Goal: Task Accomplishment & Management: Complete application form

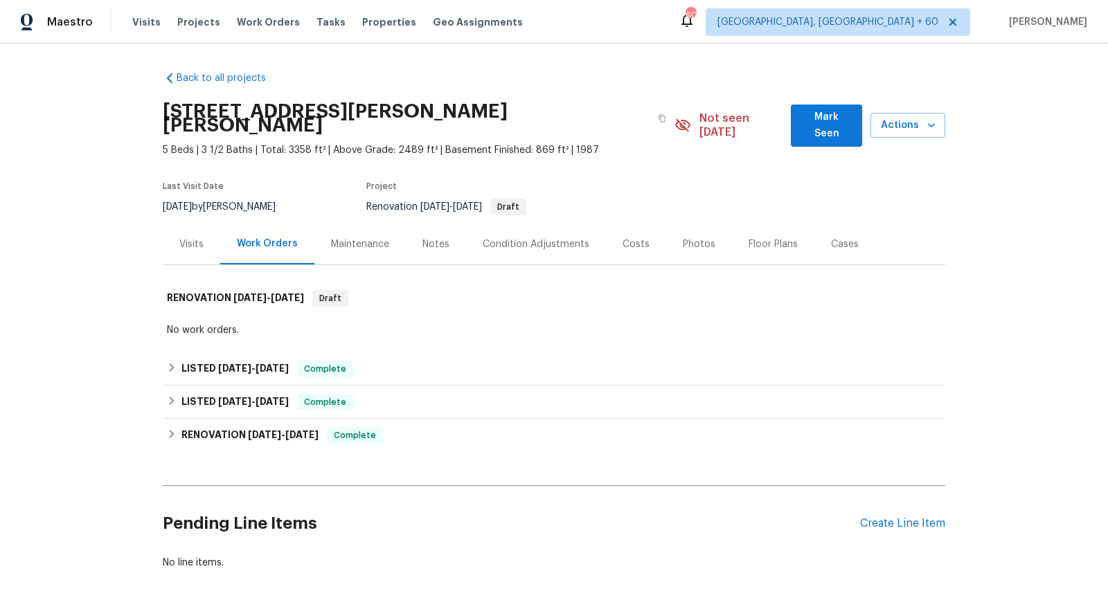
scroll to position [50, 0]
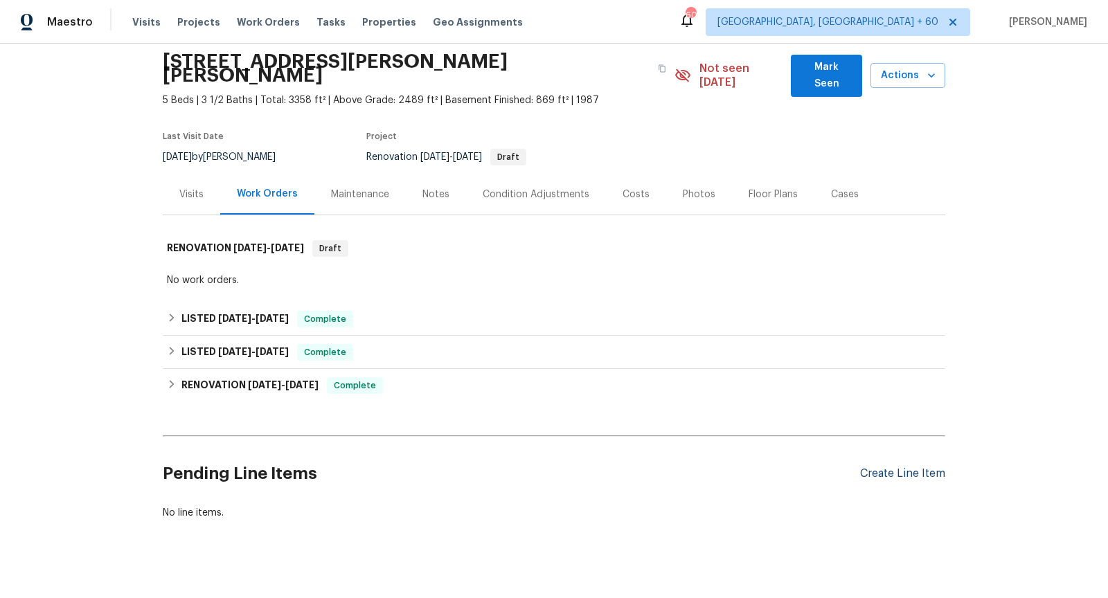
click at [893, 467] on div "Create Line Item" at bounding box center [902, 473] width 85 height 13
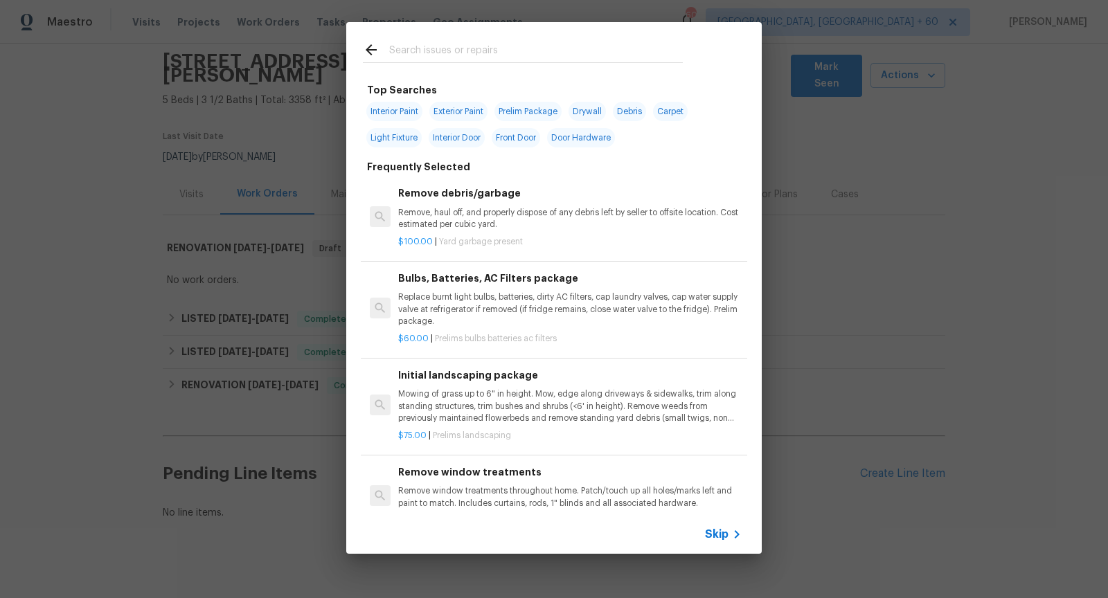
click at [723, 534] on span "Skip" at bounding box center [717, 535] width 24 height 14
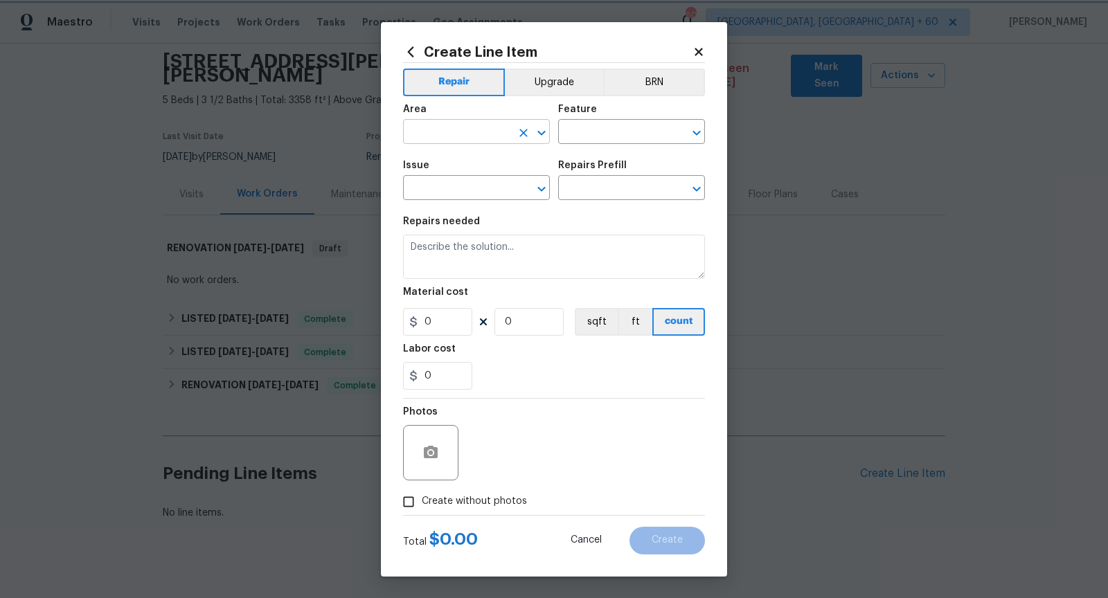
click at [540, 138] on icon "Open" at bounding box center [541, 133] width 17 height 17
type input "Roof"
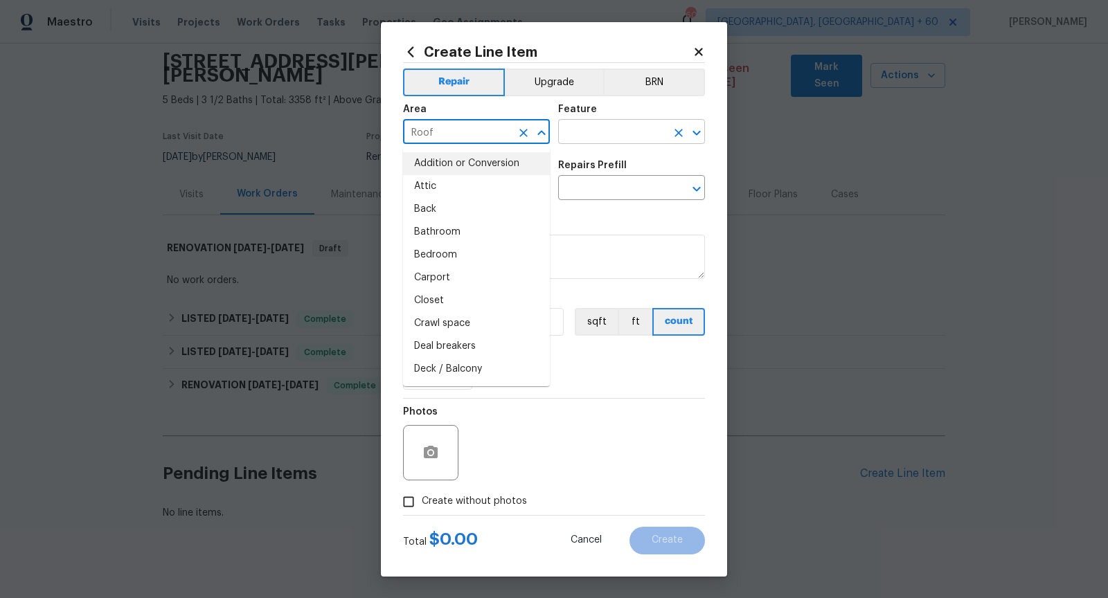
click at [696, 129] on icon "Open" at bounding box center [696, 133] width 17 height 17
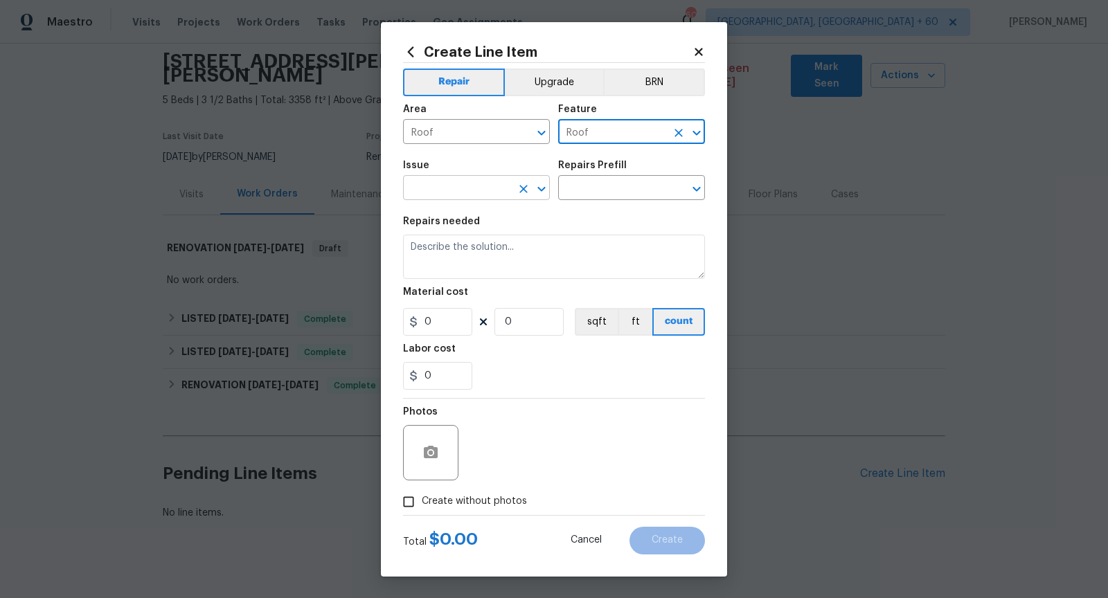
click at [542, 190] on icon "Open" at bounding box center [541, 189] width 8 height 5
type input "Roof"
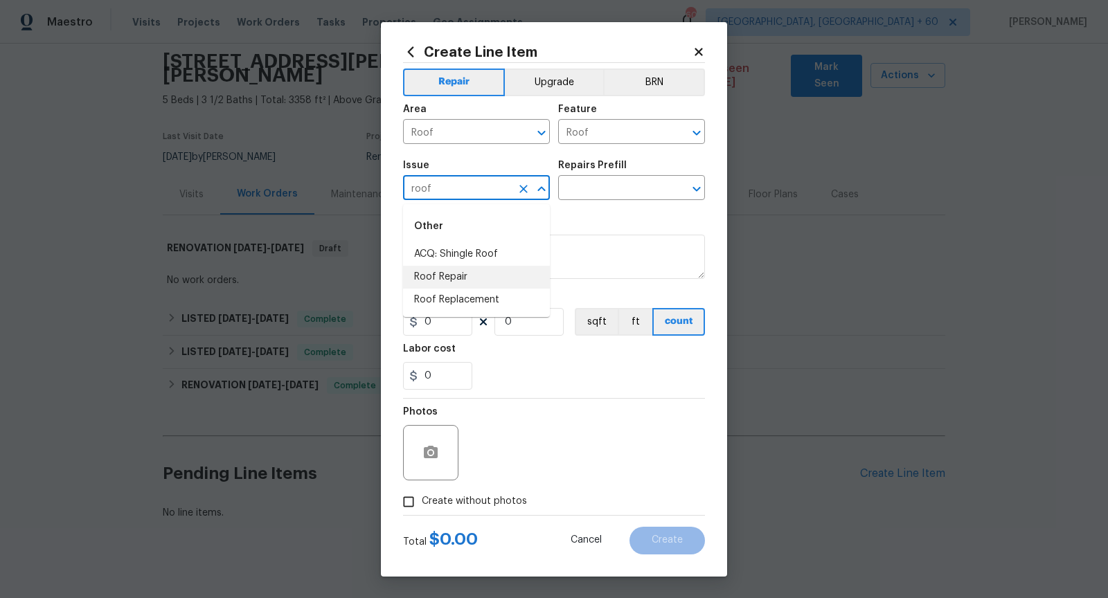
click at [471, 284] on li "Roof Repair" at bounding box center [476, 277] width 147 height 23
click at [695, 186] on icon "Open" at bounding box center [696, 189] width 17 height 17
type input "Roof Repair"
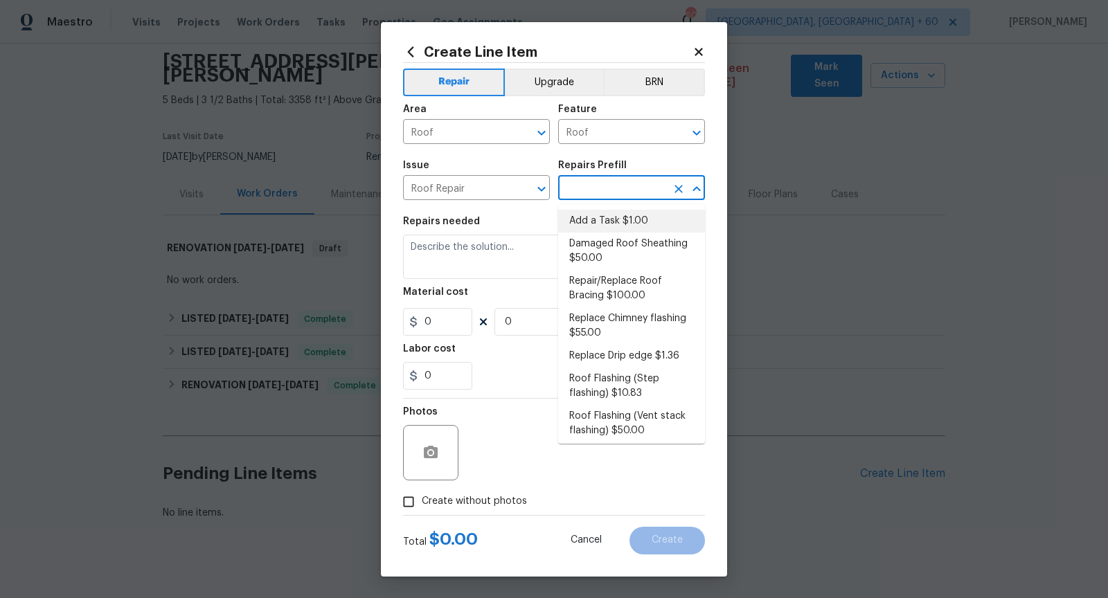
click at [644, 217] on li "Add a Task $1.00" at bounding box center [631, 221] width 147 height 23
type input "[PERSON_NAME] and Trim"
type input "Add a Task $1.00"
type textarea "HPM to detail"
type input "1"
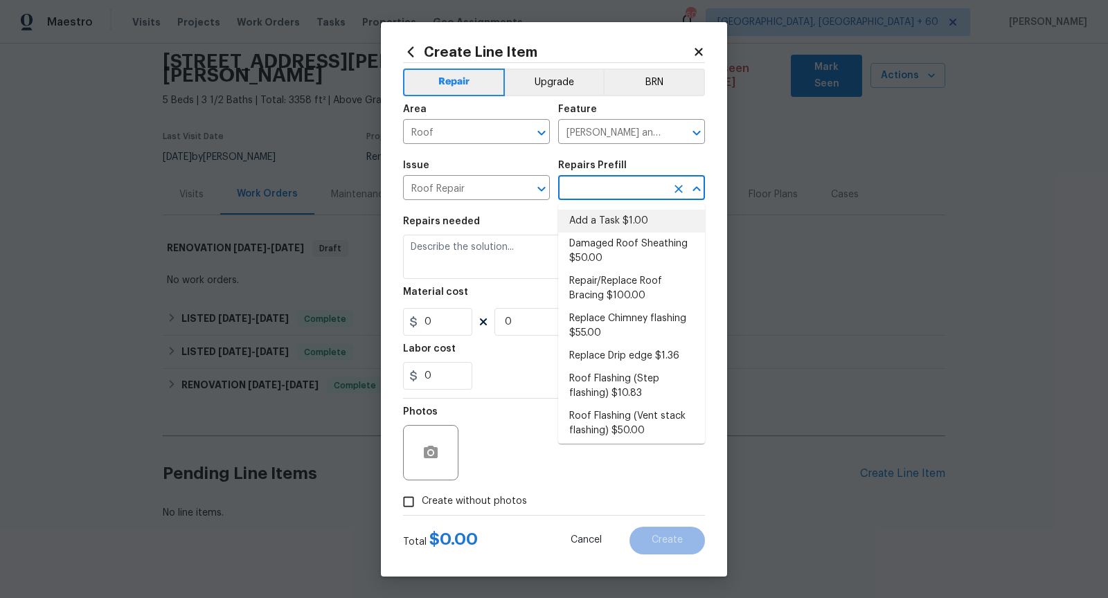
type input "1"
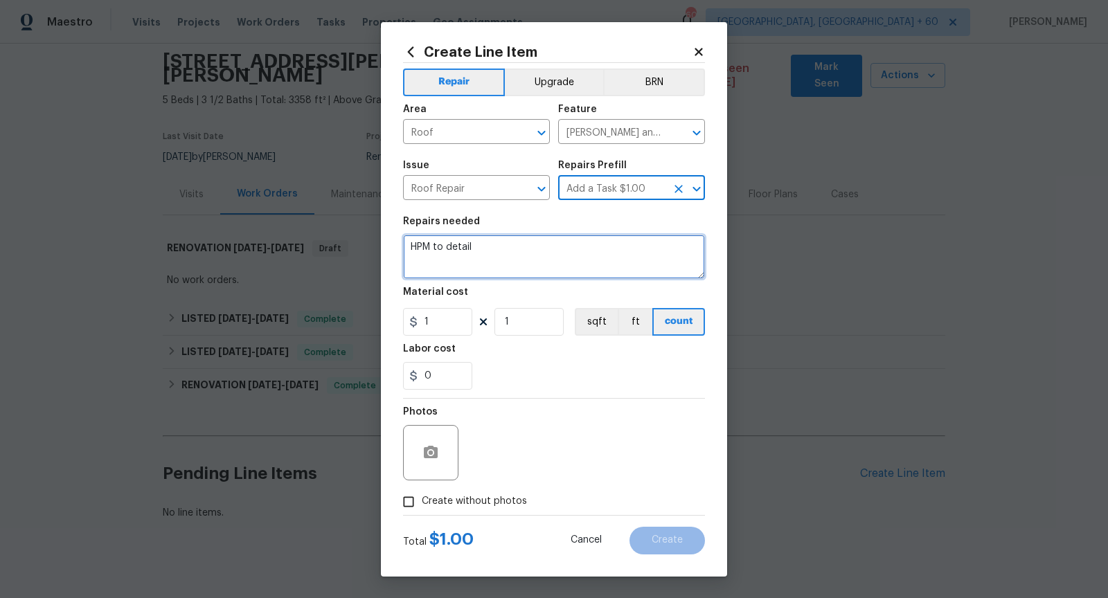
click at [510, 265] on textarea "HPM to detail" at bounding box center [554, 257] width 302 height 44
type textarea "h"
paste textarea "There are several shingles raising from nail pops that are in need of re-nailin…"
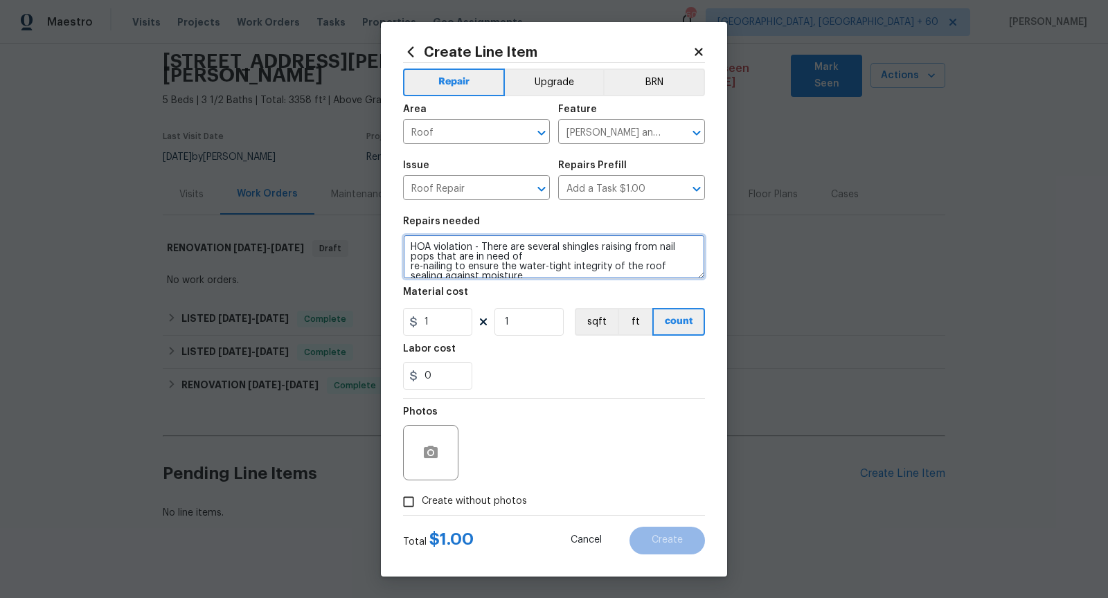
scroll to position [3, 0]
click at [409, 263] on textarea "HOA violation - There are several shingles raising from nail pops that are in n…" at bounding box center [554, 257] width 302 height 44
type textarea "HOA violation - There are several shingles raising from nail pops that are in n…"
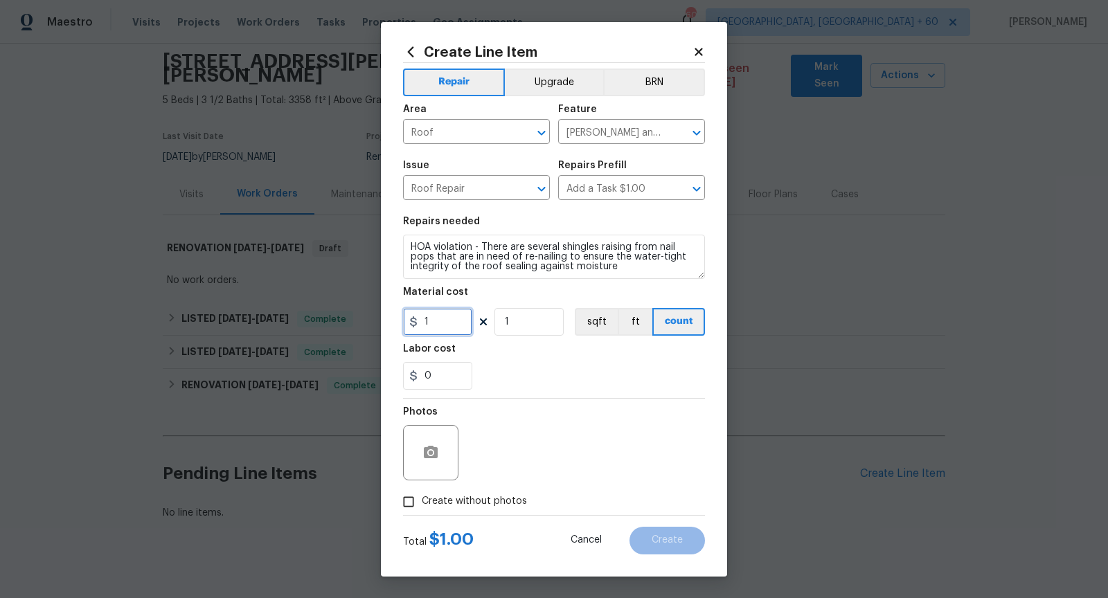
click at [443, 315] on input "1" at bounding box center [437, 322] width 69 height 28
type input "0"
click at [409, 505] on input "Create without photos" at bounding box center [408, 502] width 26 height 26
checkbox input "true"
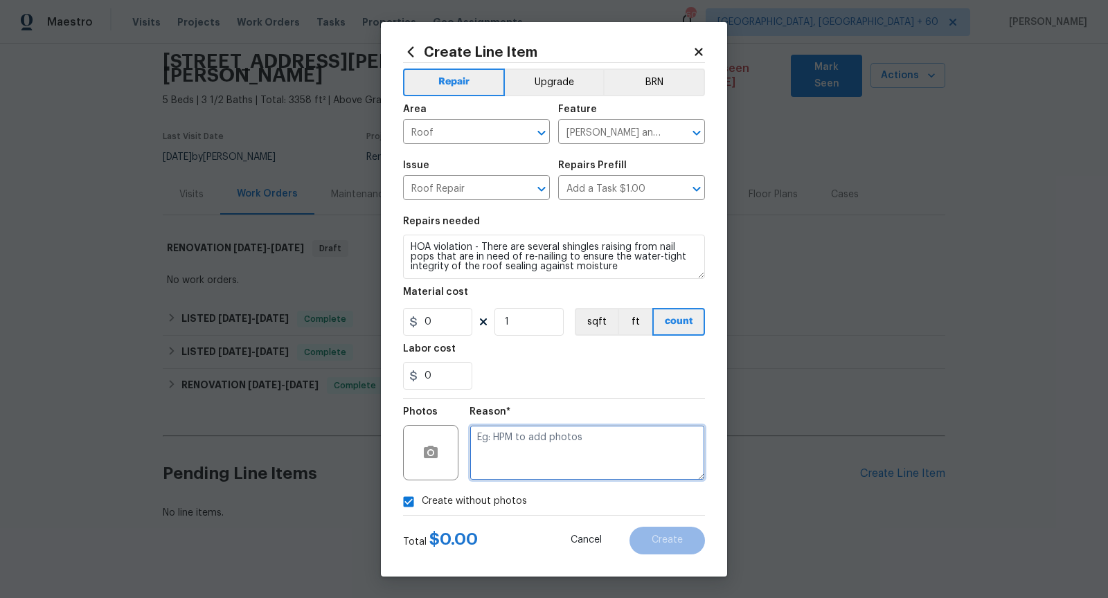
click at [544, 467] on textarea at bounding box center [587, 452] width 235 height 55
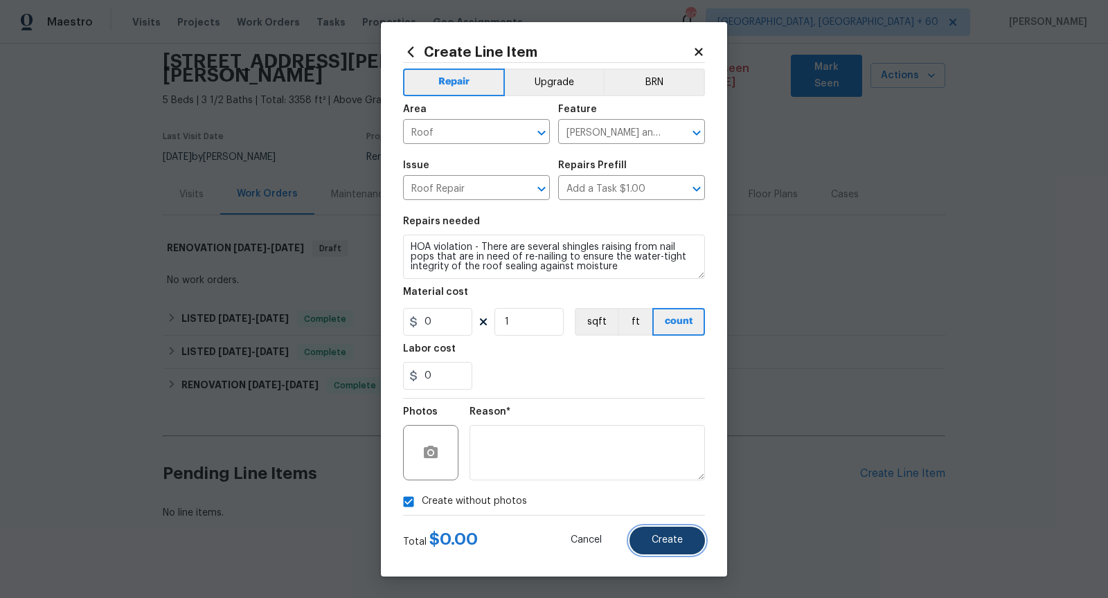
click at [660, 534] on button "Create" at bounding box center [667, 541] width 75 height 28
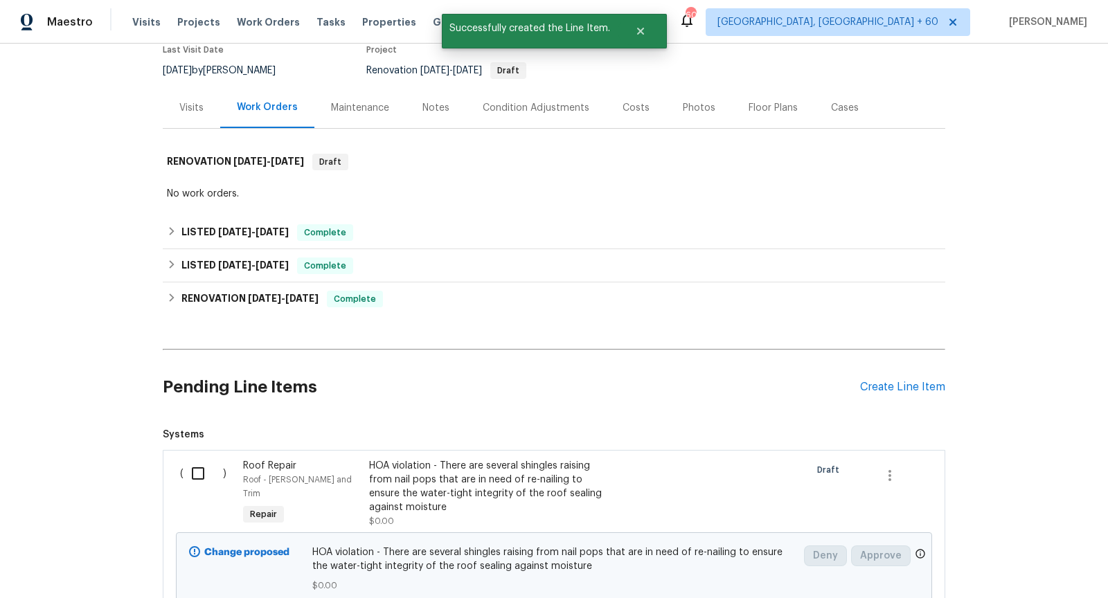
scroll to position [235, 0]
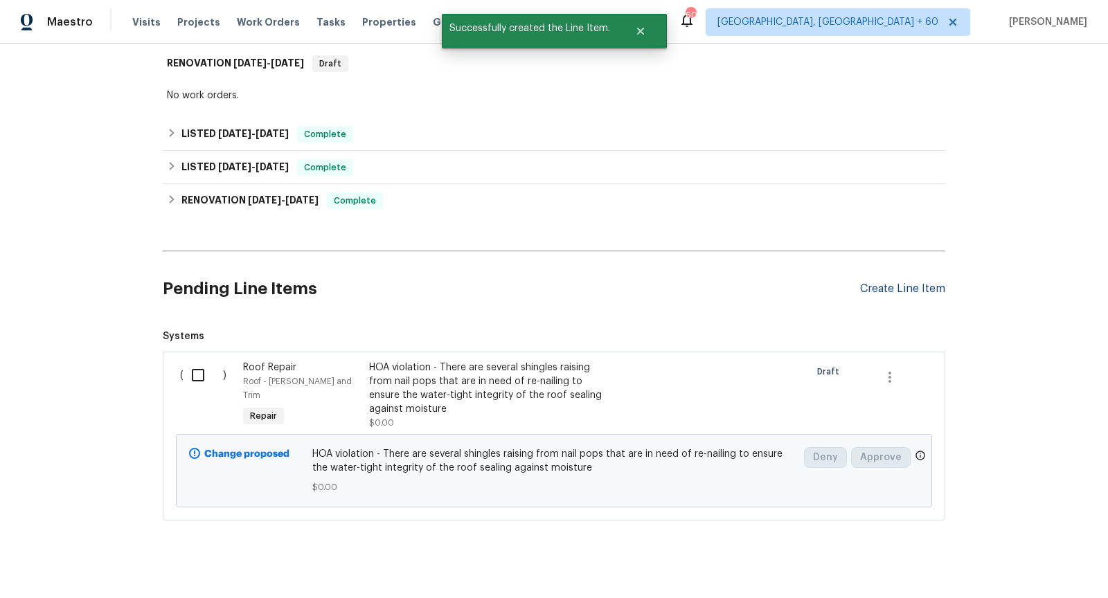
click at [890, 283] on div "Create Line Item" at bounding box center [902, 289] width 85 height 13
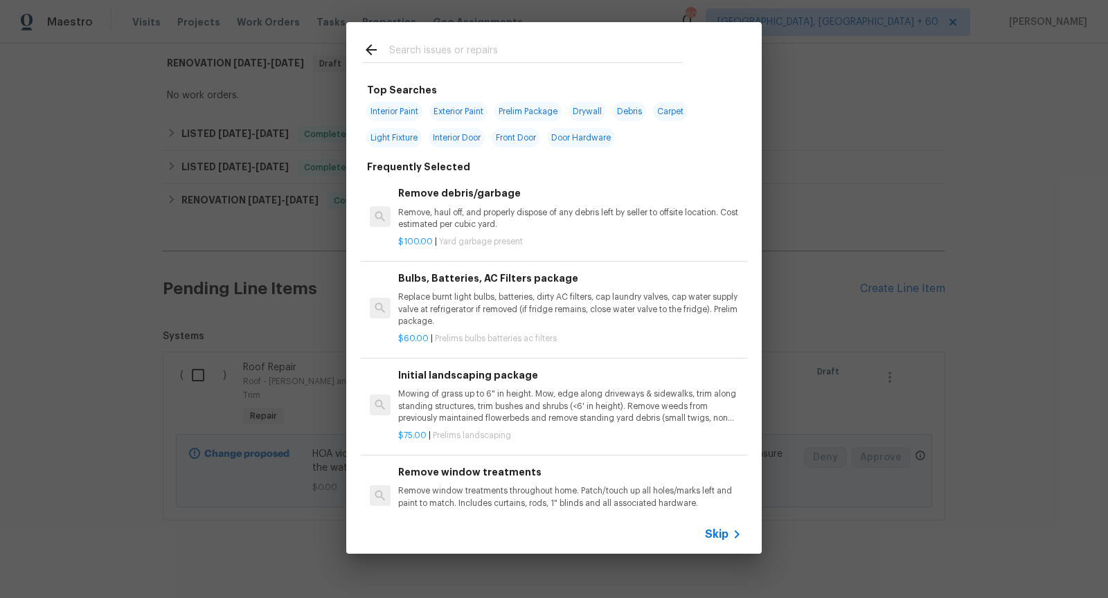
click at [715, 529] on span "Skip" at bounding box center [717, 535] width 24 height 14
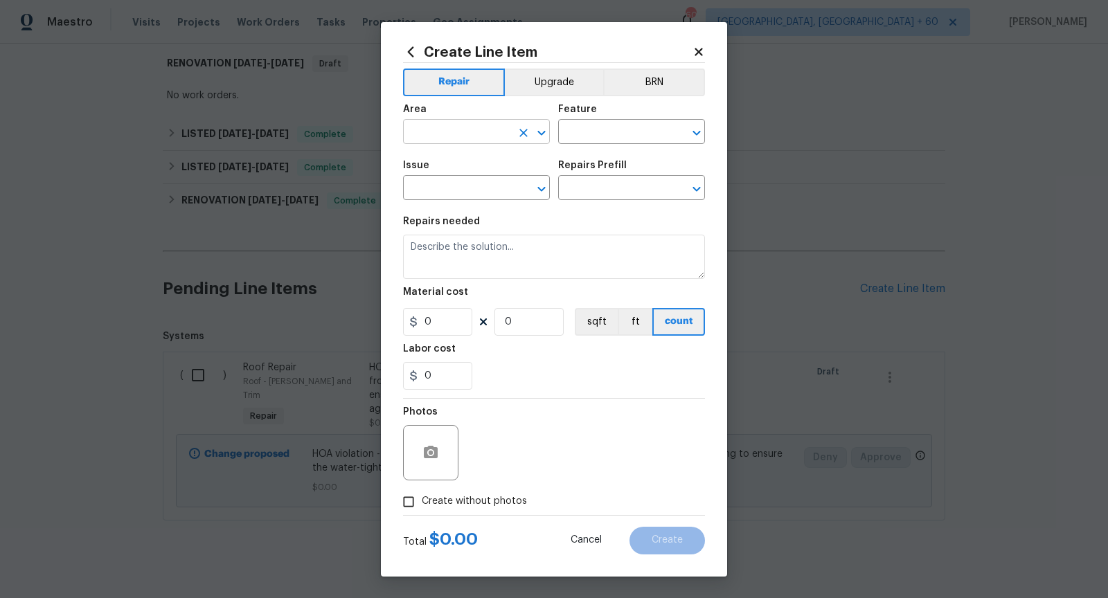
click at [549, 132] on icon "Open" at bounding box center [541, 133] width 17 height 17
type input "w"
click at [694, 127] on icon "Open" at bounding box center [696, 133] width 17 height 17
type input "Exterior Overall"
click at [540, 182] on icon "Open" at bounding box center [541, 189] width 17 height 17
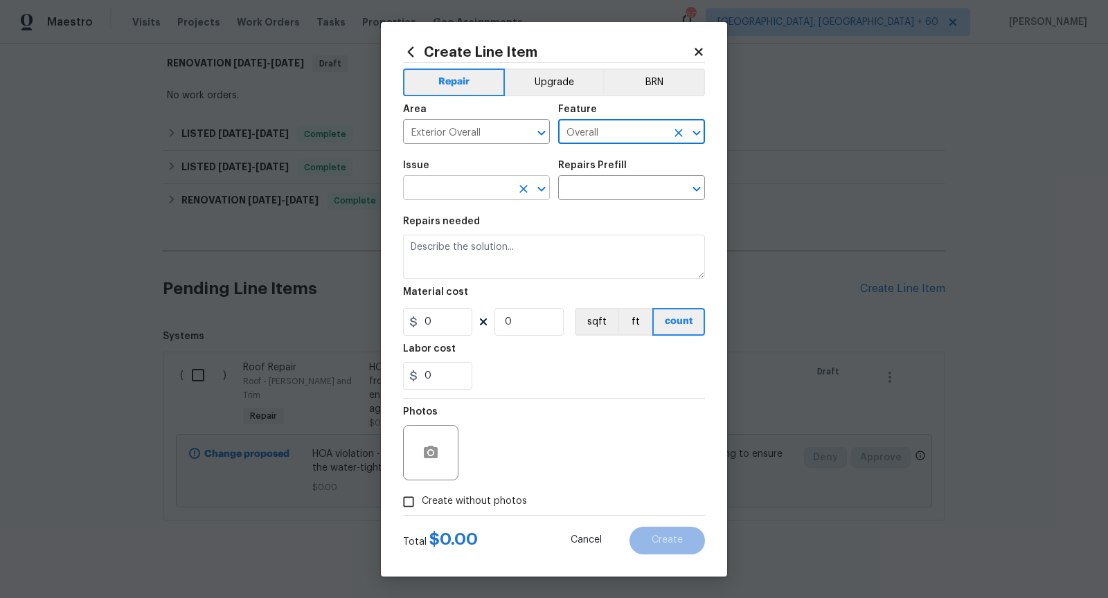
type input "Overall"
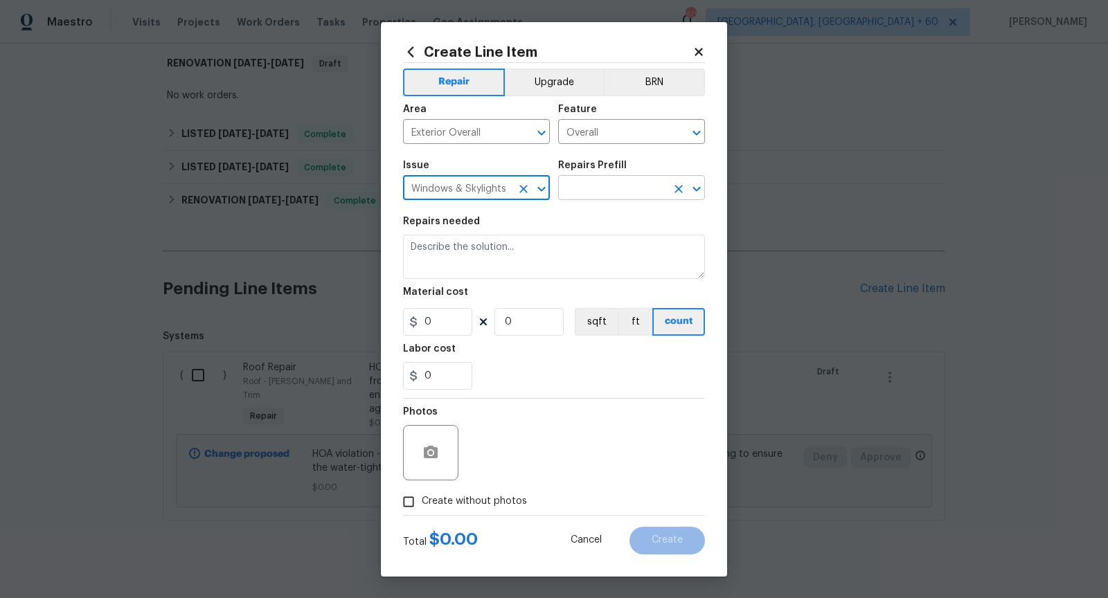
click at [701, 196] on icon "Open" at bounding box center [696, 189] width 17 height 17
type input "Windows & Skylights"
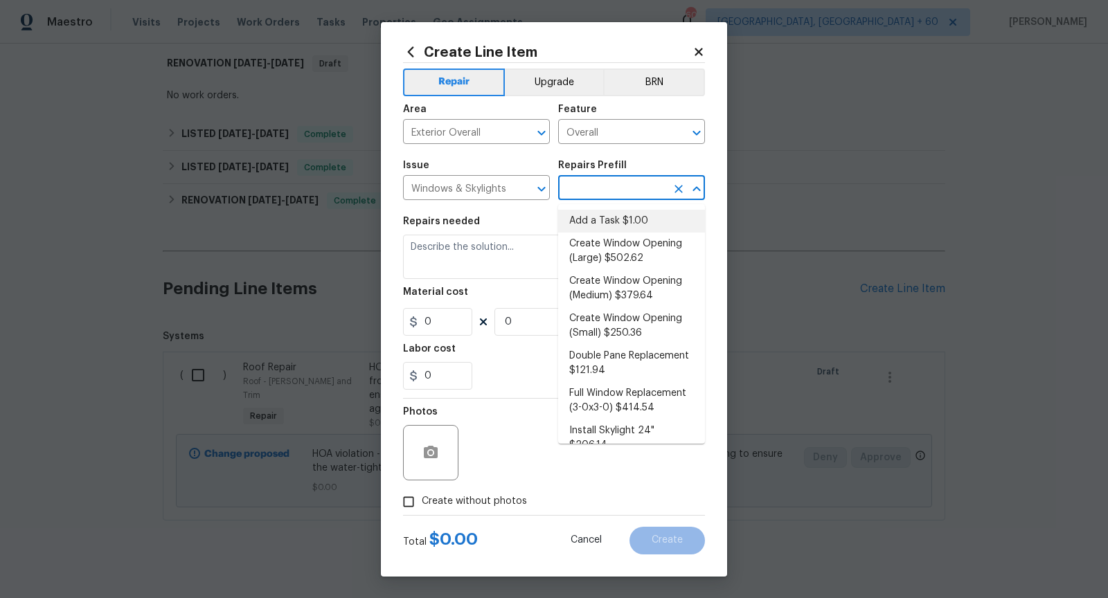
click at [647, 217] on li "Add a Task $1.00" at bounding box center [631, 221] width 147 height 23
type input "Add a Task $1.00"
type textarea "HPM to detail"
type input "1"
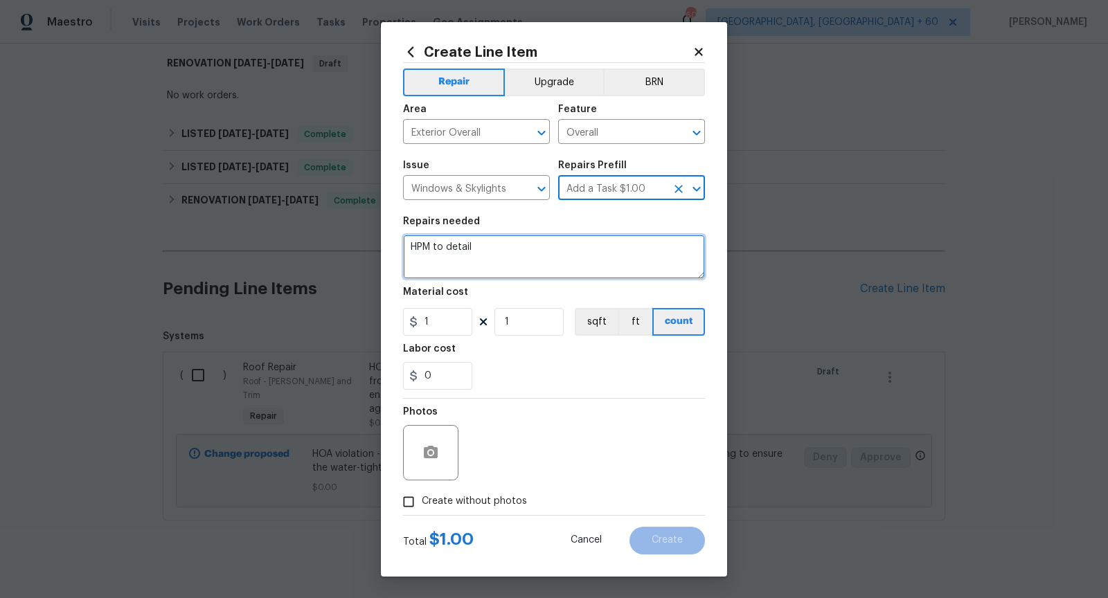
click at [496, 251] on textarea "HPM to detail" at bounding box center [554, 257] width 302 height 44
paste textarea "There are two screens missing from the rear bump out bay window. Replacement of…"
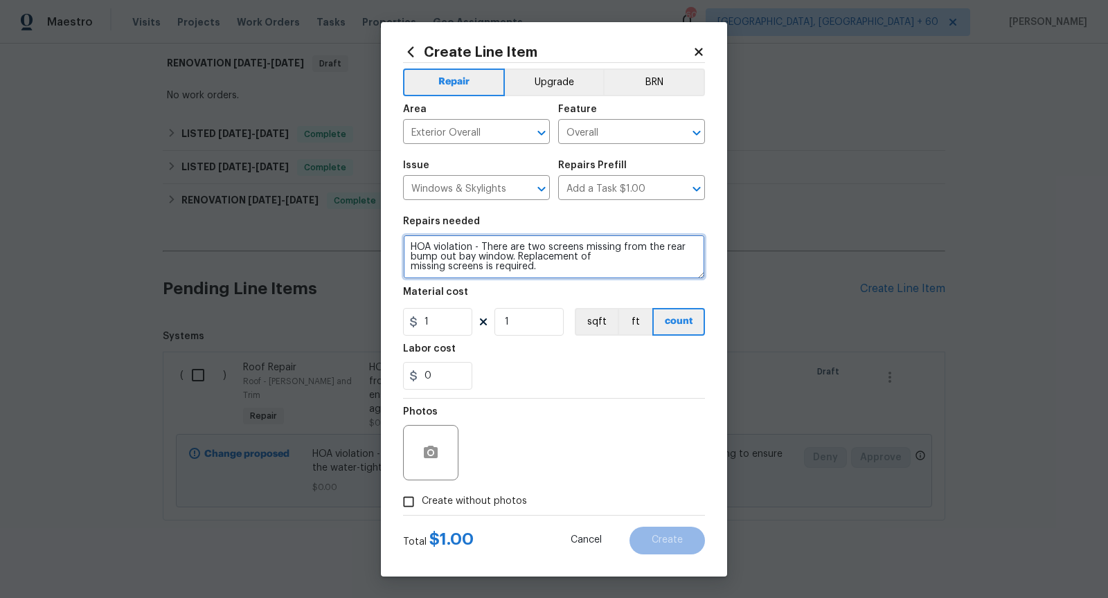
click at [410, 265] on textarea "HOA violation - There are two screens missing from the rear bump out bay window…" at bounding box center [554, 257] width 302 height 44
click at [456, 271] on textarea "HOA violation - There are two screens missing from the rear bump out bay window…" at bounding box center [554, 257] width 302 height 44
paste textarea "There is a missing screen on the rear sliding door/deck access from the main st…"
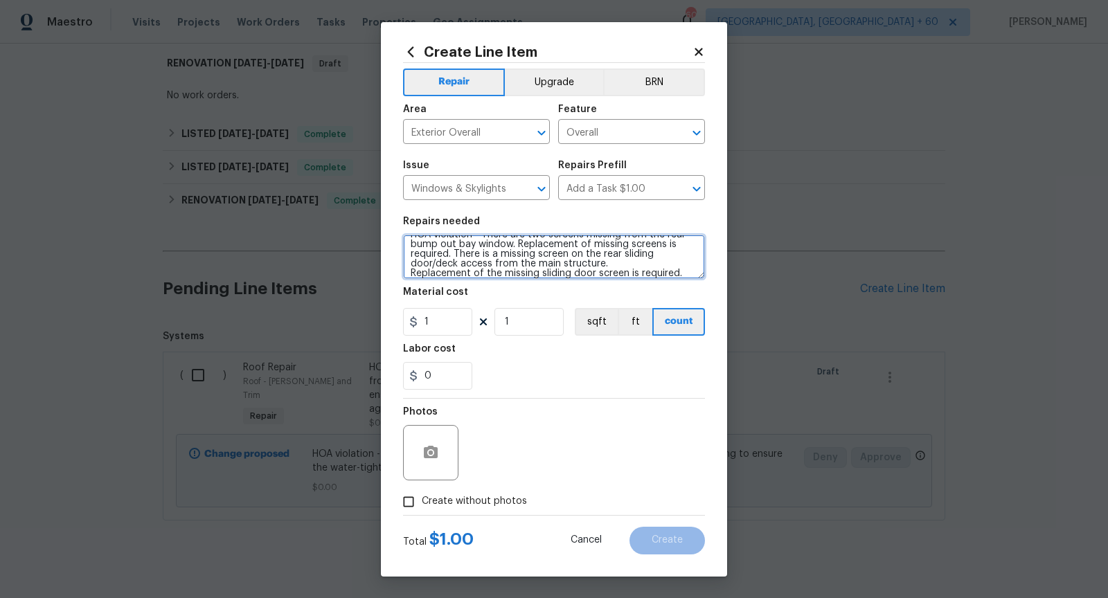
scroll to position [19, 0]
click at [409, 269] on textarea "HOA violation - There are two screens missing from the rear bump out bay window…" at bounding box center [554, 257] width 302 height 44
type textarea "HOA violation - There are two screens missing from the rear bump out bay window…"
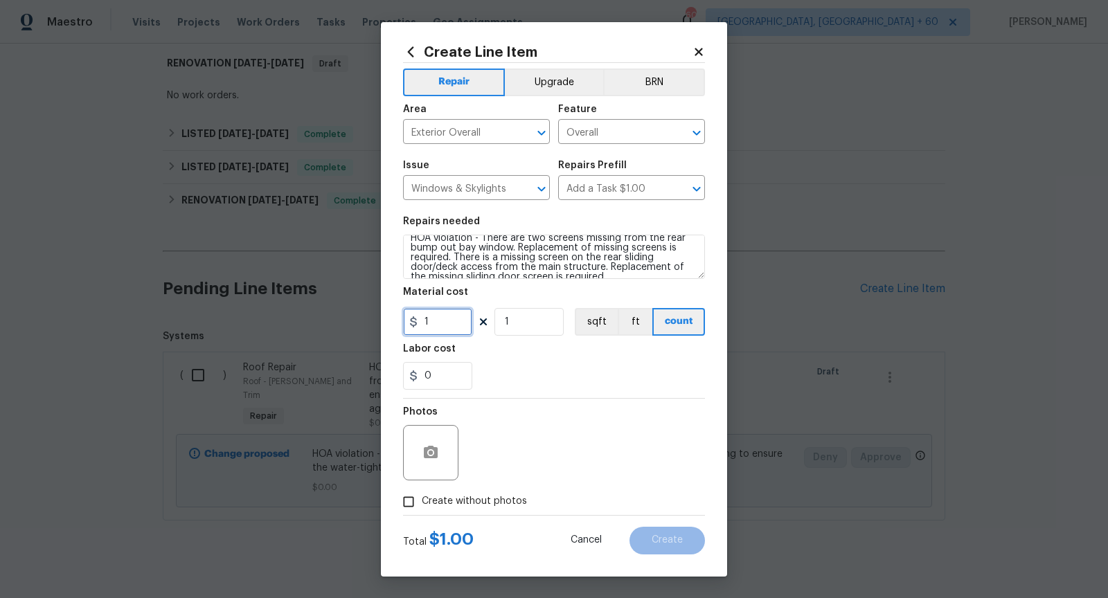
click at [436, 329] on input "1" at bounding box center [437, 322] width 69 height 28
type input "0"
click at [440, 456] on button "button" at bounding box center [430, 452] width 33 height 33
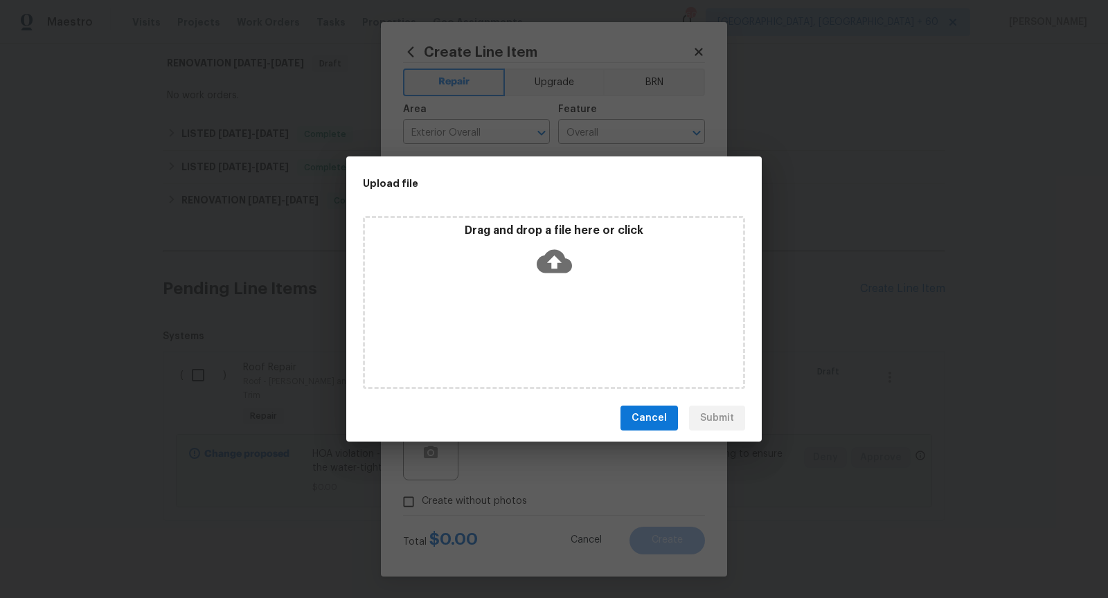
click at [547, 274] on icon at bounding box center [554, 261] width 35 height 35
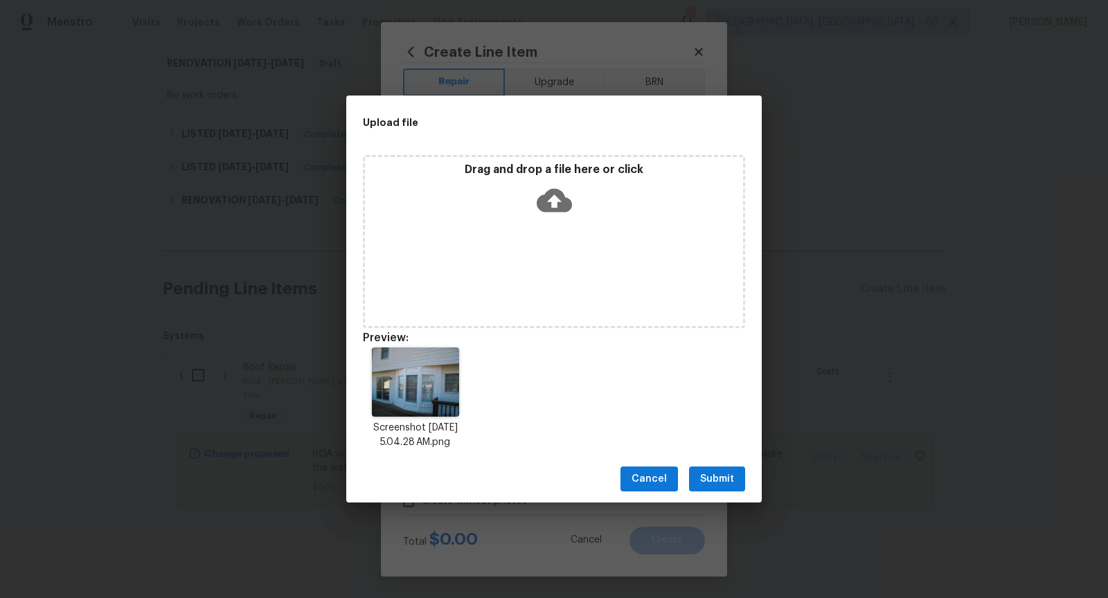
click at [735, 480] on button "Submit" at bounding box center [717, 480] width 56 height 26
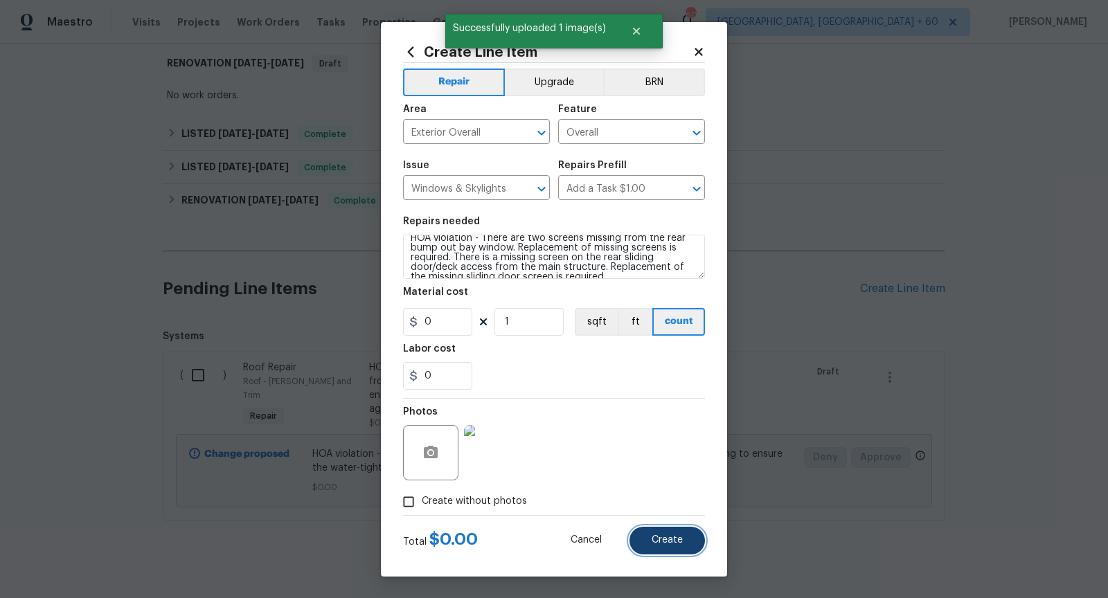
click at [663, 546] on button "Create" at bounding box center [667, 541] width 75 height 28
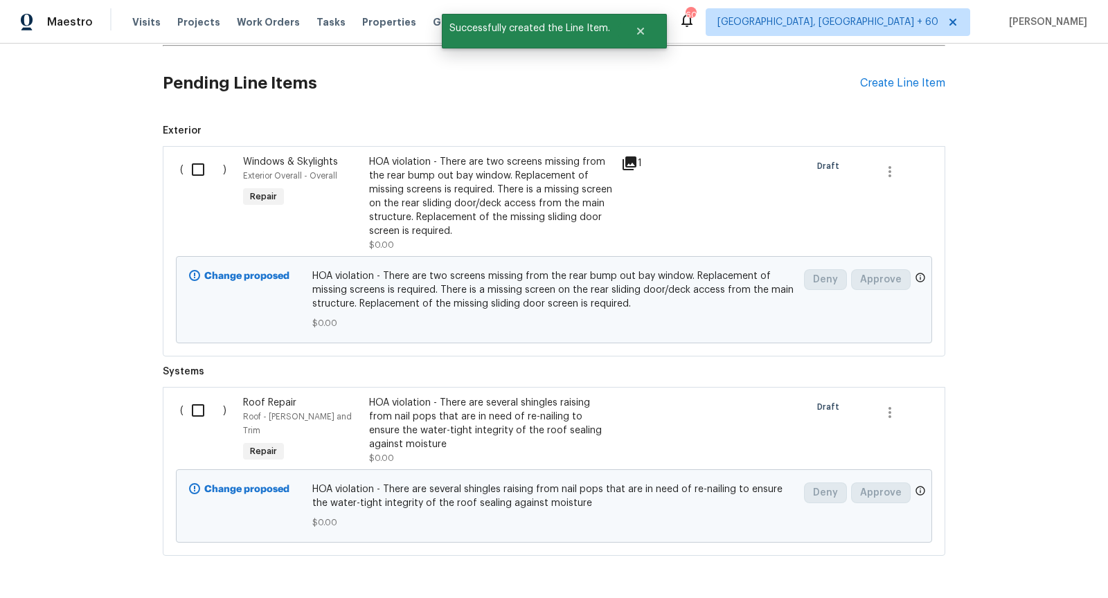
scroll to position [475, 0]
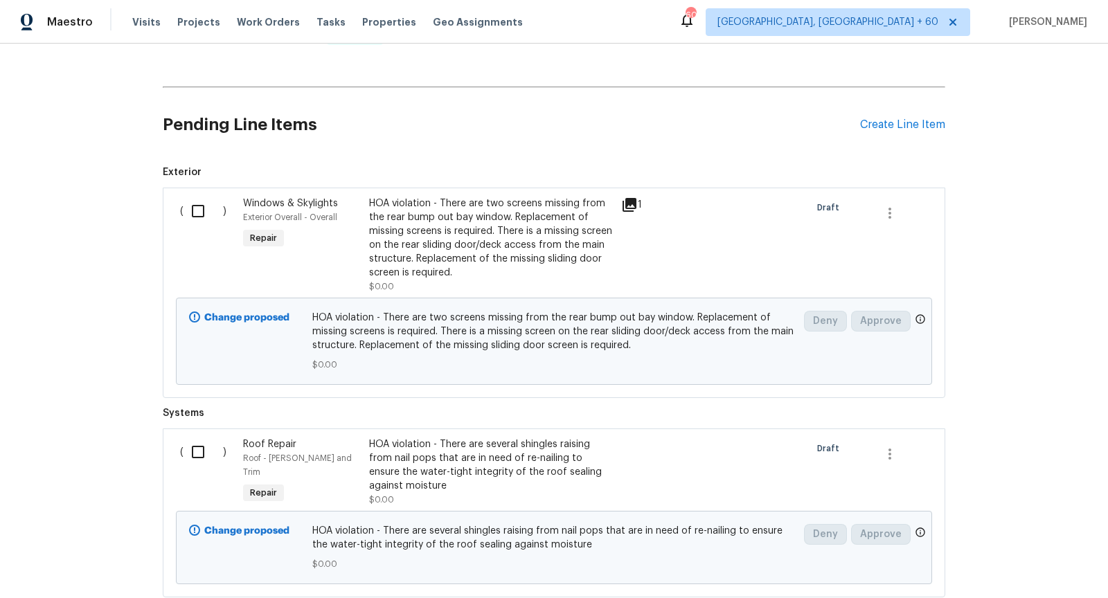
scroll to position [395, 0]
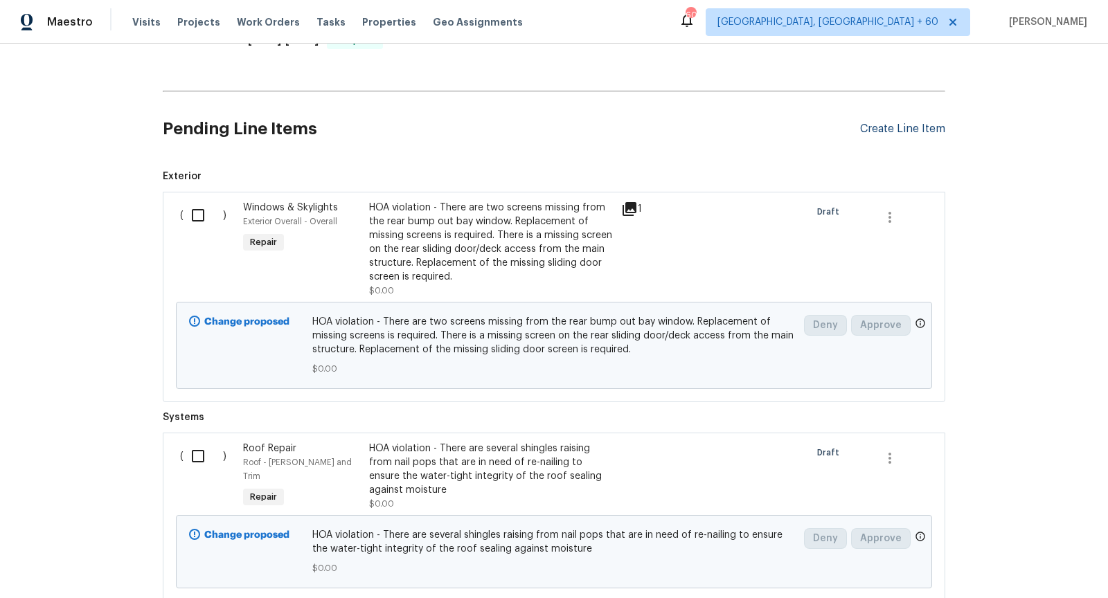
click at [888, 123] on div "Create Line Item" at bounding box center [902, 129] width 85 height 13
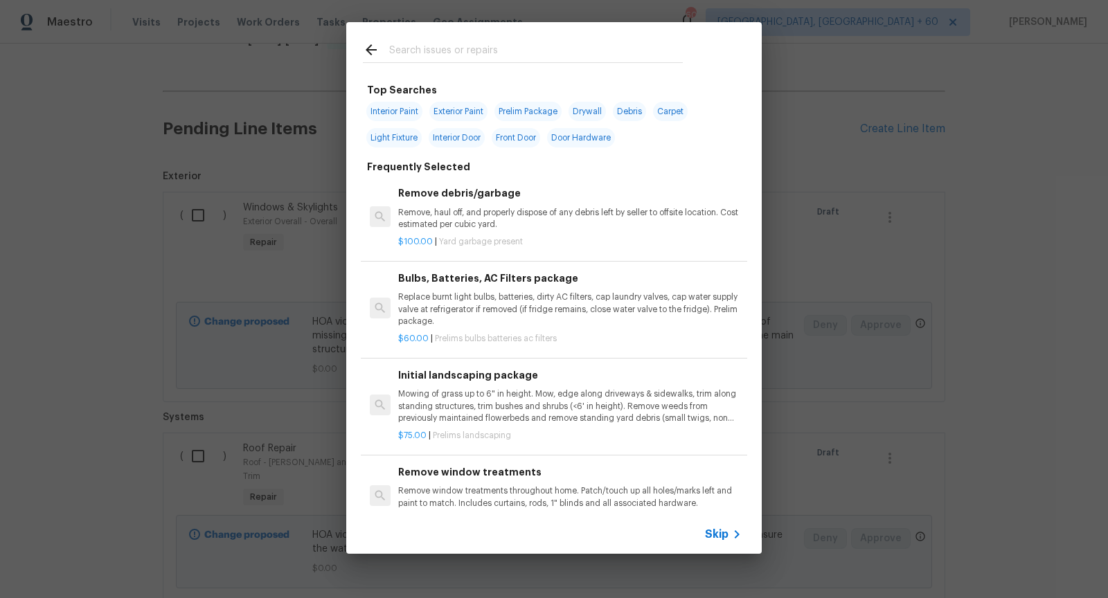
click at [727, 534] on span "Skip" at bounding box center [717, 535] width 24 height 14
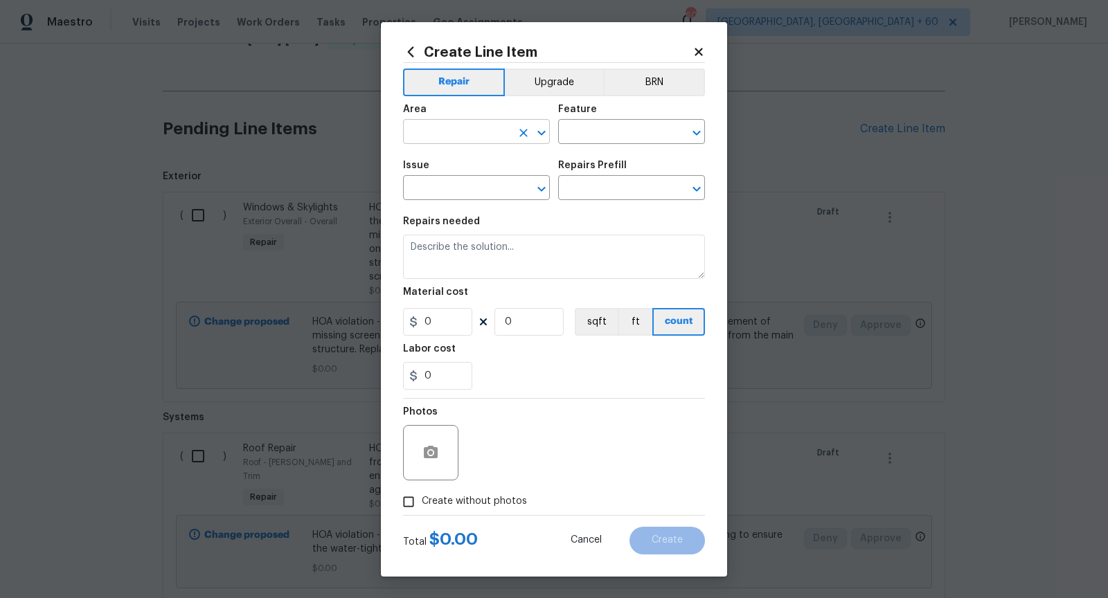
click at [543, 141] on icon "Open" at bounding box center [541, 133] width 17 height 17
click at [537, 131] on icon "Open" at bounding box center [541, 133] width 17 height 17
click at [697, 139] on icon "Open" at bounding box center [696, 133] width 17 height 17
type input "Exterior Overall"
click at [541, 193] on icon "Open" at bounding box center [541, 189] width 17 height 17
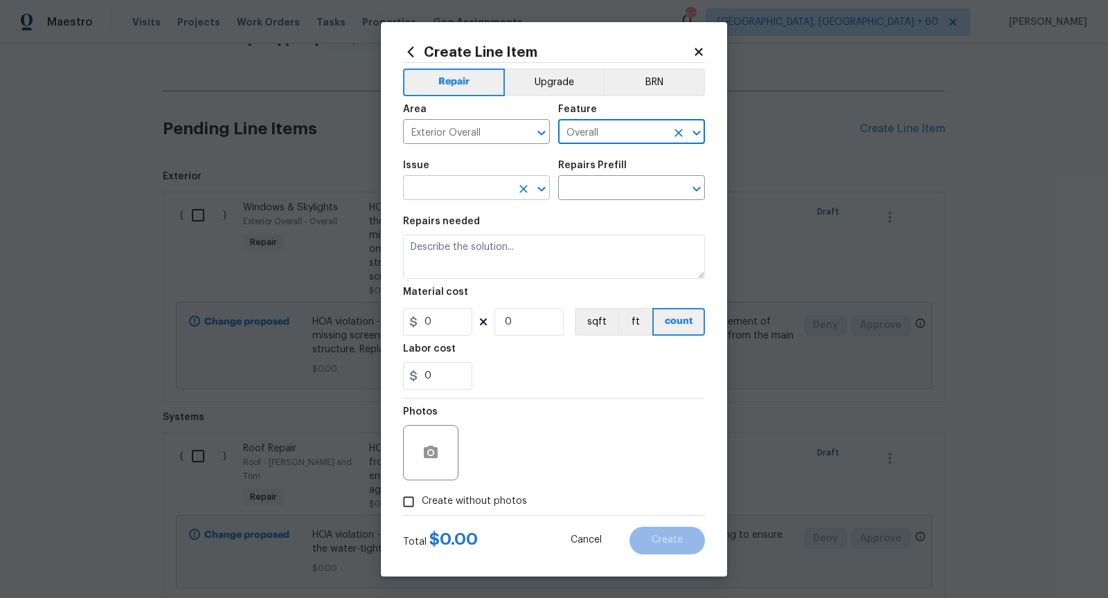
type input "Overall"
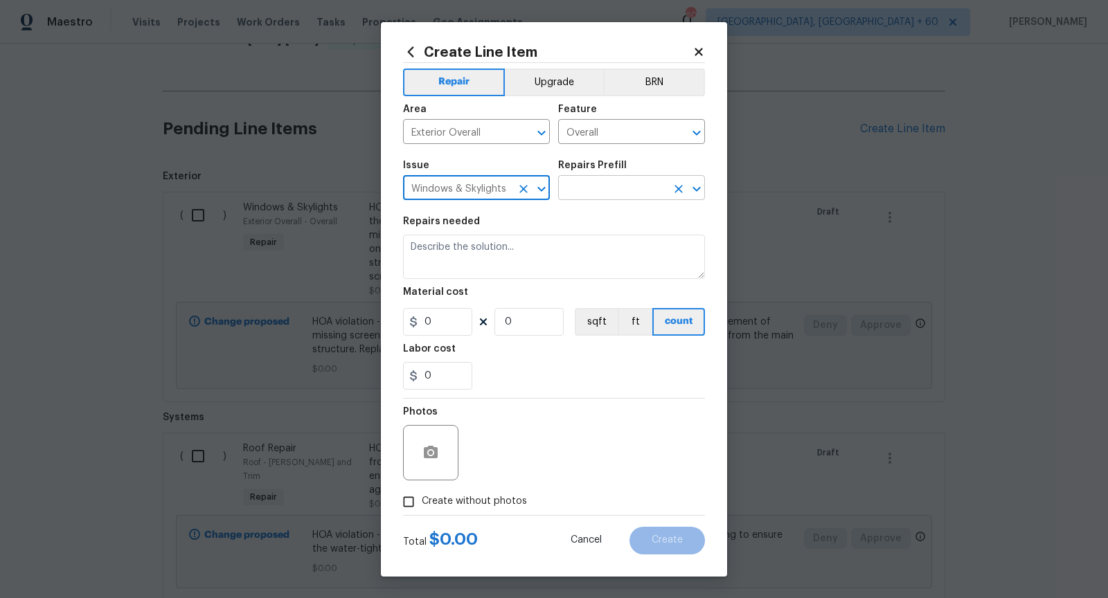
click at [691, 190] on icon "Open" at bounding box center [696, 189] width 17 height 17
type input "Windows & Skylights"
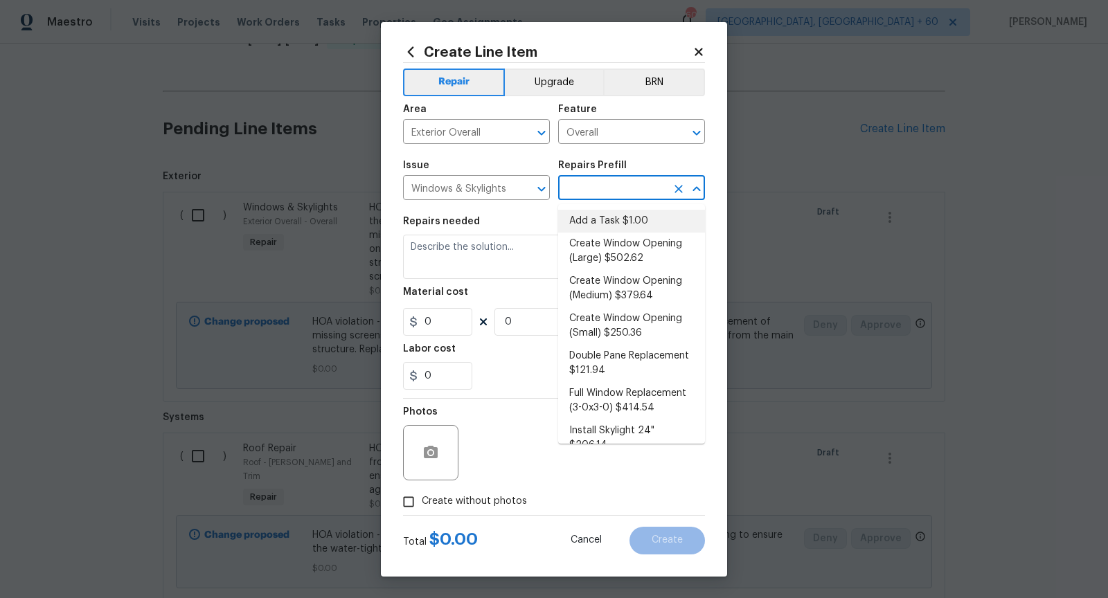
click at [638, 215] on li "Add a Task $1.00" at bounding box center [631, 221] width 147 height 23
type input "Add a Task $1.00"
type textarea "HPM to detail"
type input "1"
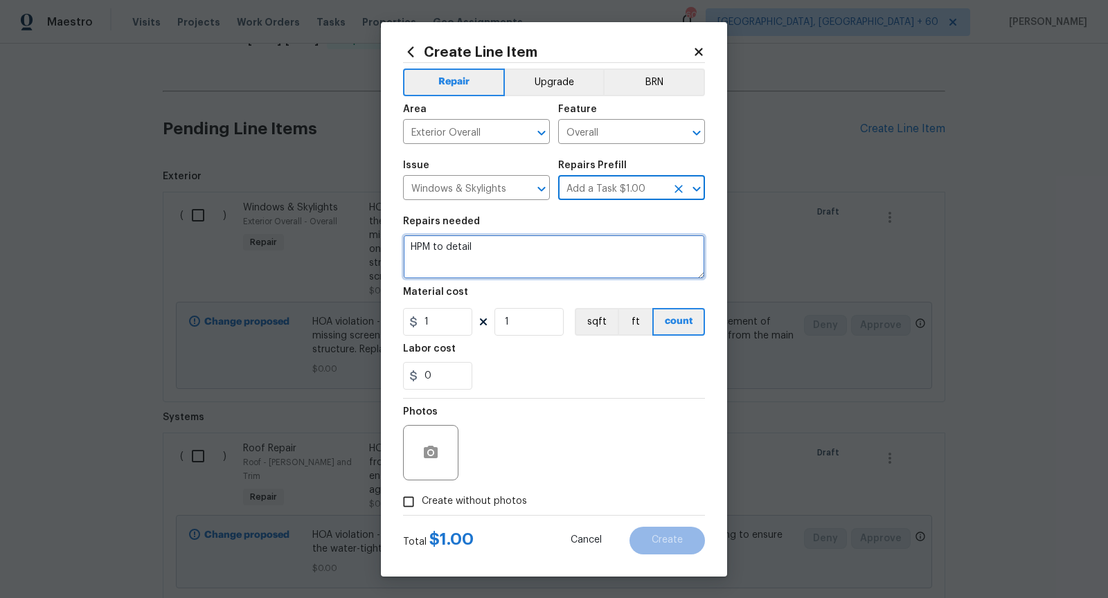
click at [538, 258] on textarea "HPM to detail" at bounding box center [554, 257] width 302 height 44
paste textarea "There is wood rot at the base of the rear bay window extension. Repair/replacem…"
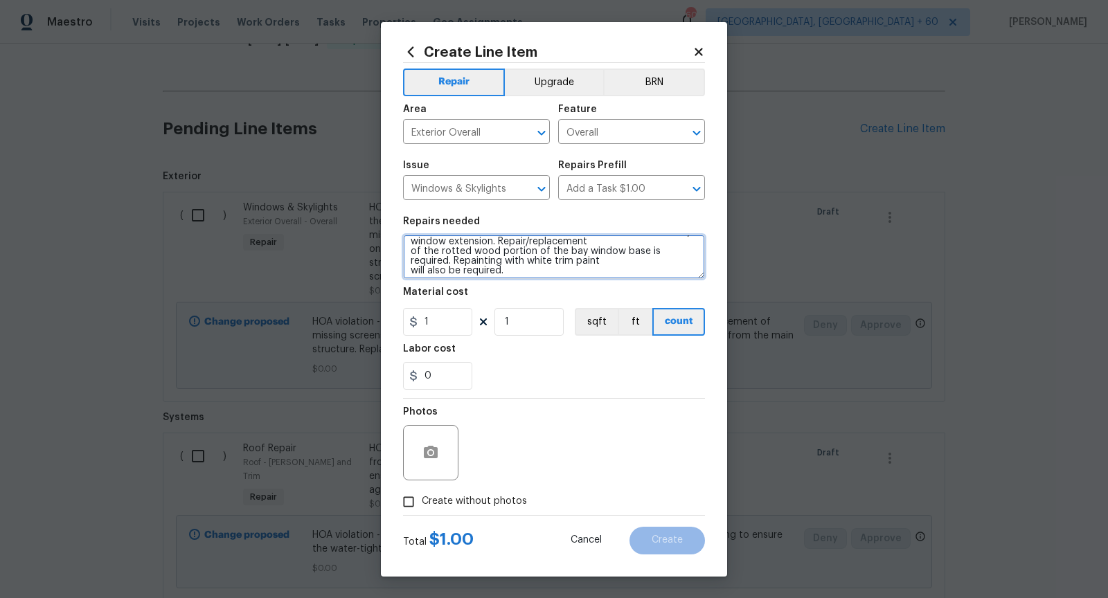
scroll to position [19, 0]
type textarea "HOA Violation - There is wood rot at the base of the rear bay window extension.…"
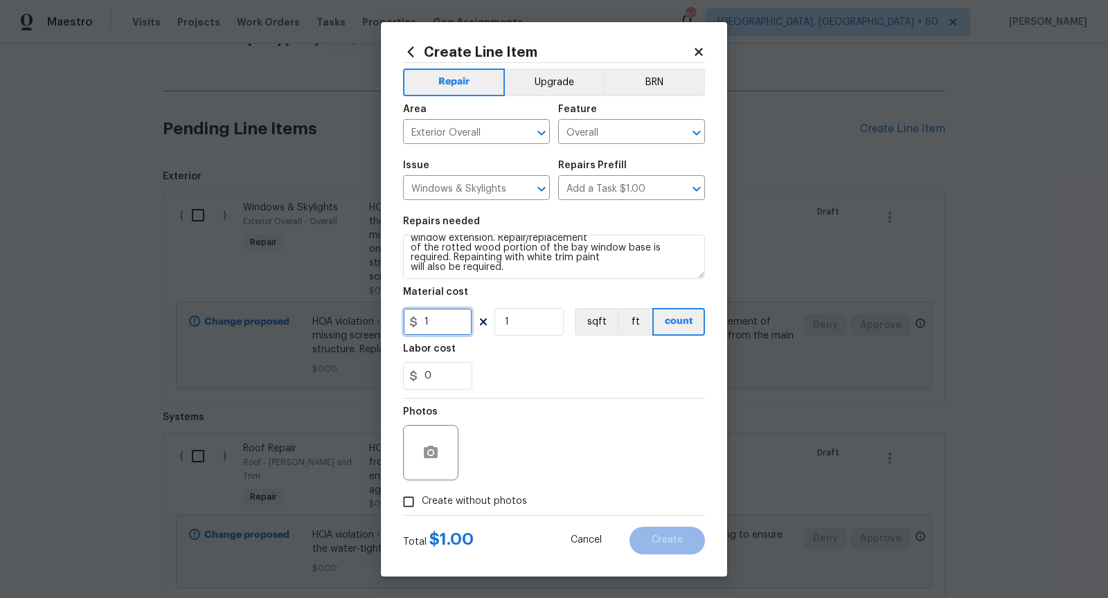
click at [445, 319] on input "1" at bounding box center [437, 322] width 69 height 28
type input "0"
click at [436, 441] on button "button" at bounding box center [430, 452] width 33 height 33
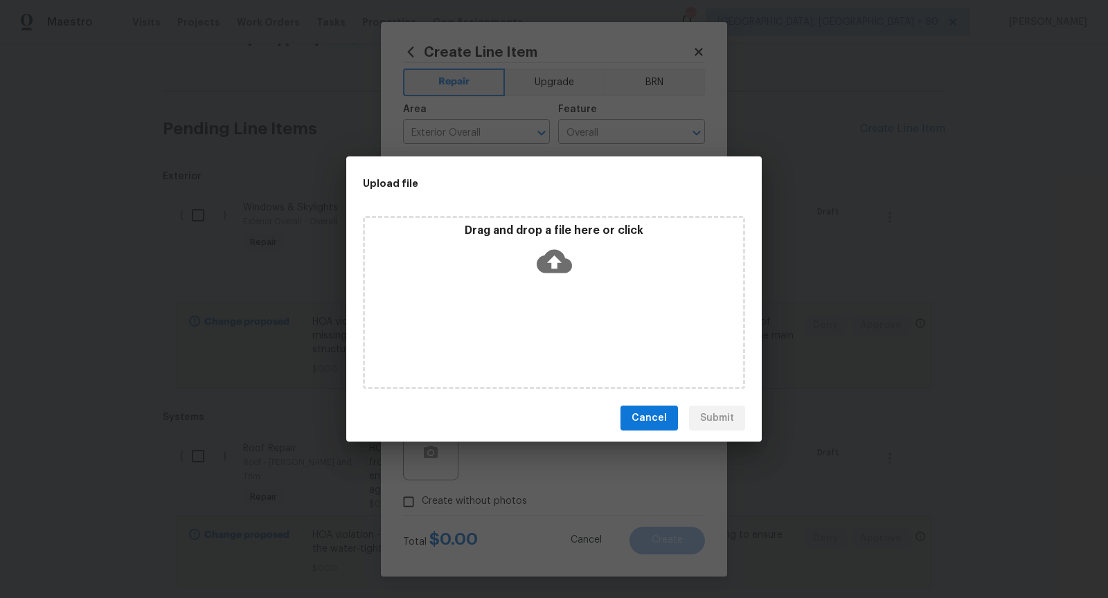
click at [547, 260] on icon at bounding box center [554, 262] width 35 height 24
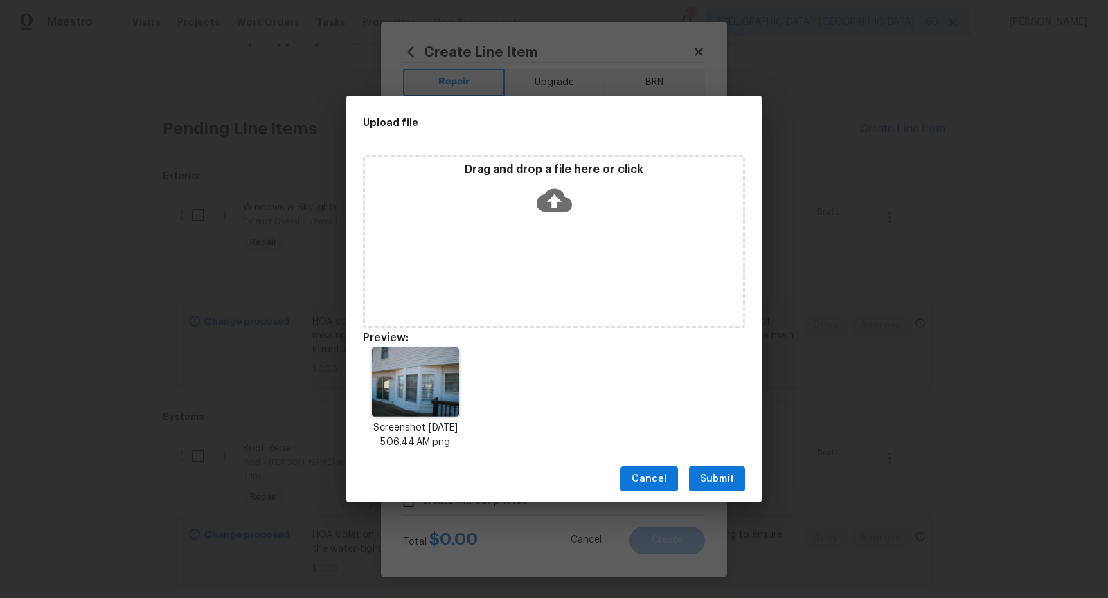
click at [722, 468] on button "Submit" at bounding box center [717, 480] width 56 height 26
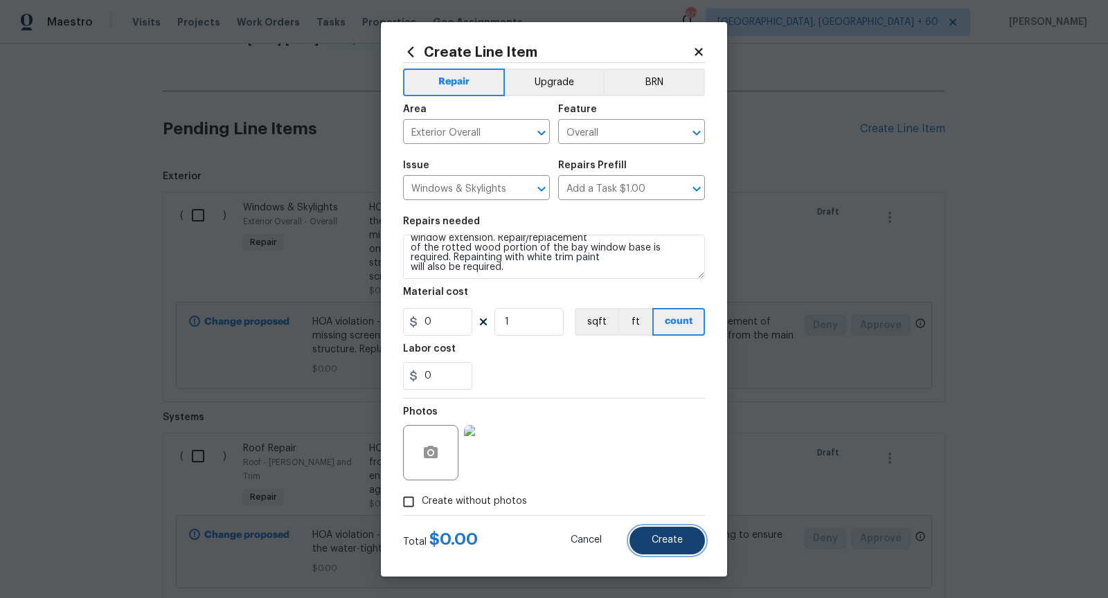
click at [689, 542] on button "Create" at bounding box center [667, 541] width 75 height 28
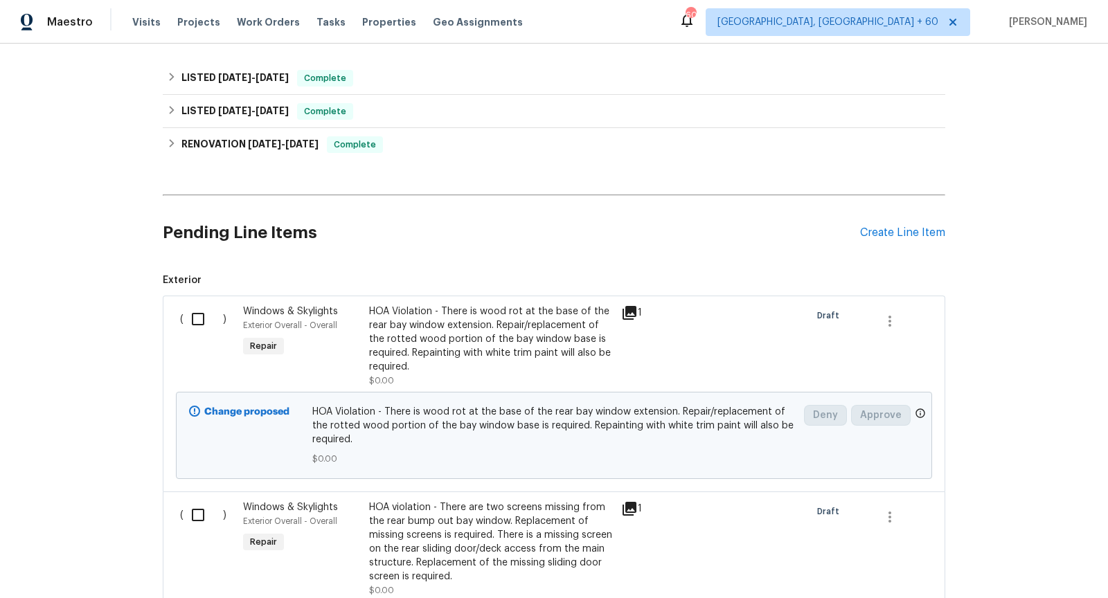
scroll to position [285, 0]
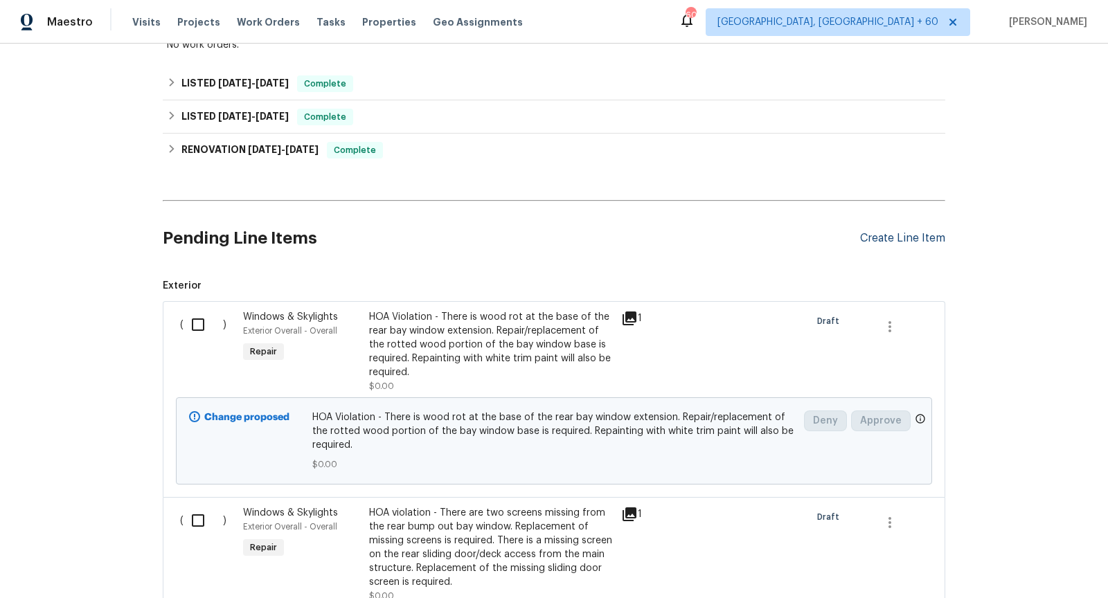
click at [893, 232] on div "Create Line Item" at bounding box center [902, 238] width 85 height 13
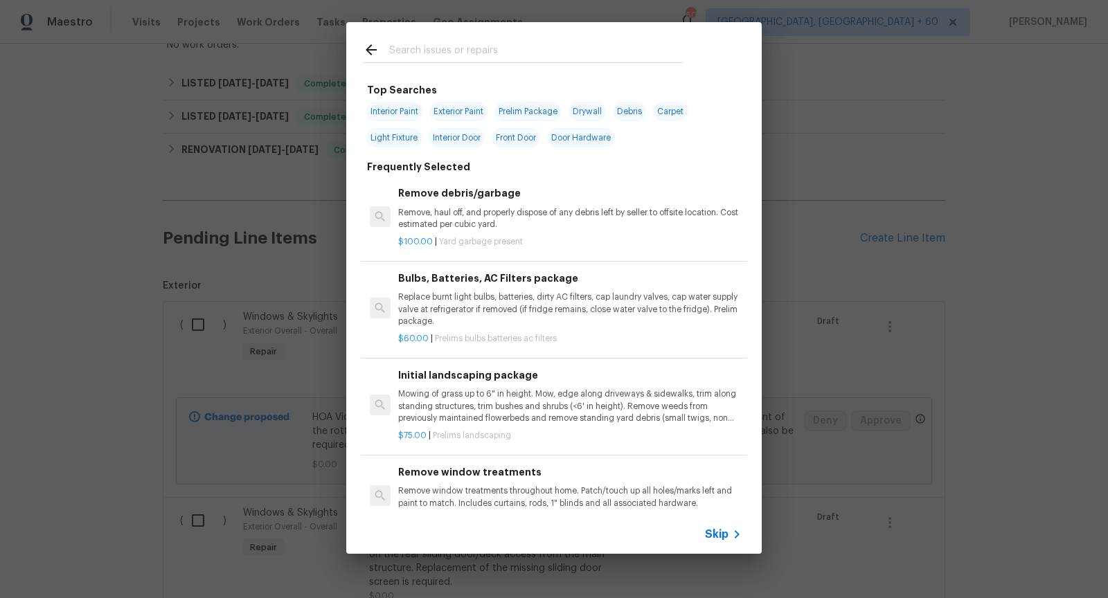
click at [719, 526] on div "Skip" at bounding box center [725, 534] width 40 height 17
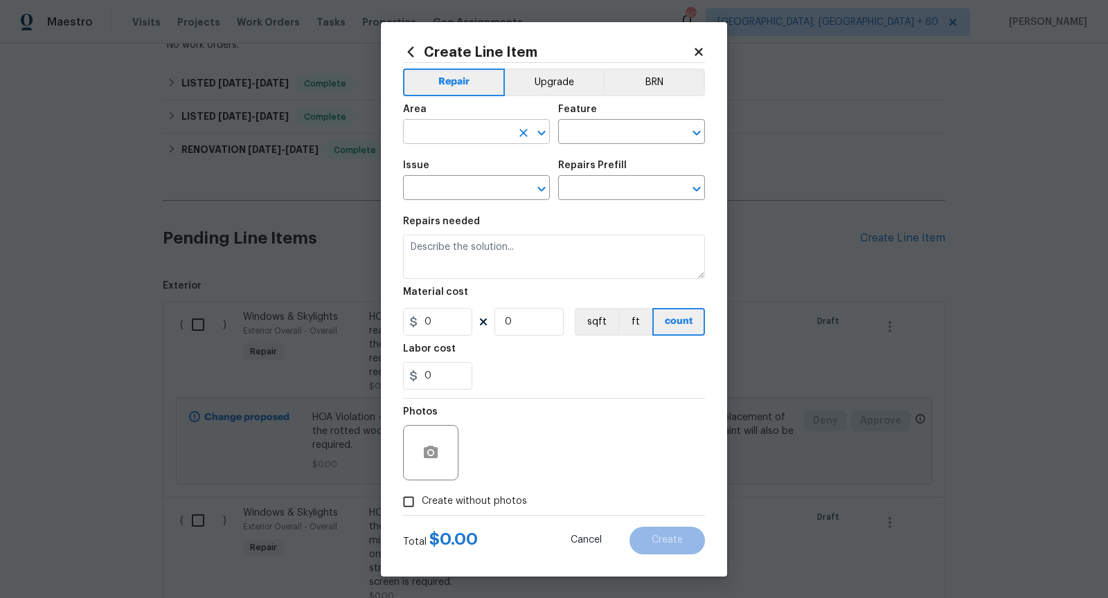
click at [548, 134] on icon "Open" at bounding box center [541, 133] width 17 height 17
click at [695, 132] on icon "Open" at bounding box center [696, 133] width 17 height 17
type input "Exterior Overall"
click at [542, 186] on icon "Open" at bounding box center [541, 189] width 17 height 17
type input "Overall"
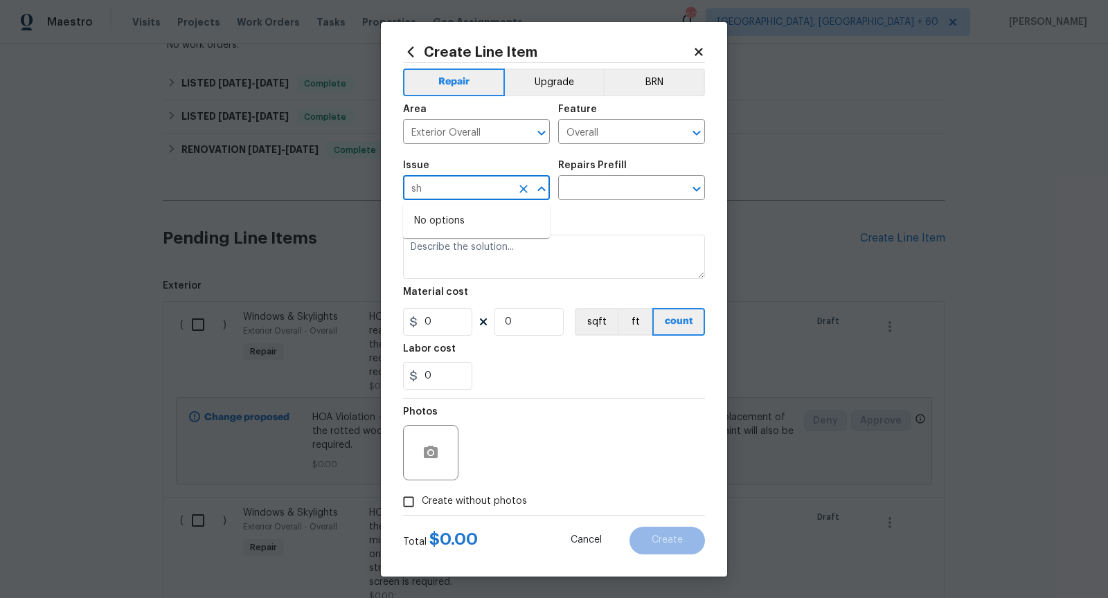
type input "s"
click at [695, 182] on icon "Open" at bounding box center [696, 189] width 17 height 17
type input "Windows & Skylights"
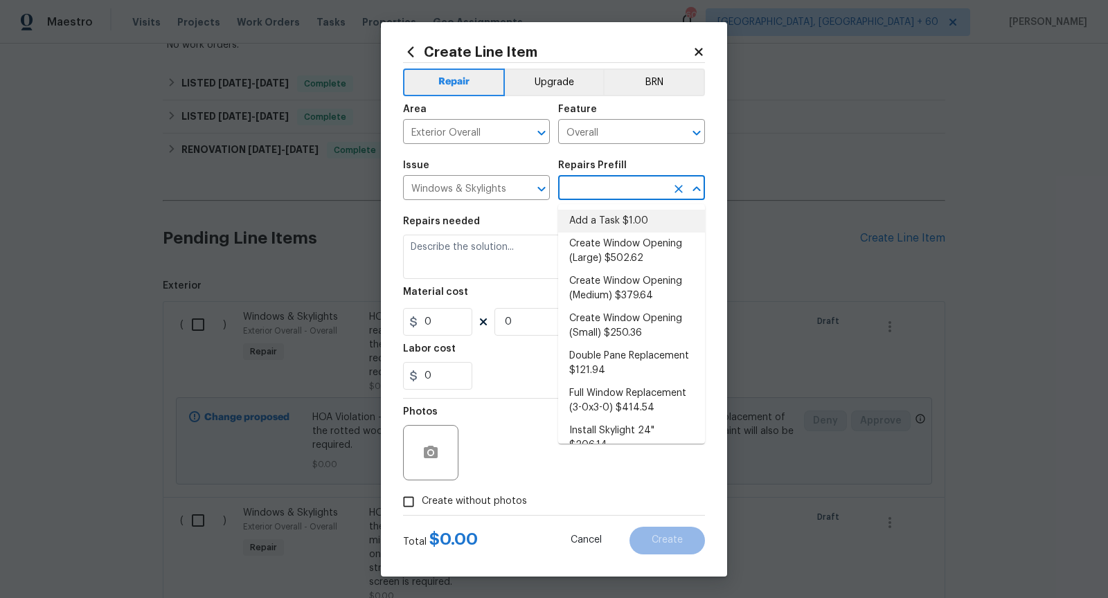
click at [634, 219] on li "Add a Task $1.00" at bounding box center [631, 221] width 147 height 23
type input "Add a Task $1.00"
type textarea "HPM to detail"
type input "1"
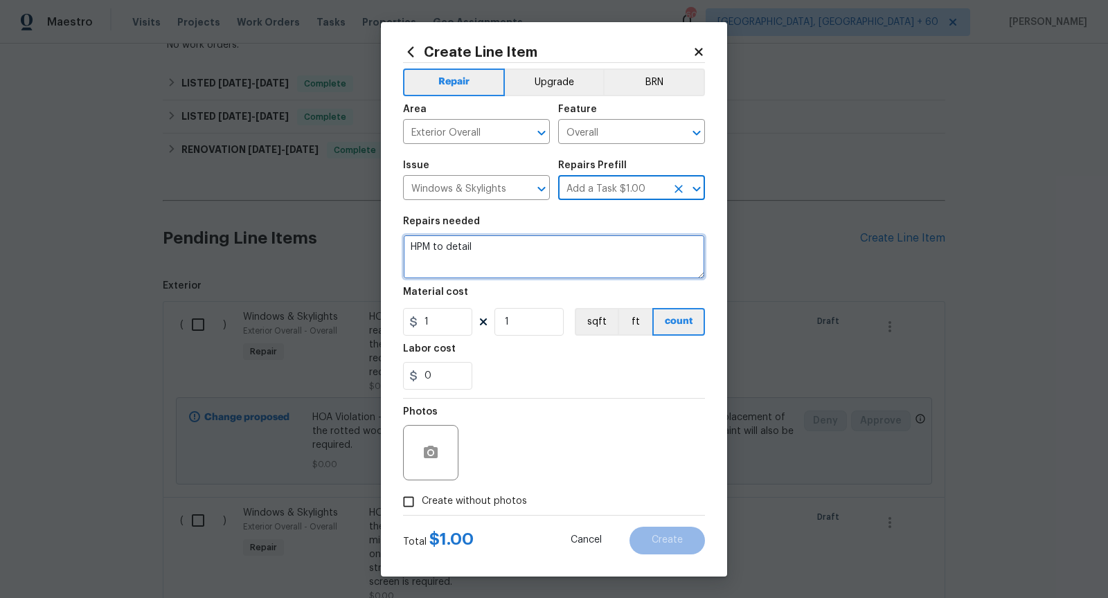
click at [515, 251] on textarea "HPM to detail" at bounding box center [554, 257] width 302 height 44
type textarea "HOA violation -"
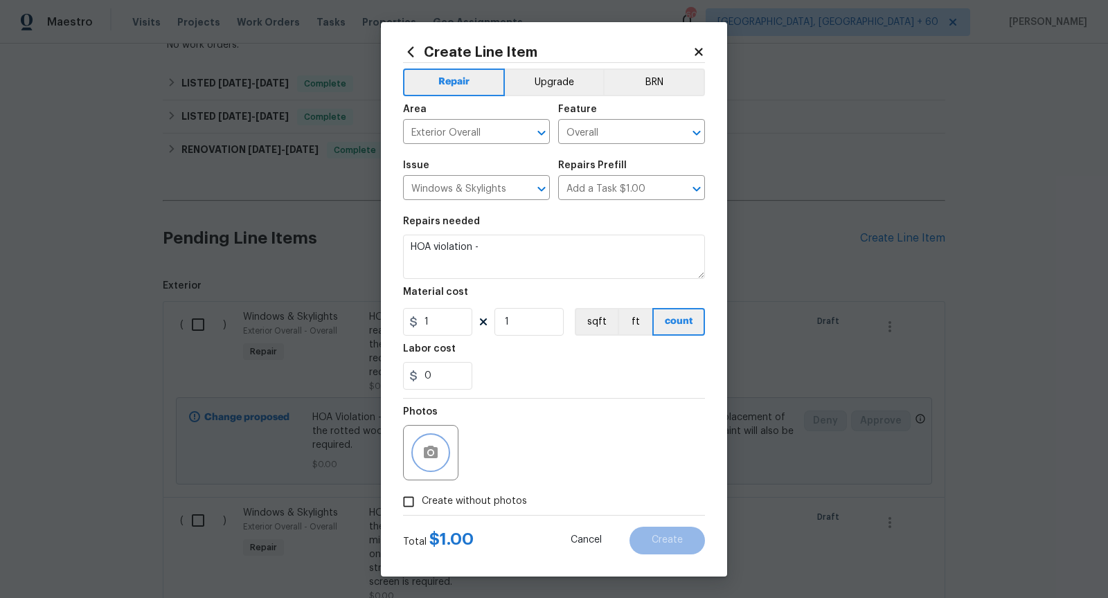
click at [427, 452] on icon "button" at bounding box center [431, 452] width 14 height 12
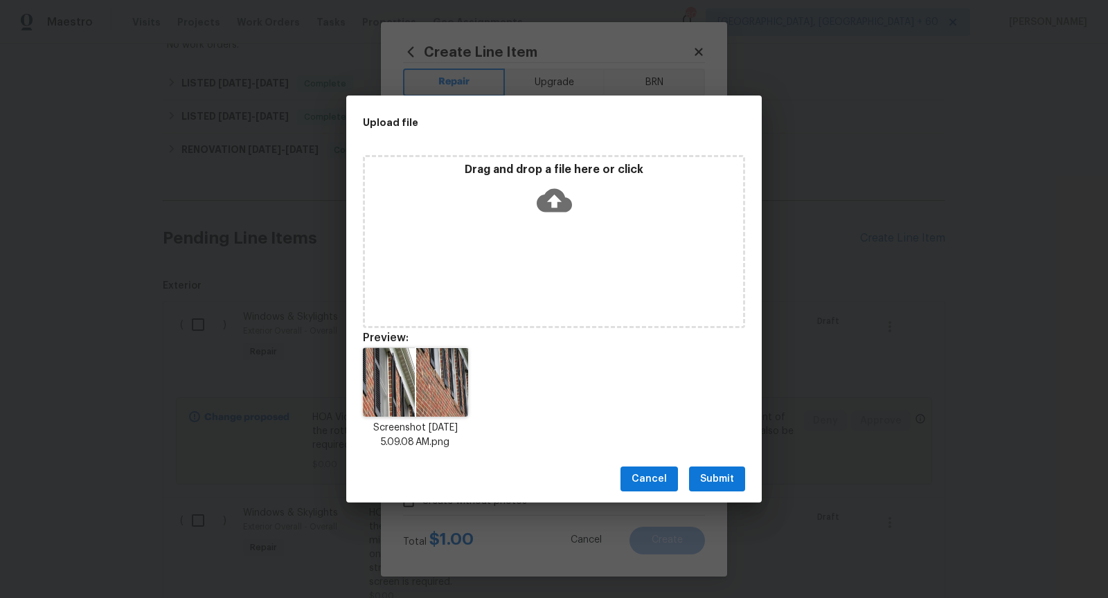
click at [718, 476] on span "Submit" at bounding box center [717, 479] width 34 height 17
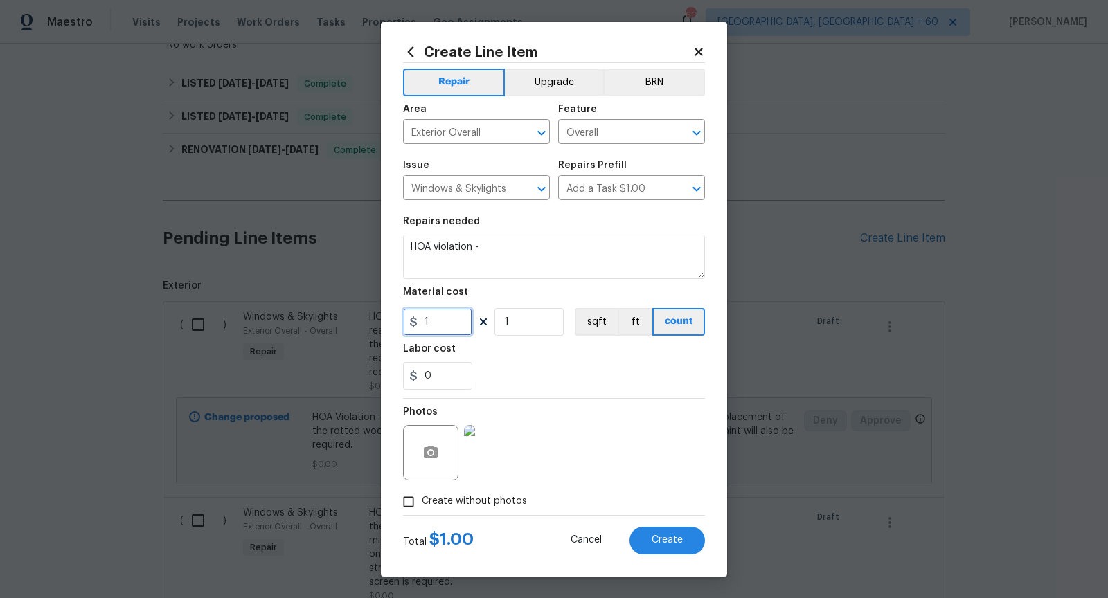
click at [447, 321] on input "1" at bounding box center [437, 322] width 69 height 28
type input "0"
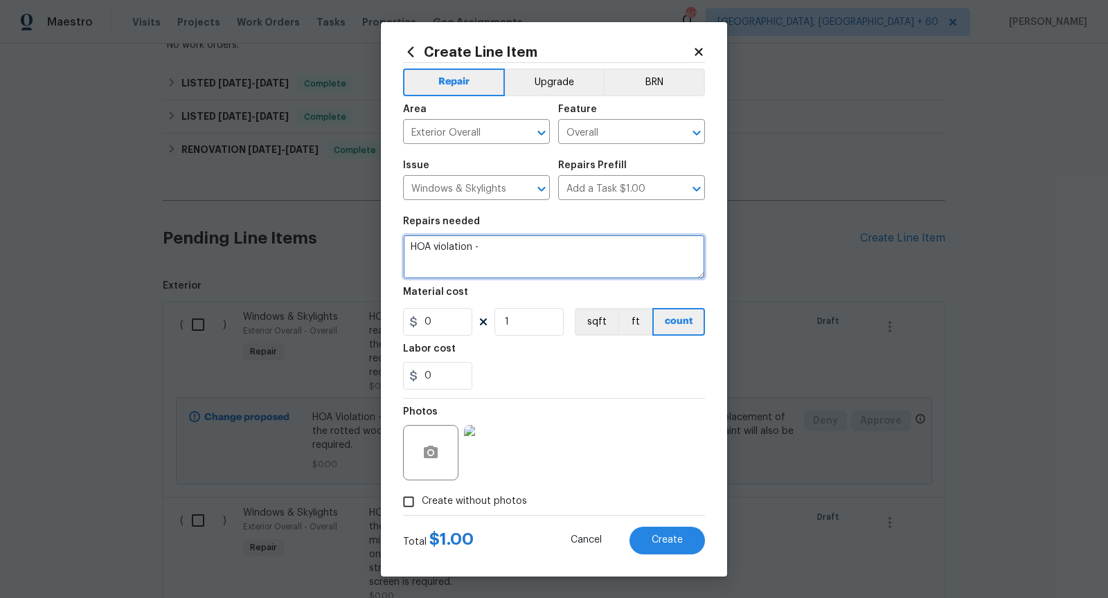
click at [514, 263] on textarea "HOA violation -" at bounding box center [554, 257] width 302 height 44
paste textarea "Three shutters are coming loose from the main structure and are in need of havi…"
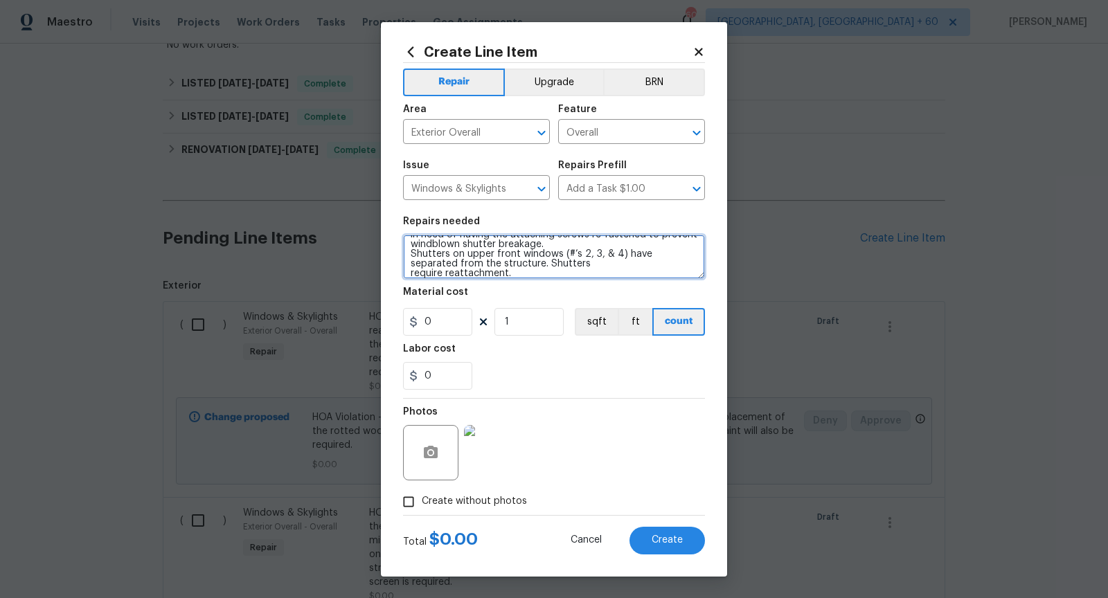
scroll to position [38, 0]
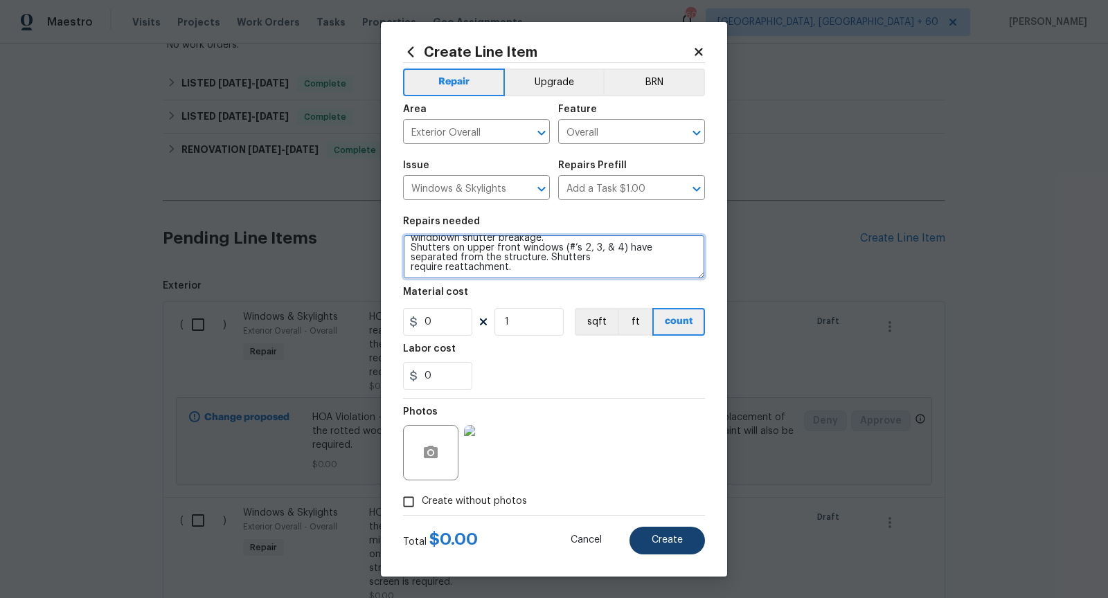
type textarea "HOA violation - Three shutters are coming loose from the main structure and are…"
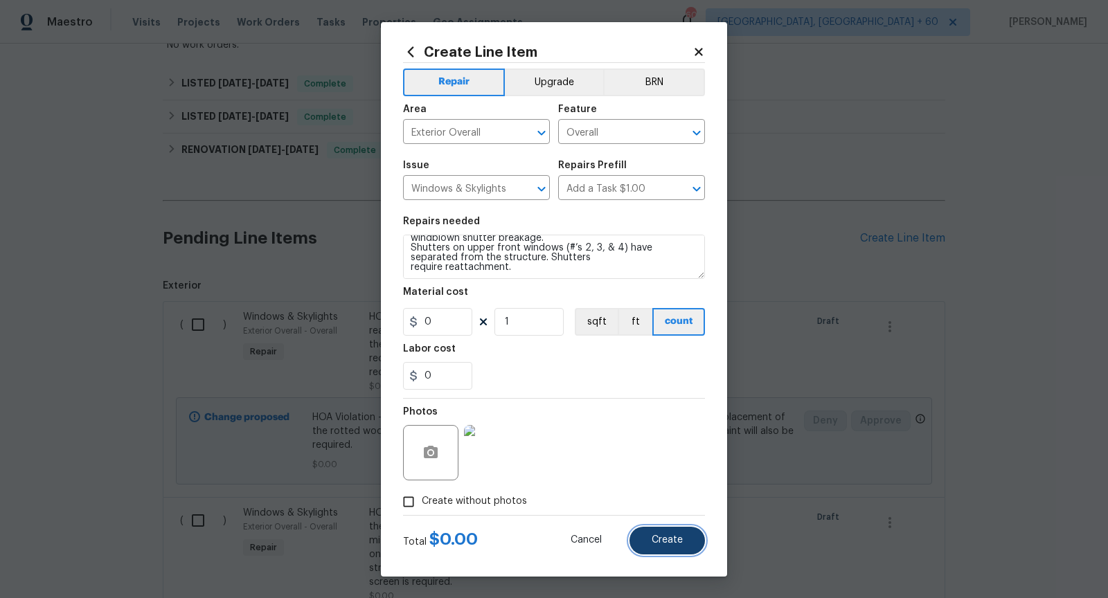
click at [666, 531] on button "Create" at bounding box center [667, 541] width 75 height 28
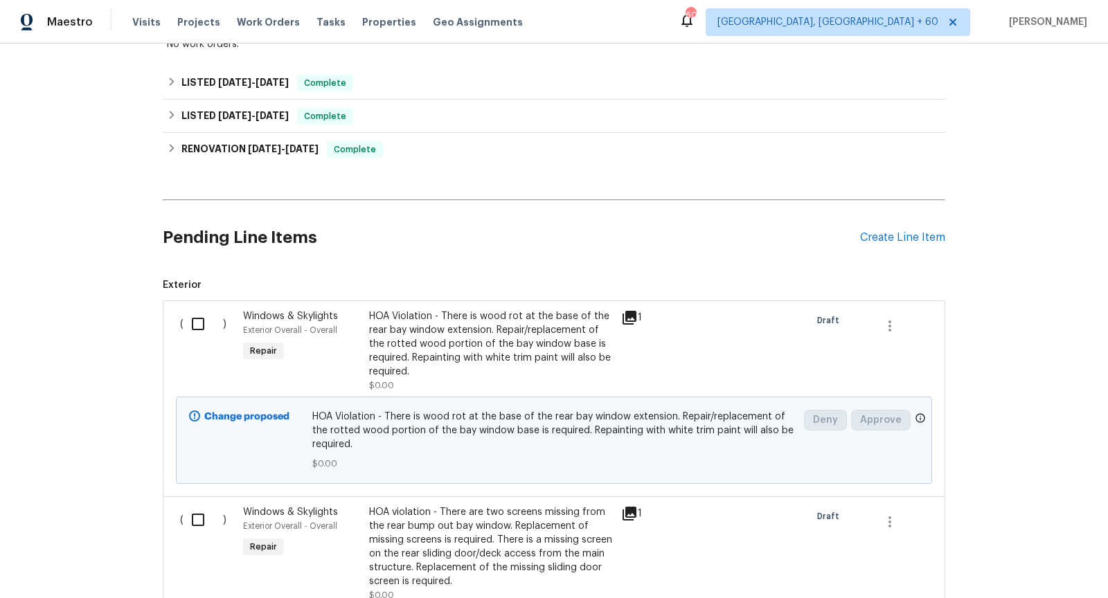
scroll to position [260, 0]
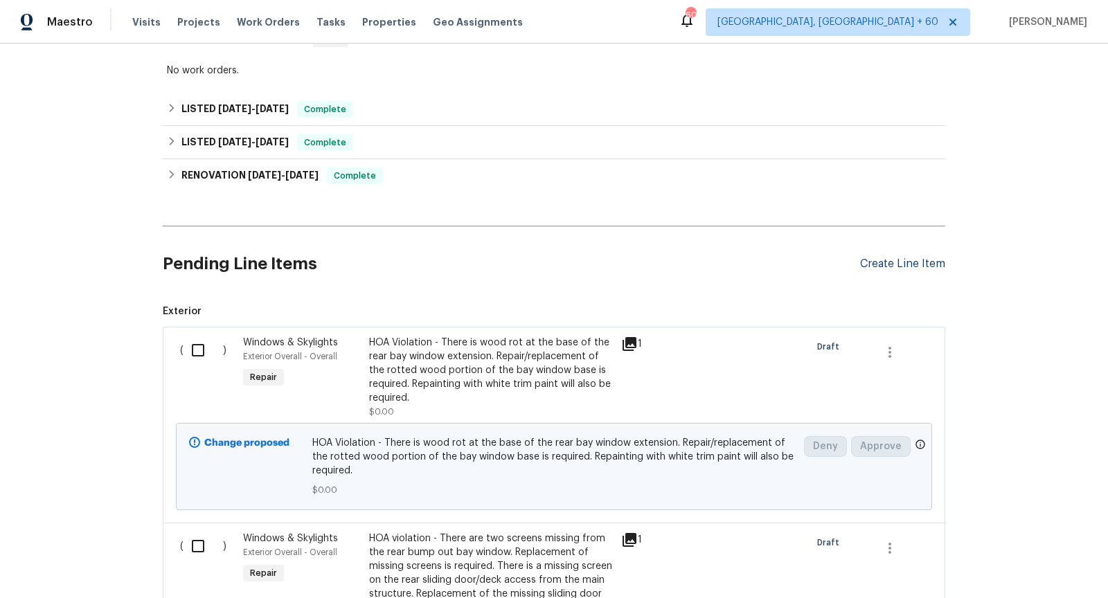
click at [882, 258] on div "Create Line Item" at bounding box center [902, 264] width 85 height 13
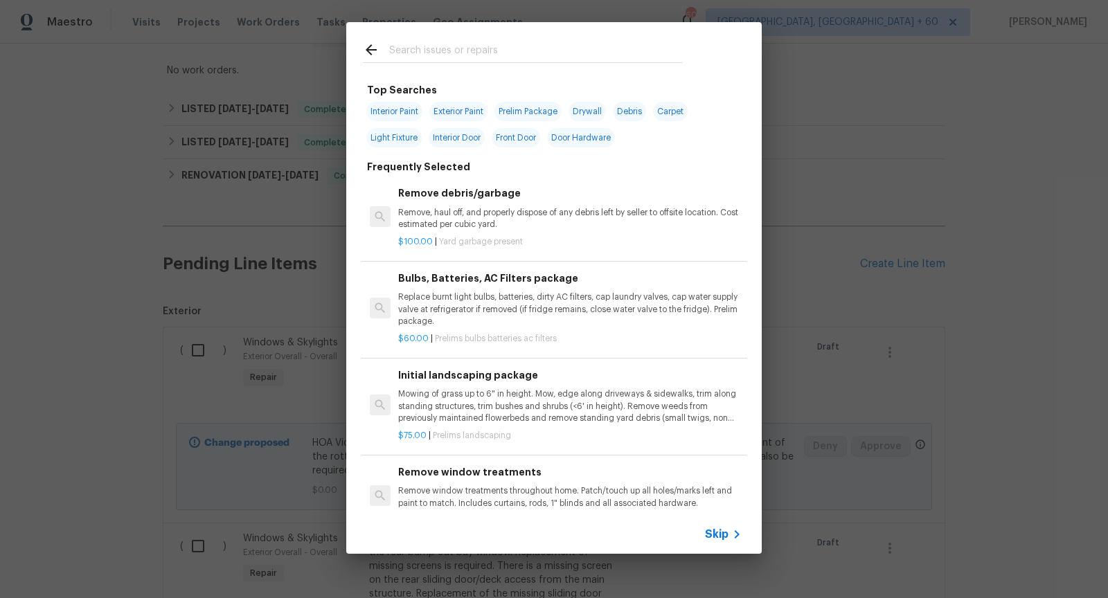
click at [718, 526] on div "Skip" at bounding box center [725, 534] width 40 height 17
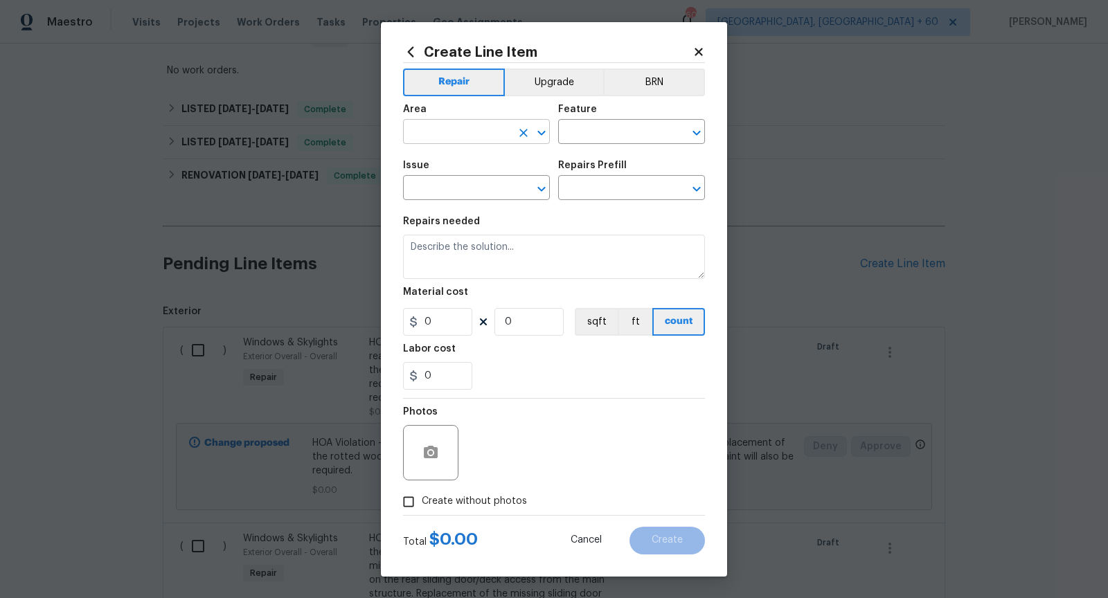
click at [540, 136] on icon "Open" at bounding box center [541, 133] width 17 height 17
click at [695, 131] on icon "Open" at bounding box center [696, 133] width 17 height 17
type input "Exterior Overall"
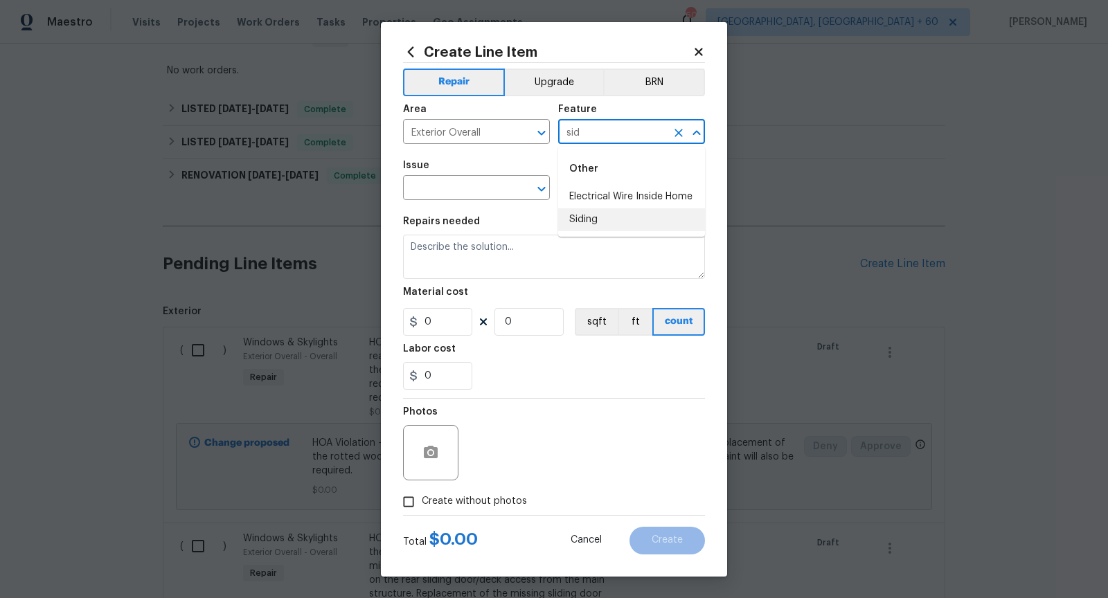
click at [637, 213] on li "Siding" at bounding box center [631, 219] width 147 height 23
click at [544, 193] on icon "Open" at bounding box center [541, 189] width 17 height 17
type input "Siding"
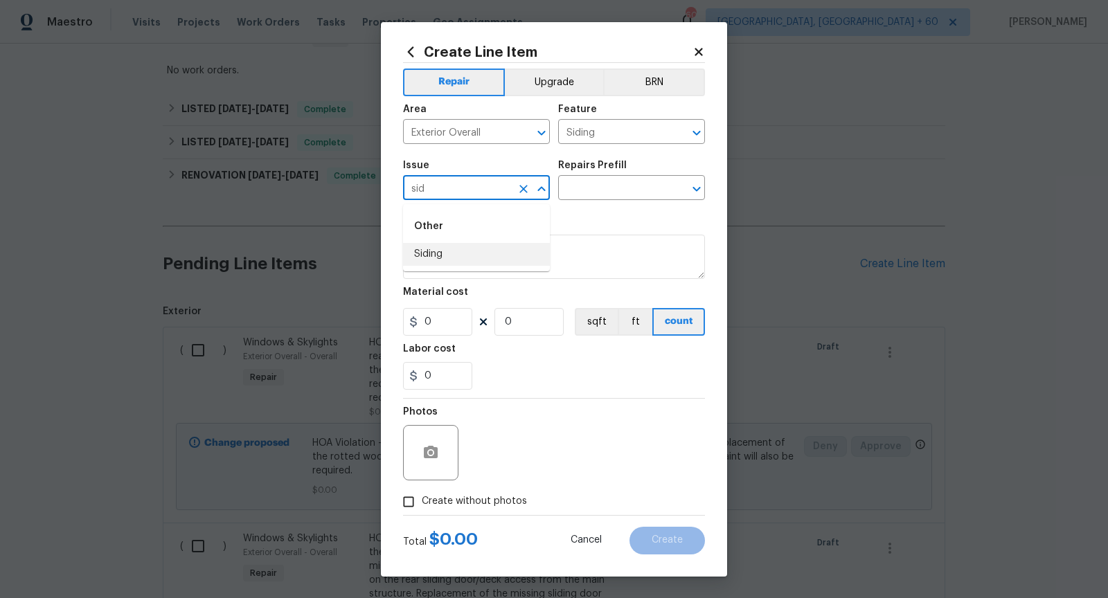
click at [483, 266] on ul "Other Siding" at bounding box center [476, 237] width 147 height 67
click at [487, 256] on li "Siding" at bounding box center [476, 254] width 147 height 23
click at [695, 190] on icon "Open" at bounding box center [697, 189] width 8 height 5
type input "Siding"
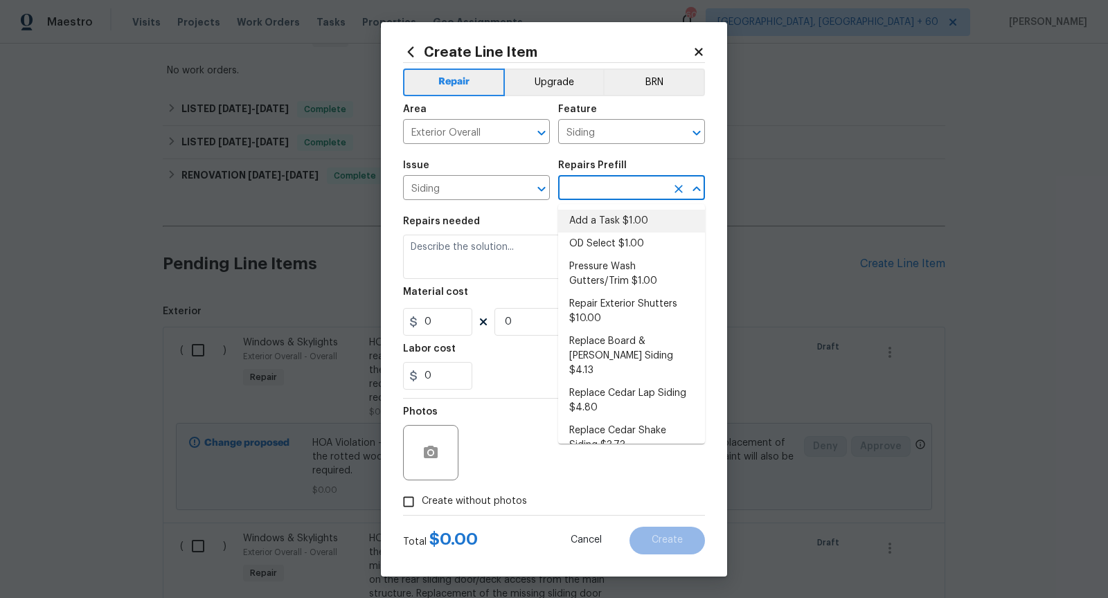
click at [645, 217] on li "Add a Task $1.00" at bounding box center [631, 221] width 147 height 23
type input "Add a Task $1.00"
type textarea "HPM to detail"
type input "1"
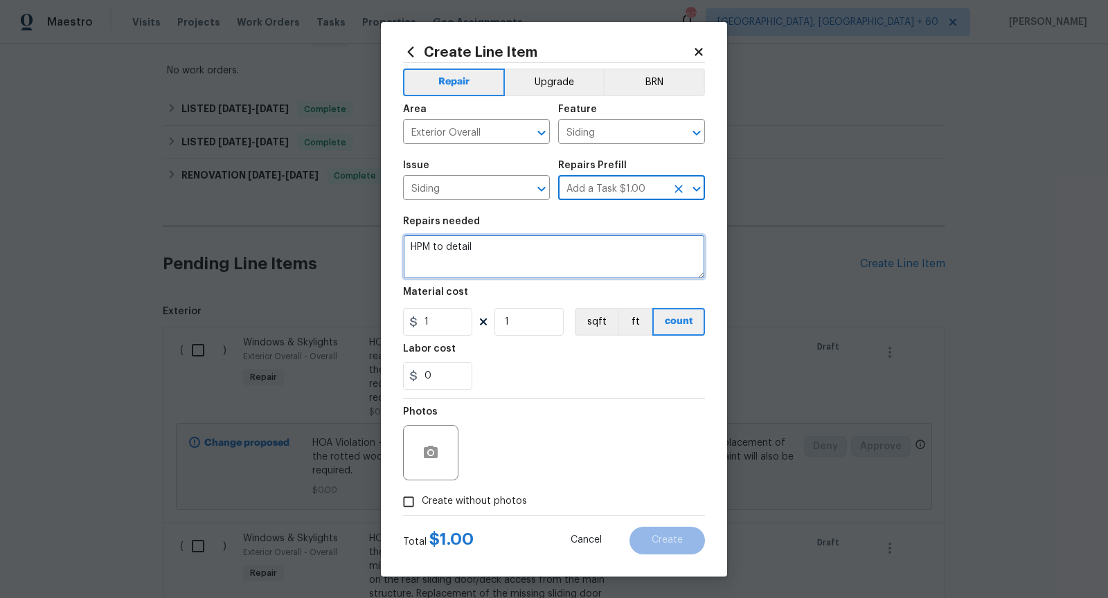
click at [479, 260] on textarea "HPM to detail" at bounding box center [554, 257] width 302 height 44
type textarea "HOA violation -"
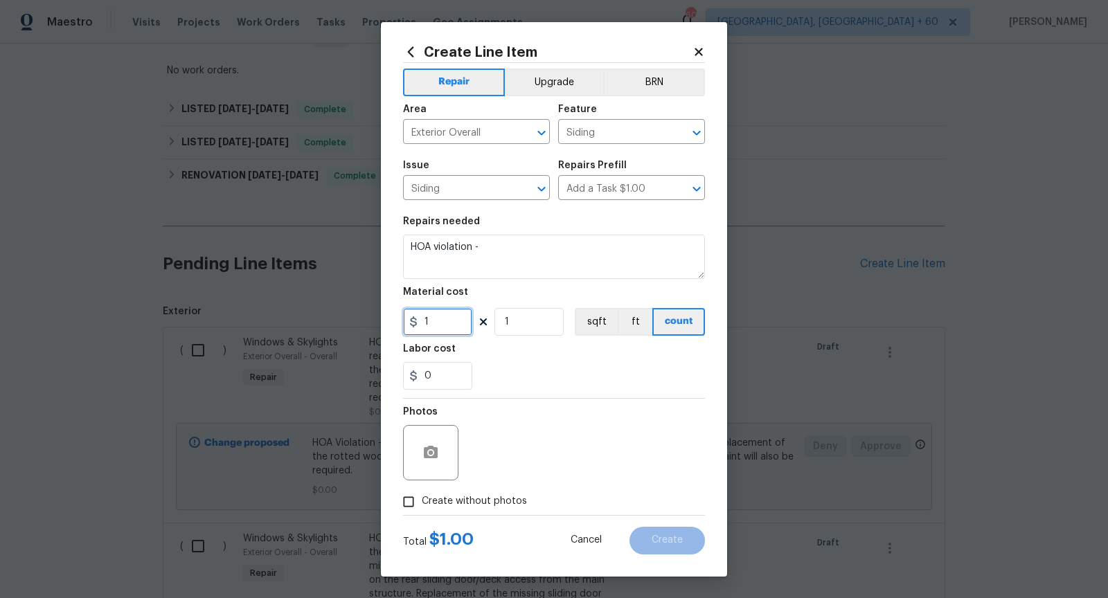
click at [443, 319] on input "1" at bounding box center [437, 322] width 69 height 28
type input "0"
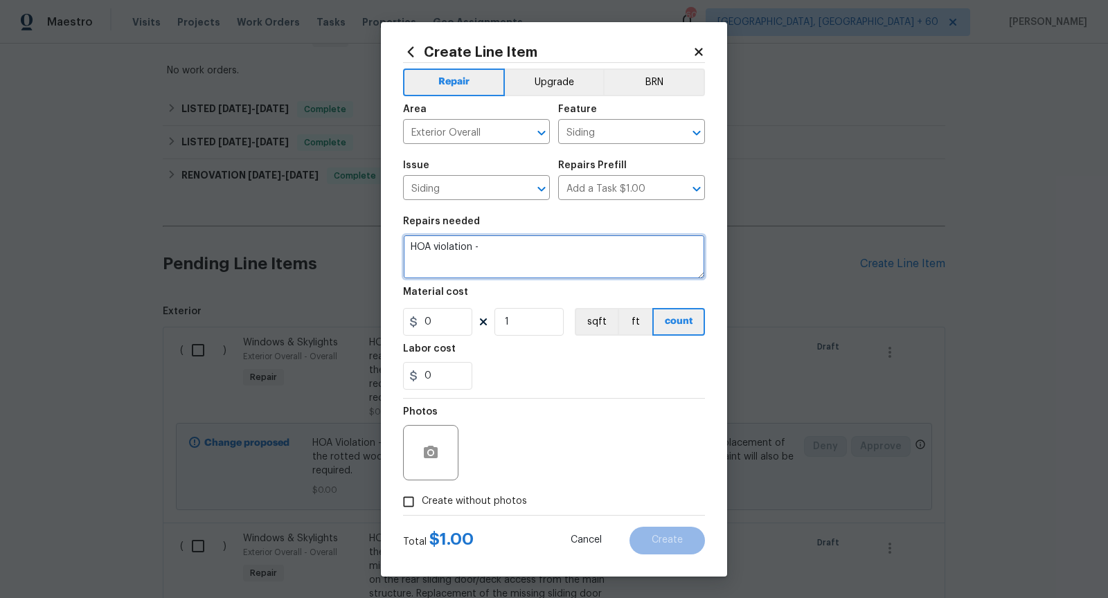
click at [494, 265] on textarea "HOA violation -" at bounding box center [554, 257] width 302 height 44
paste textarea "There is organic growth on the north (rear) side of the structure on the siding…"
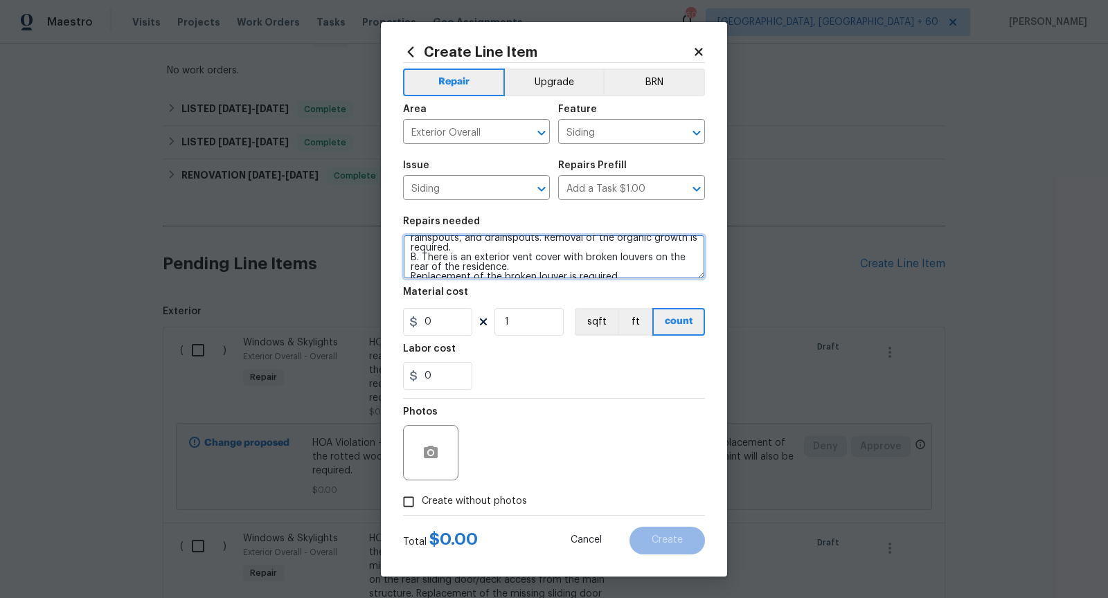
scroll to position [38, 0]
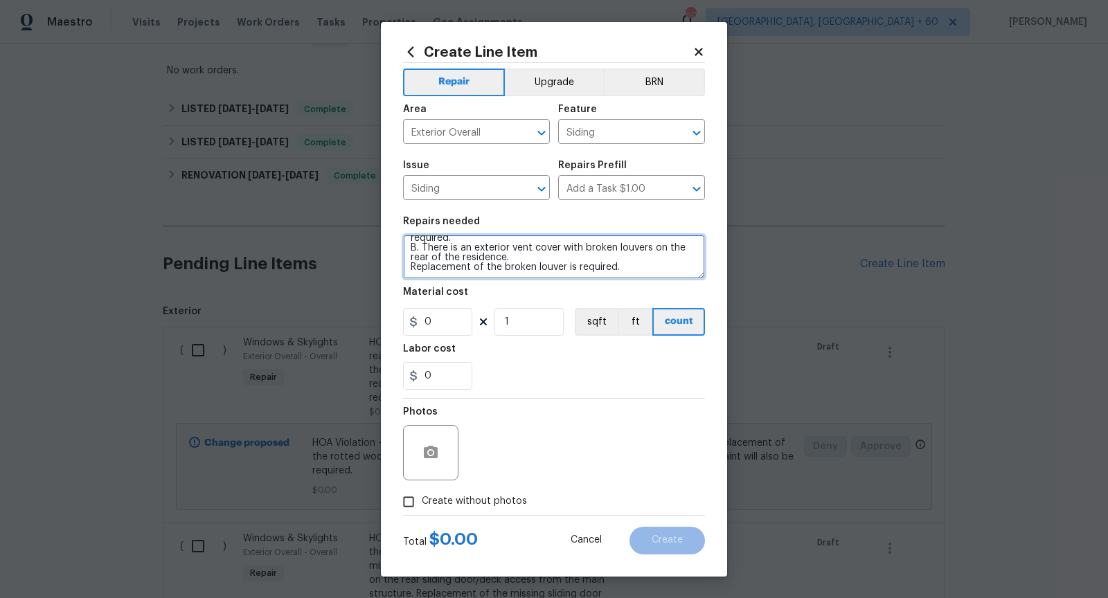
type textarea "HOA violation - There is organic growth on the north (rear) side of the structu…"
click at [431, 452] on circle "button" at bounding box center [431, 452] width 4 height 4
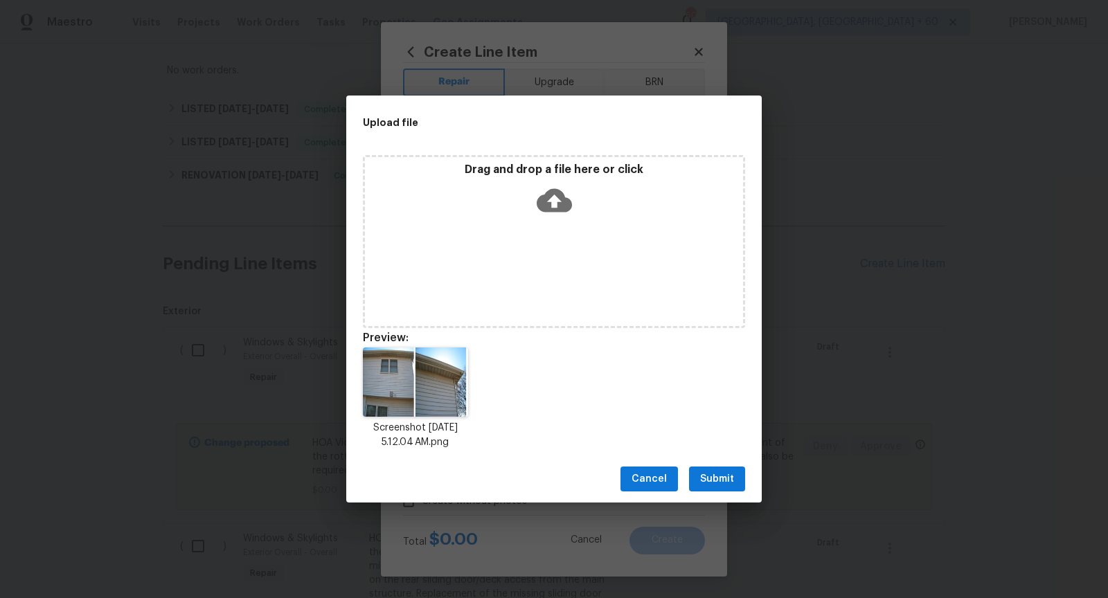
click at [718, 479] on span "Submit" at bounding box center [717, 479] width 34 height 17
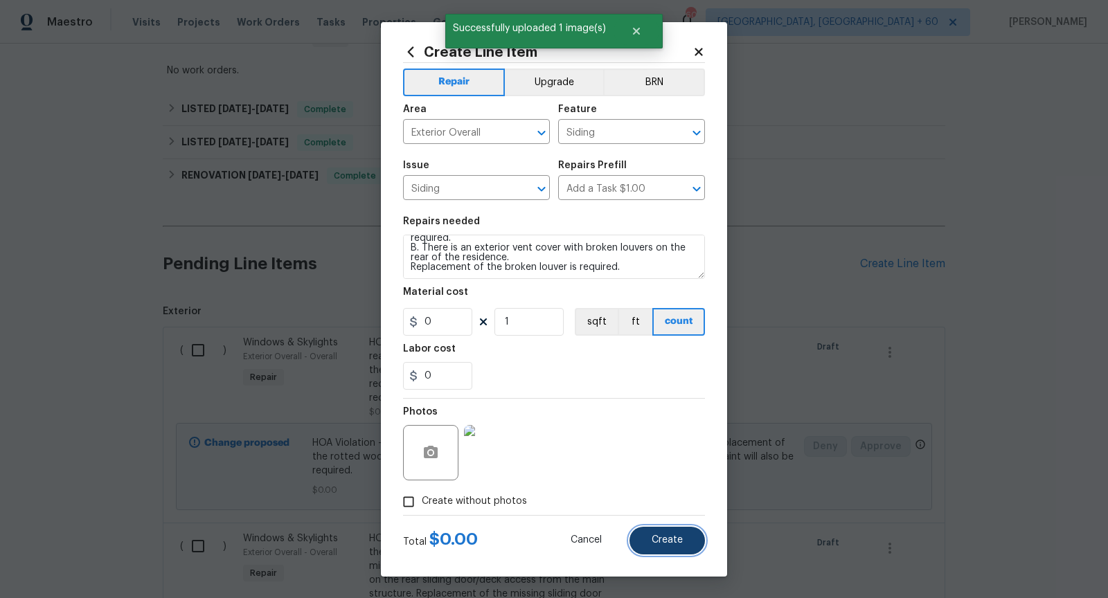
click at [684, 537] on button "Create" at bounding box center [667, 541] width 75 height 28
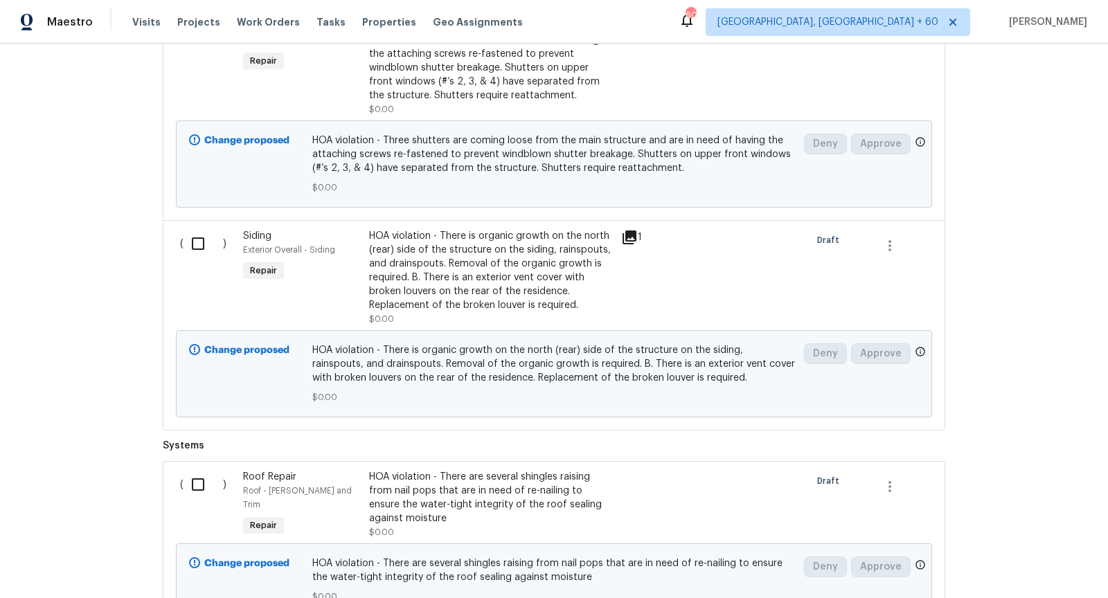
scroll to position [1089, 0]
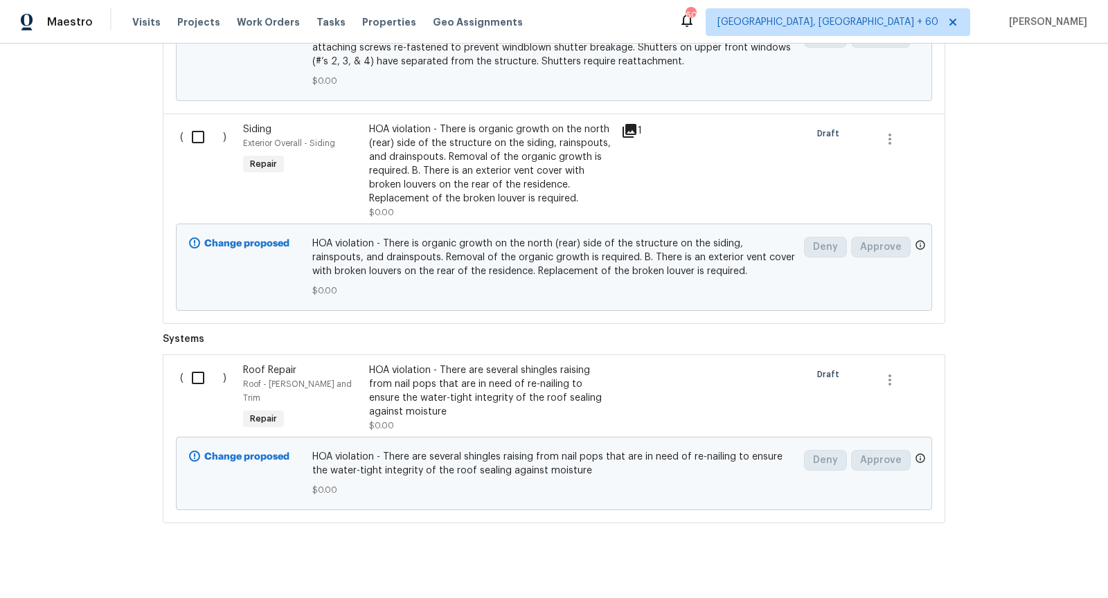
click at [196, 364] on input "checkbox" at bounding box center [203, 378] width 39 height 29
checkbox input "true"
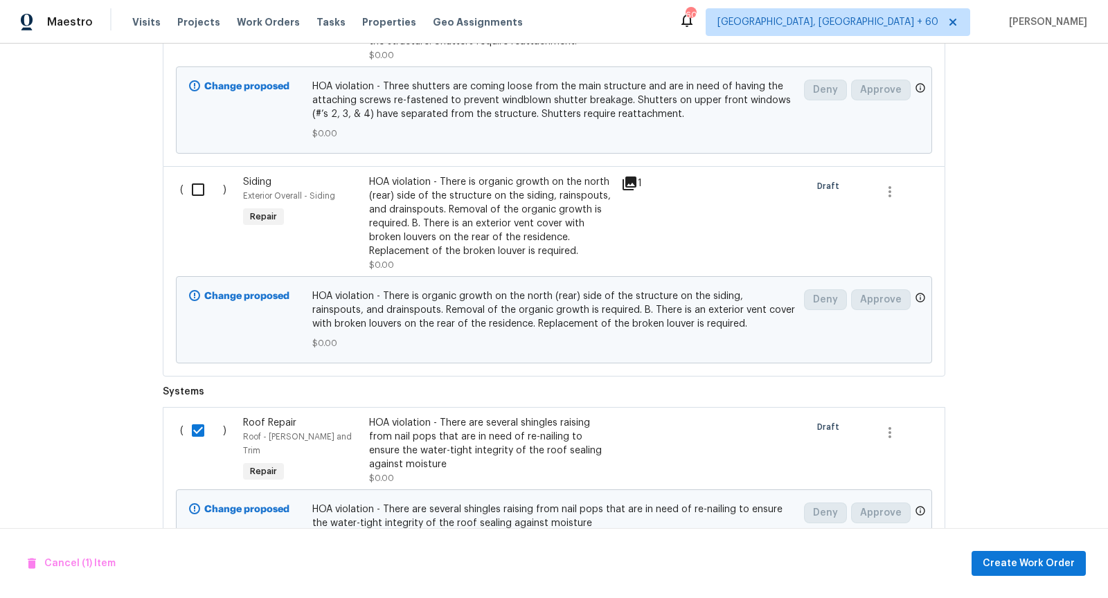
scroll to position [935, 0]
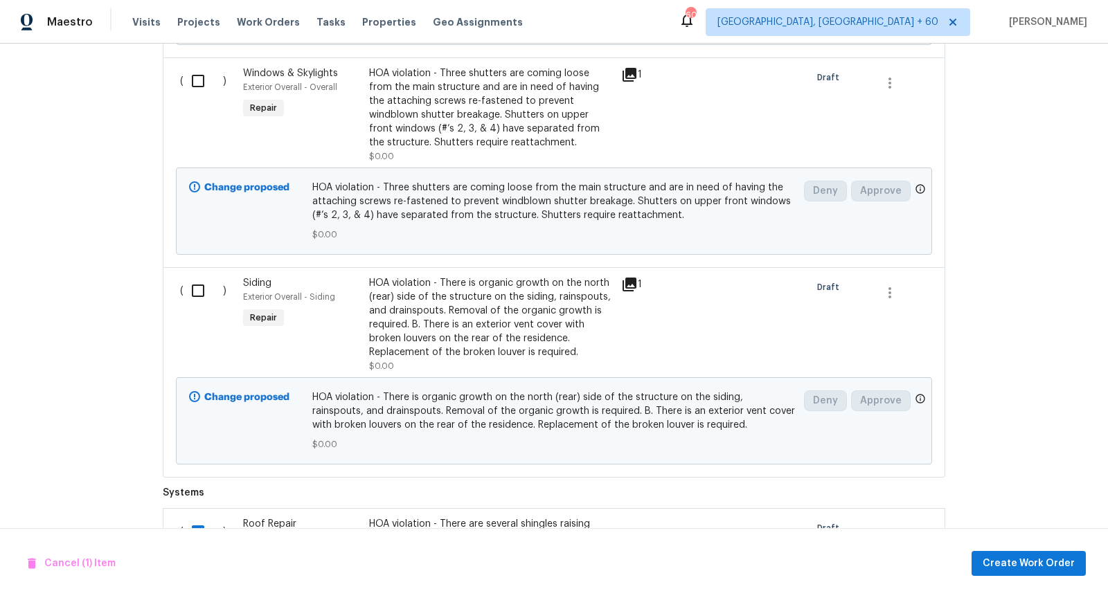
click at [195, 276] on input "checkbox" at bounding box center [203, 290] width 39 height 29
checkbox input "true"
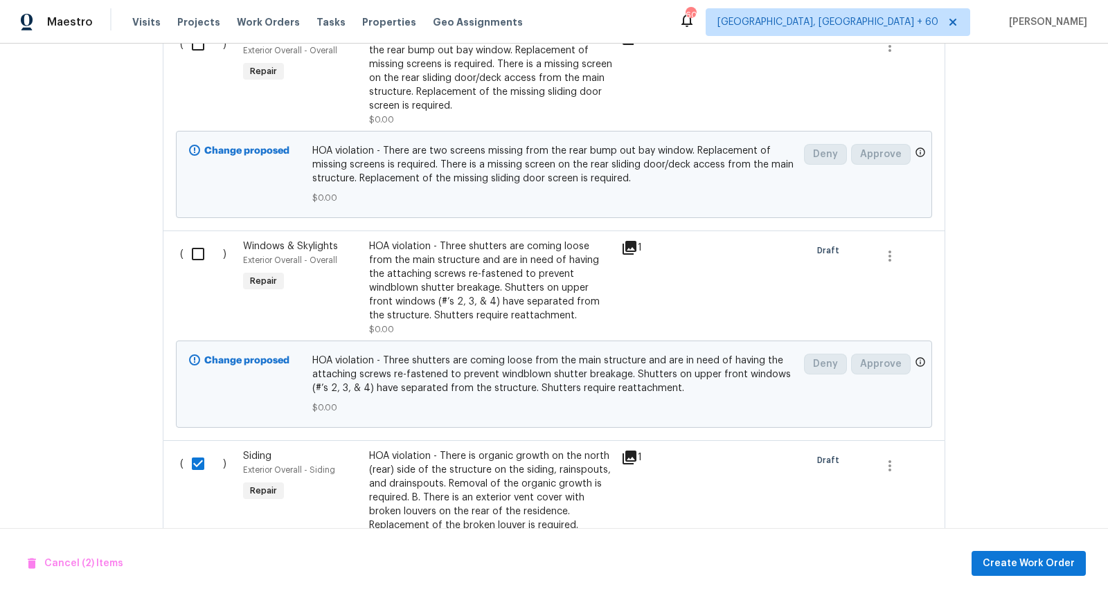
scroll to position [720, 0]
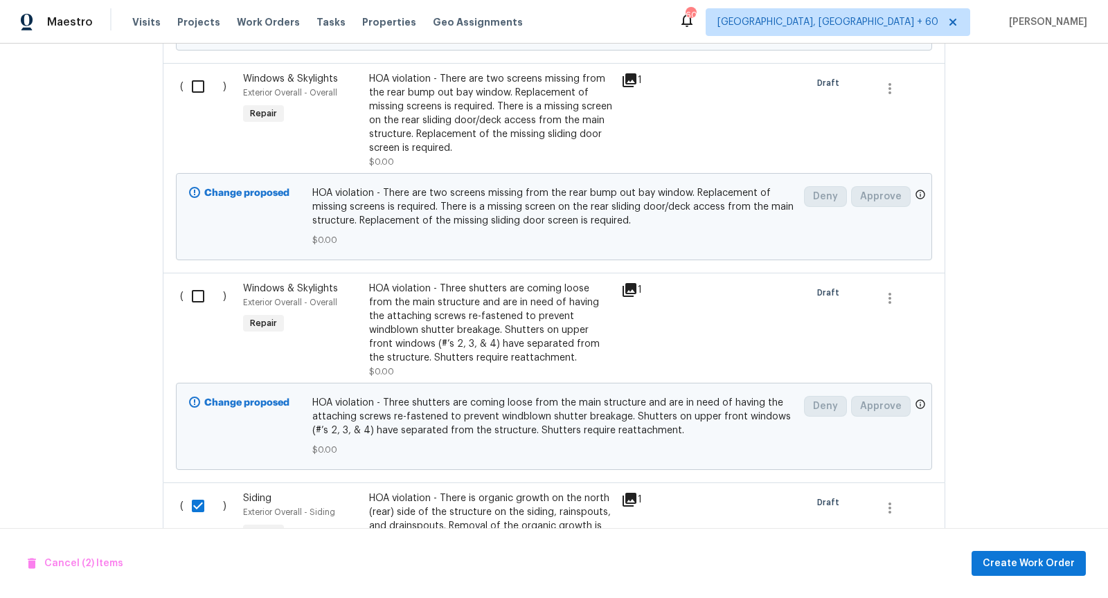
click at [195, 282] on input "checkbox" at bounding box center [203, 296] width 39 height 29
checkbox input "true"
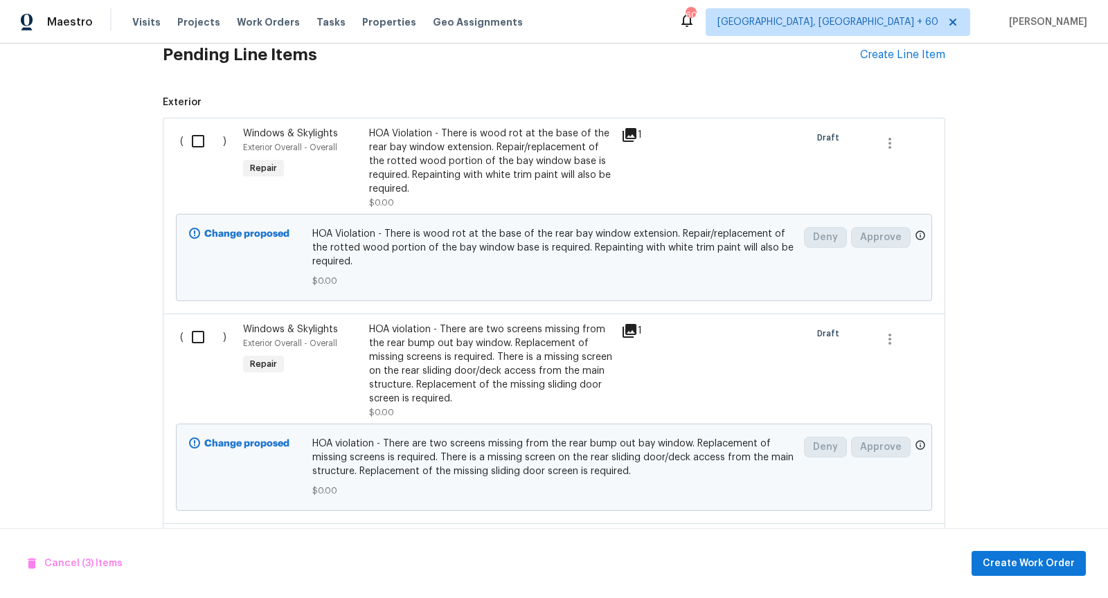
click at [192, 323] on input "checkbox" at bounding box center [203, 337] width 39 height 29
checkbox input "true"
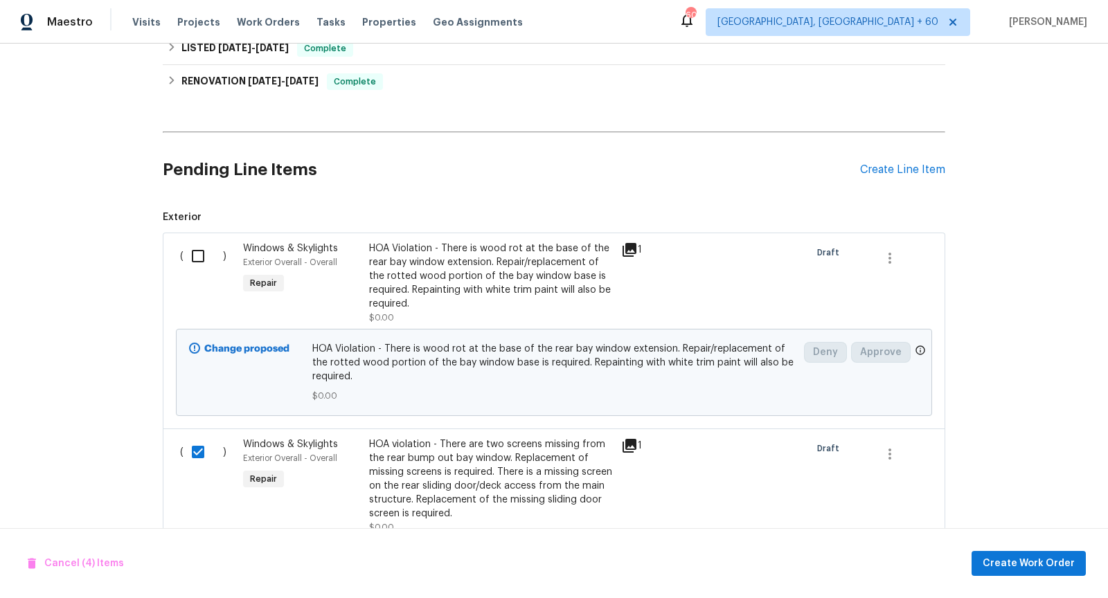
scroll to position [328, 0]
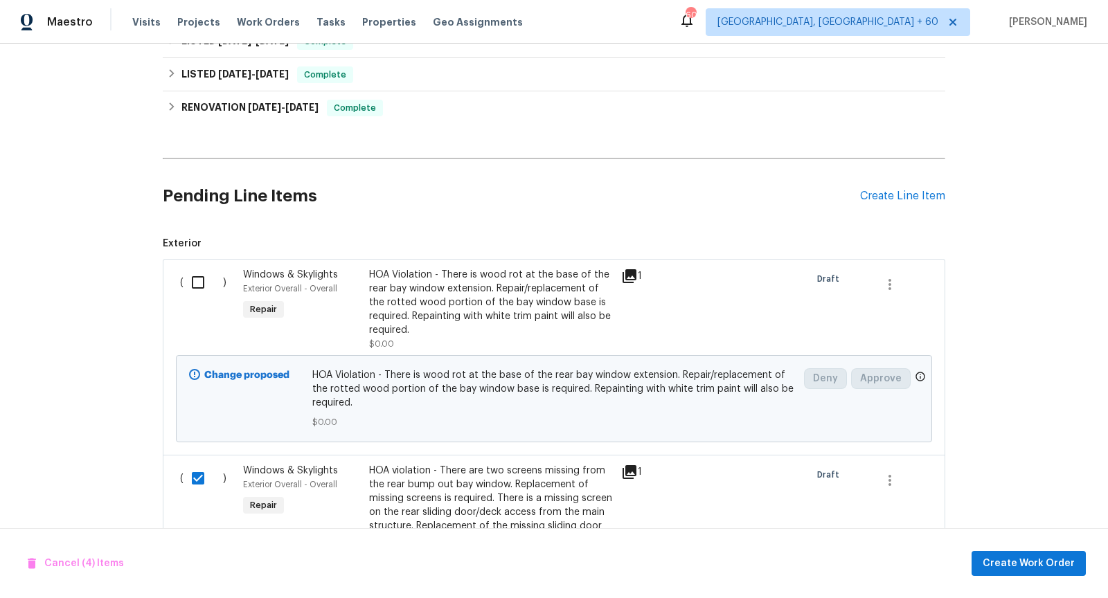
click at [198, 268] on input "checkbox" at bounding box center [203, 282] width 39 height 29
checkbox input "true"
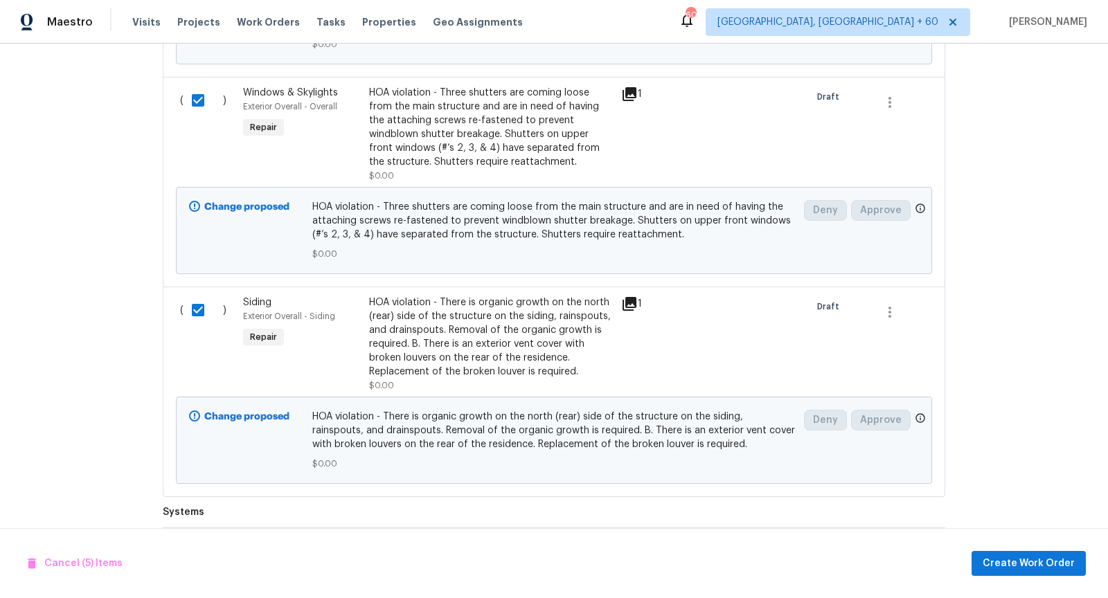
scroll to position [1089, 0]
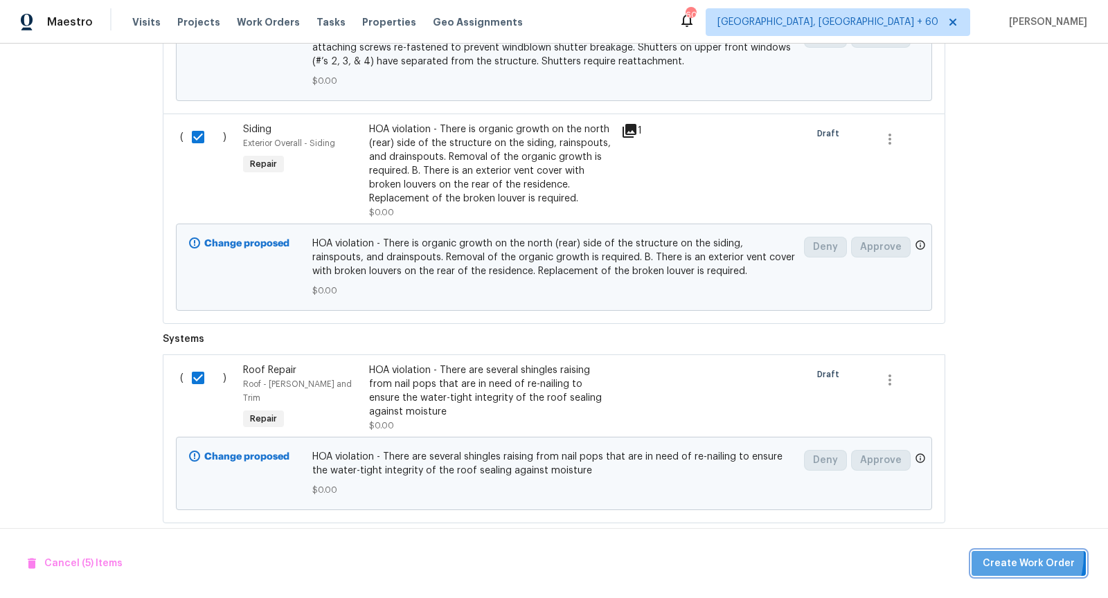
click at [1006, 556] on span "Create Work Order" at bounding box center [1029, 563] width 92 height 17
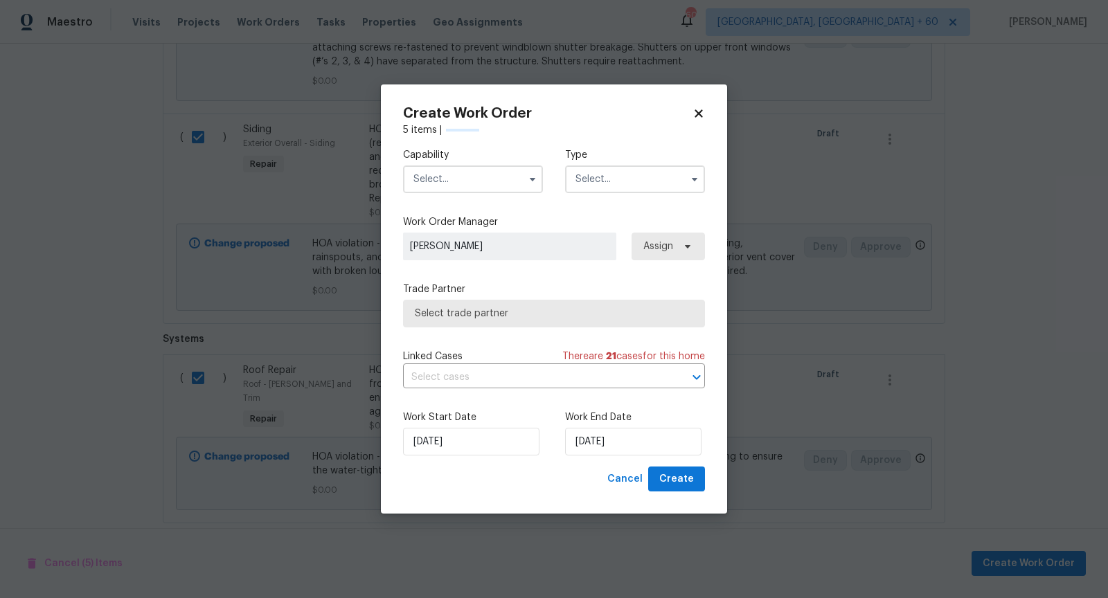
checkbox input "false"
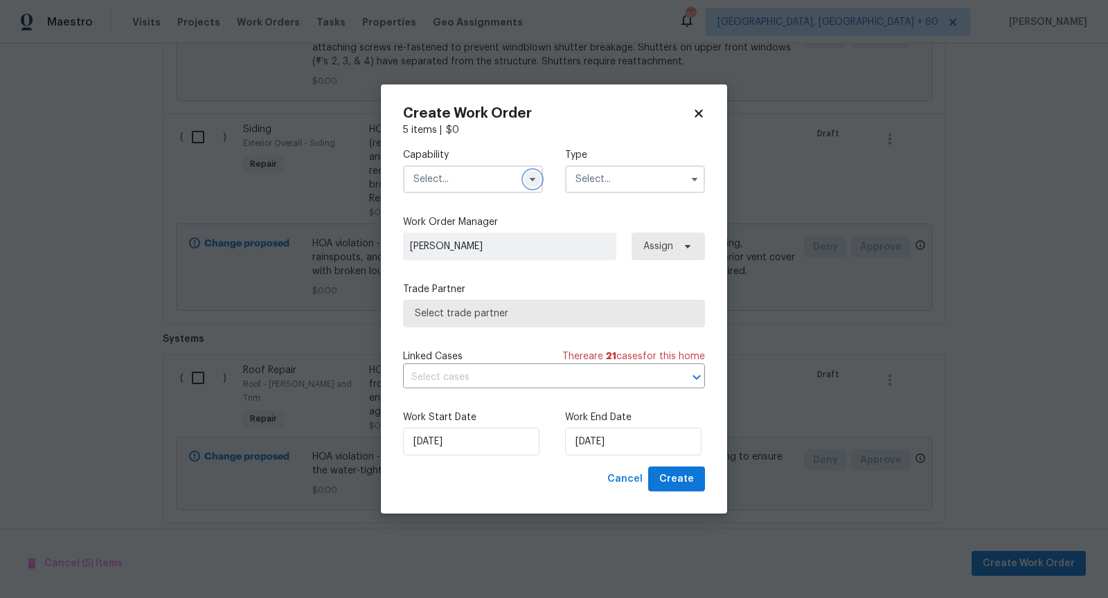
click at [528, 181] on icon "button" at bounding box center [532, 179] width 11 height 11
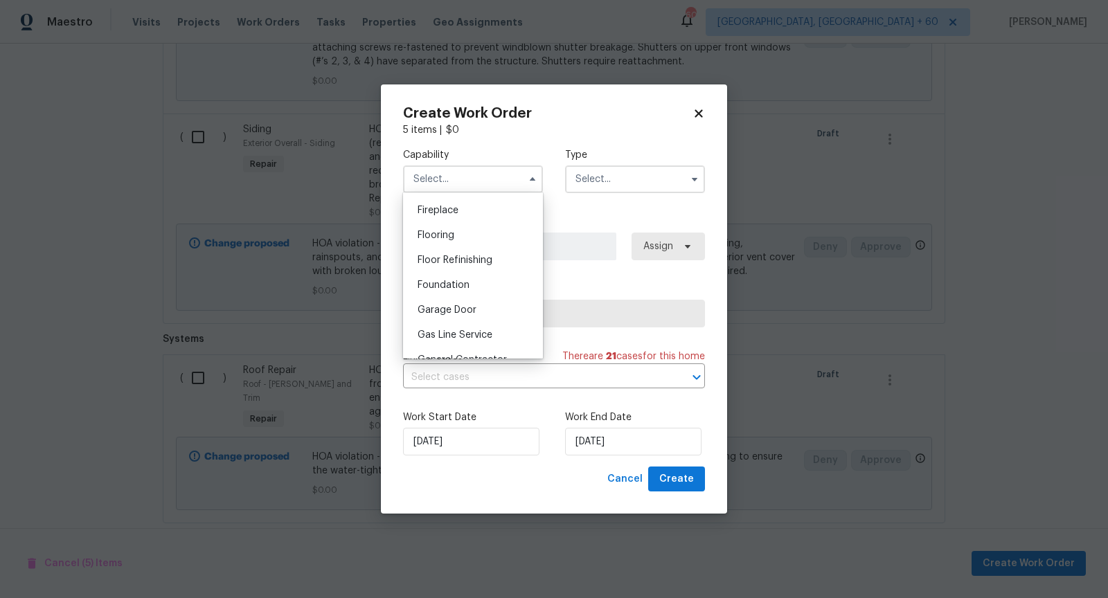
scroll to position [524, 0]
click at [485, 340] on div "General Contractor" at bounding box center [473, 347] width 133 height 25
type input "General Contractor"
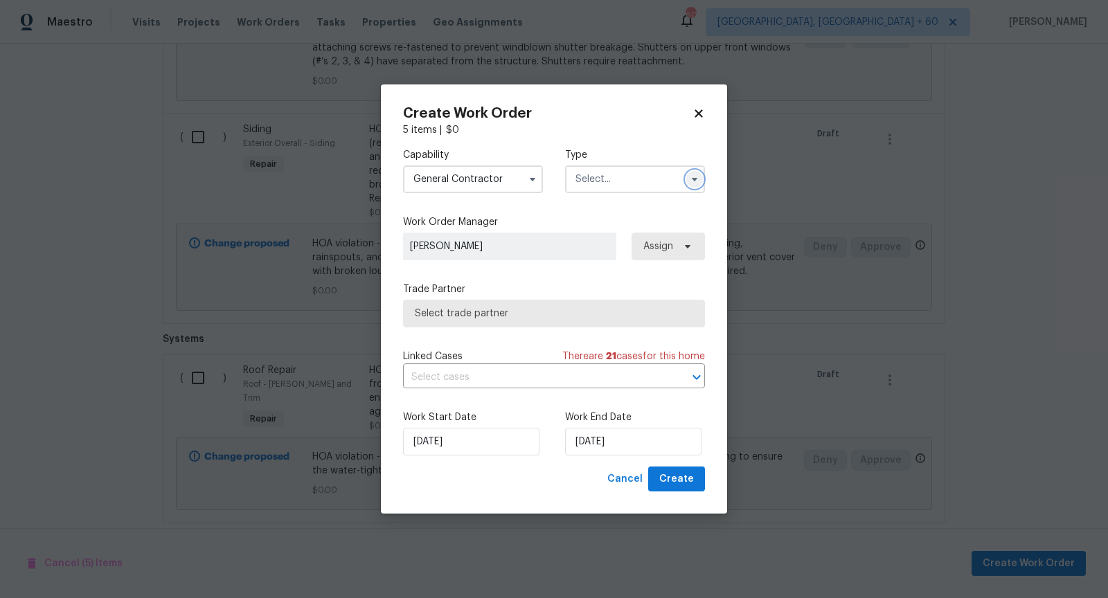
click at [695, 180] on icon "button" at bounding box center [695, 179] width 6 height 3
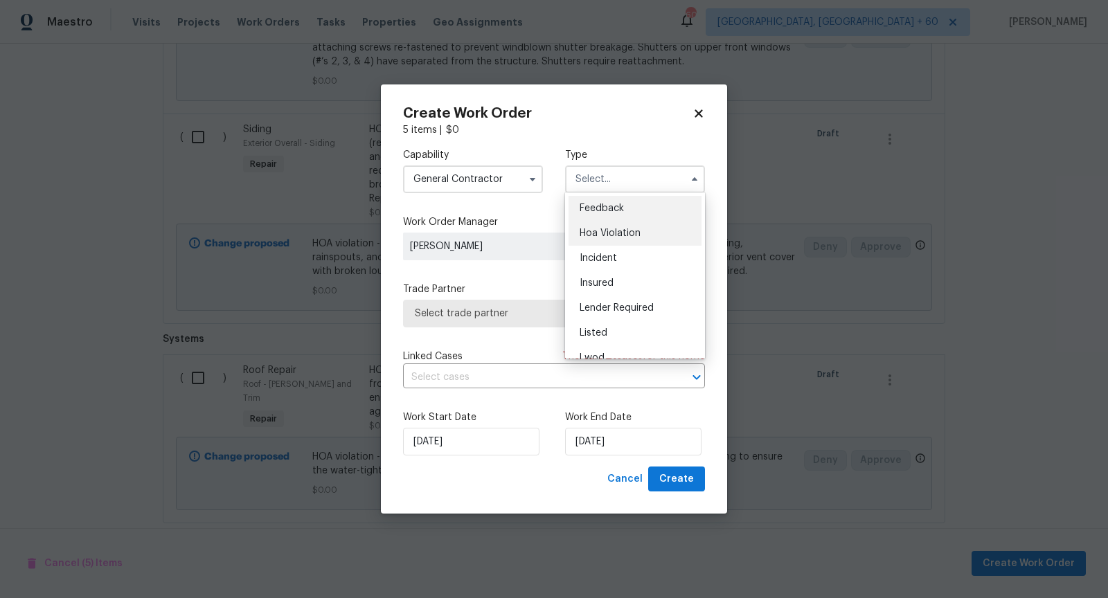
click at [640, 225] on div "Hoa Violation" at bounding box center [635, 233] width 133 height 25
type input "Hoa Violation"
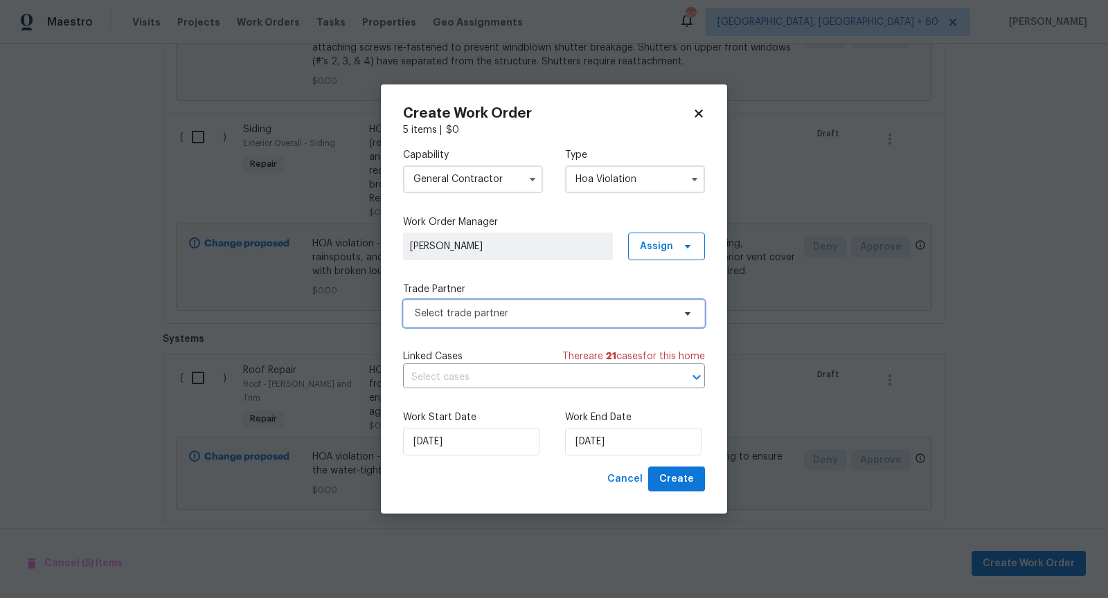
click at [540, 317] on span "Select trade partner" at bounding box center [544, 314] width 258 height 14
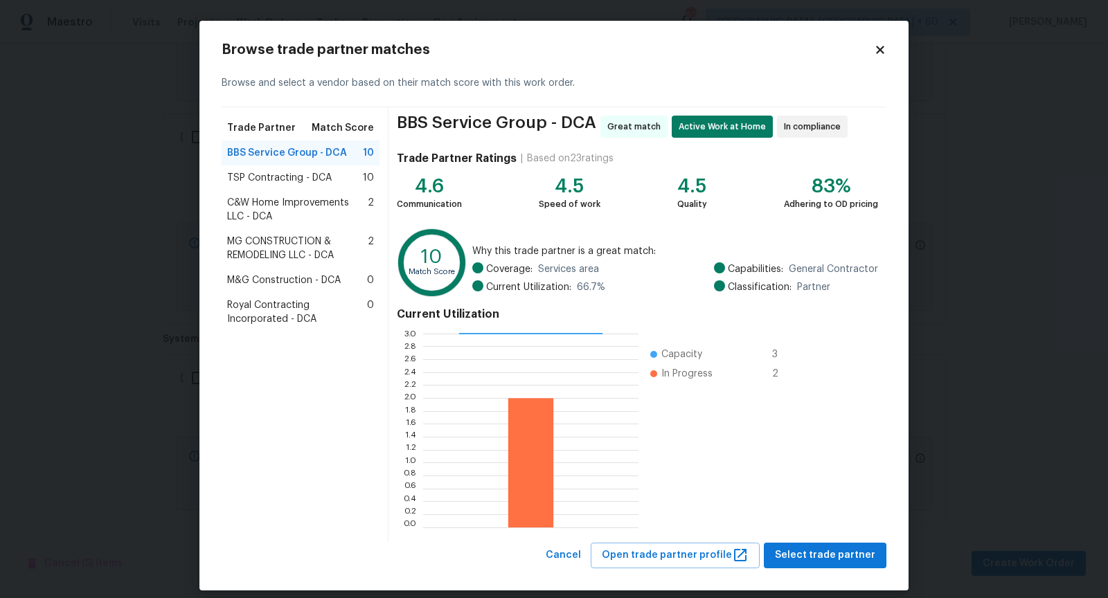
scroll to position [12, 0]
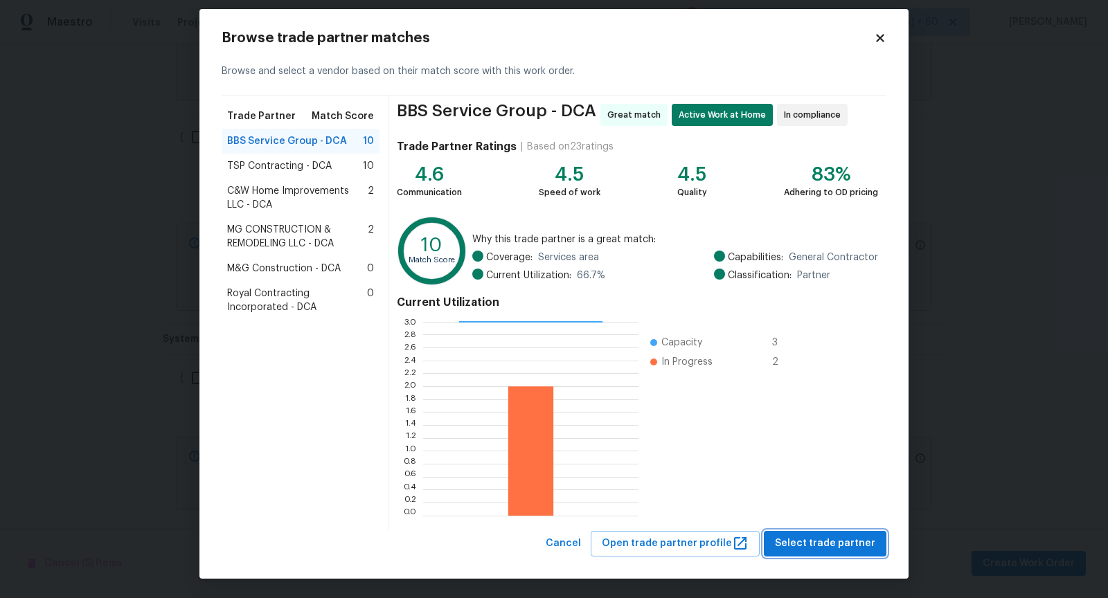
click at [830, 535] on span "Select trade partner" at bounding box center [825, 543] width 100 height 17
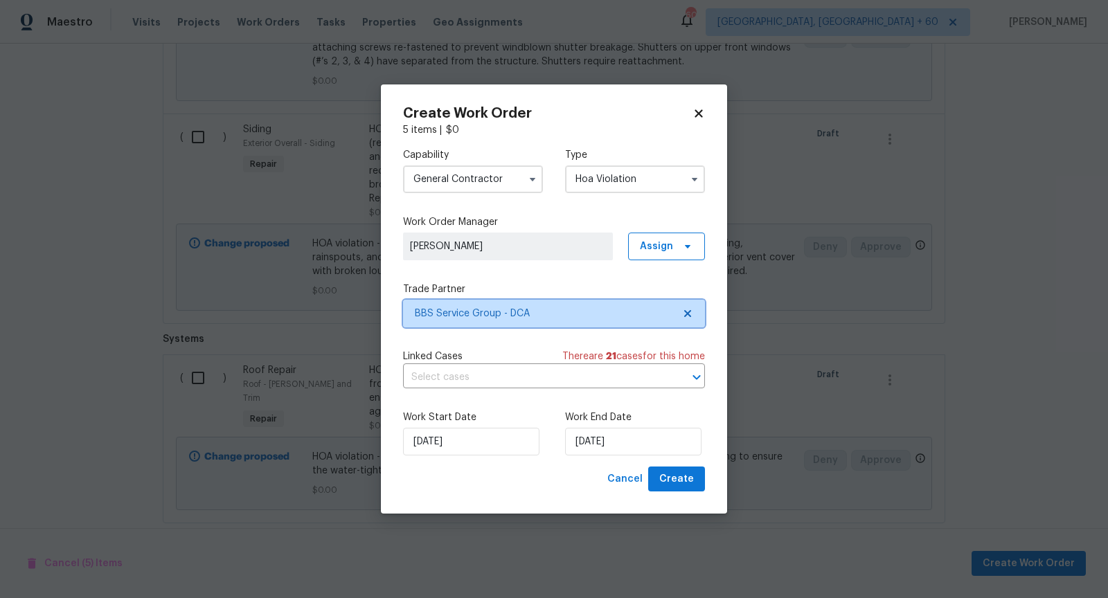
scroll to position [0, 0]
click at [698, 374] on icon "Open" at bounding box center [696, 377] width 17 height 17
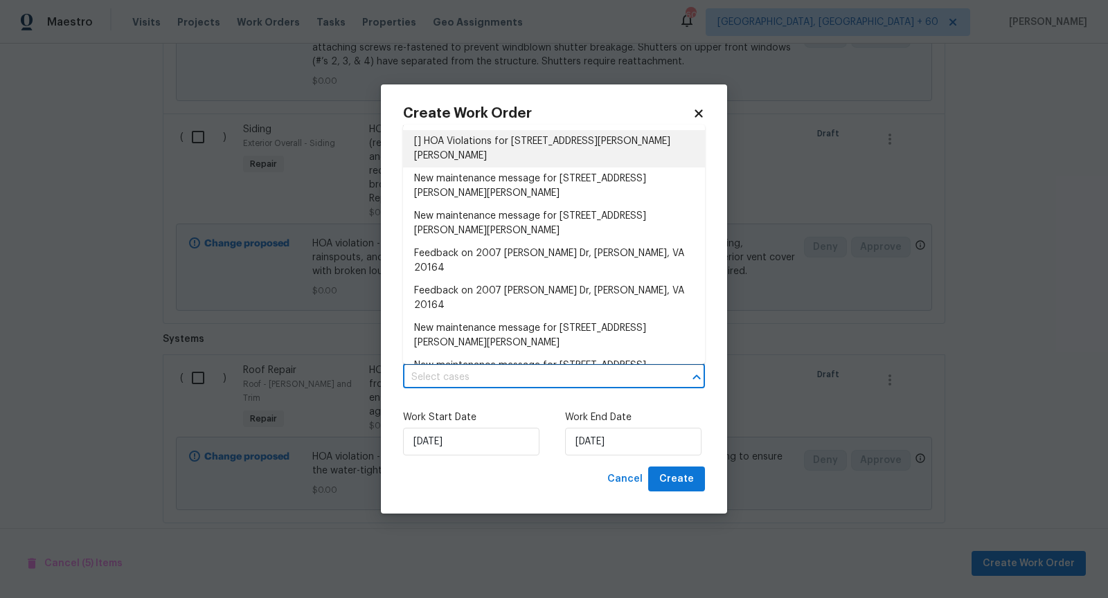
click at [515, 143] on li "[] HOA Violations for 2007 Jonathan Dr, Sterling, VA 20164" at bounding box center [554, 148] width 302 height 37
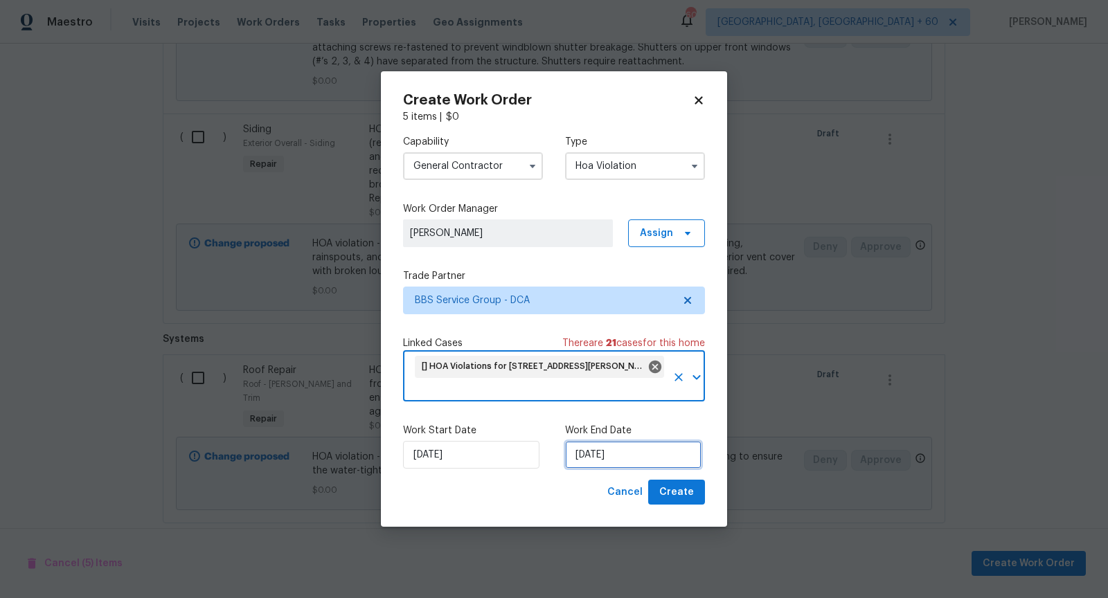
click at [593, 456] on input "[DATE]" at bounding box center [633, 455] width 136 height 28
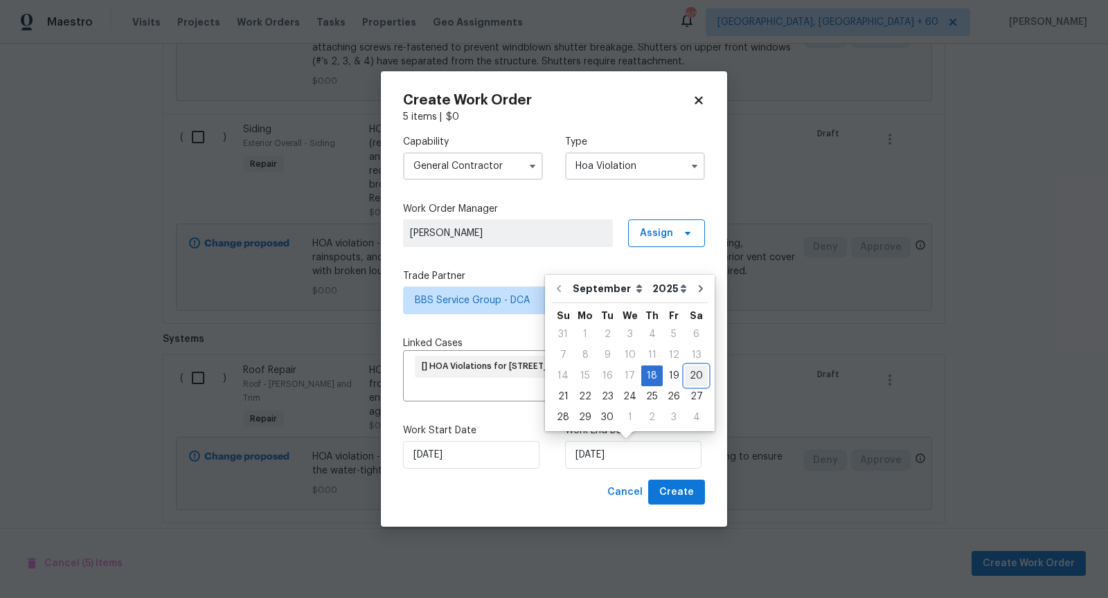
click at [685, 376] on div "20" at bounding box center [696, 375] width 23 height 19
type input "[DATE]"
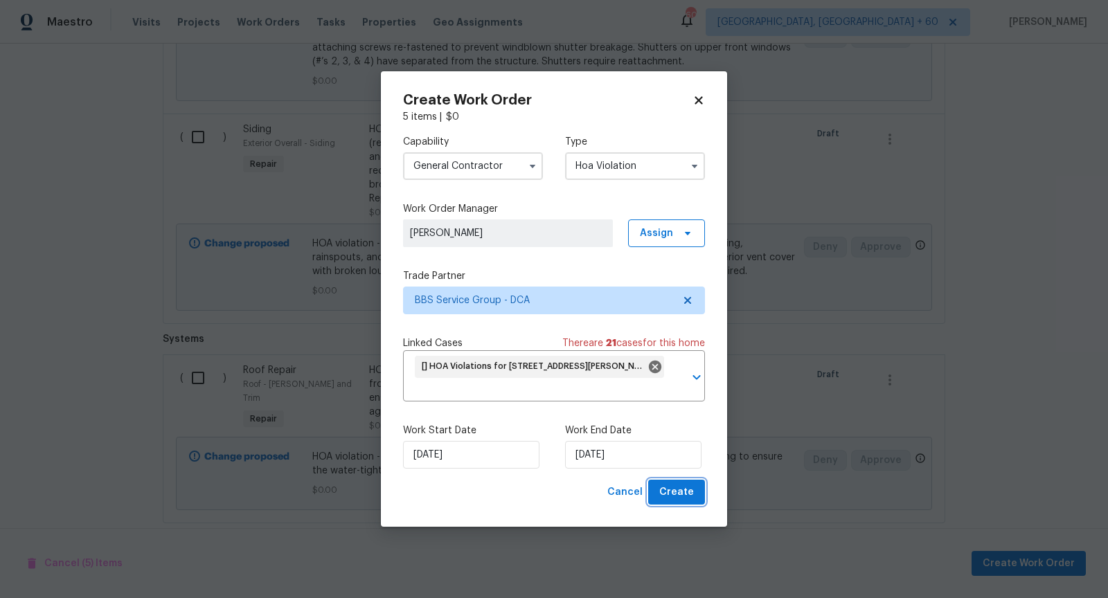
click at [689, 491] on span "Create" at bounding box center [676, 492] width 35 height 17
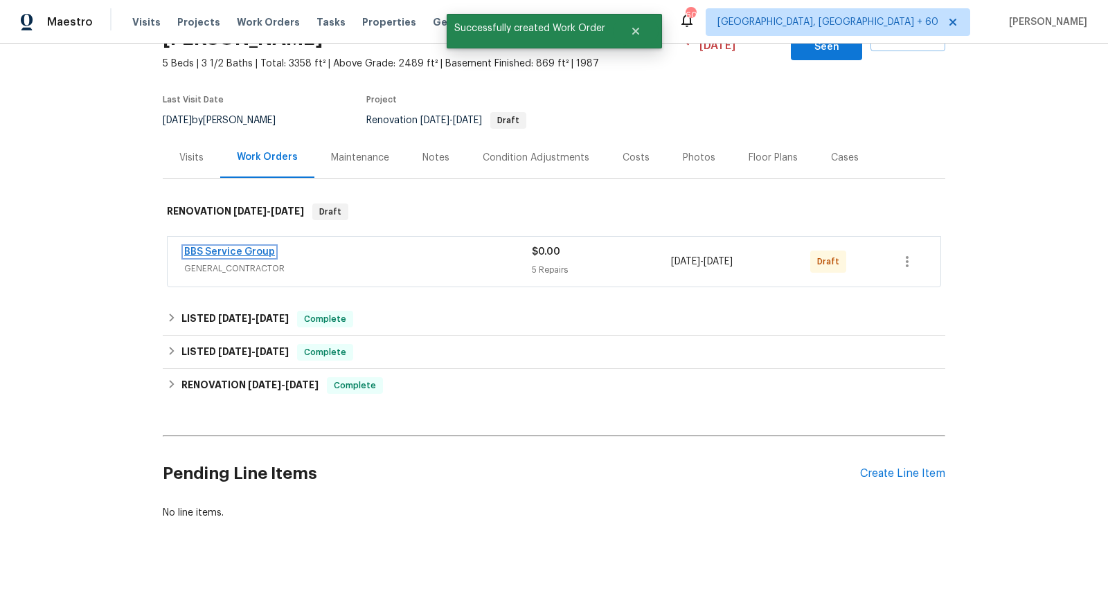
click at [240, 247] on link "BBS Service Group" at bounding box center [229, 252] width 91 height 10
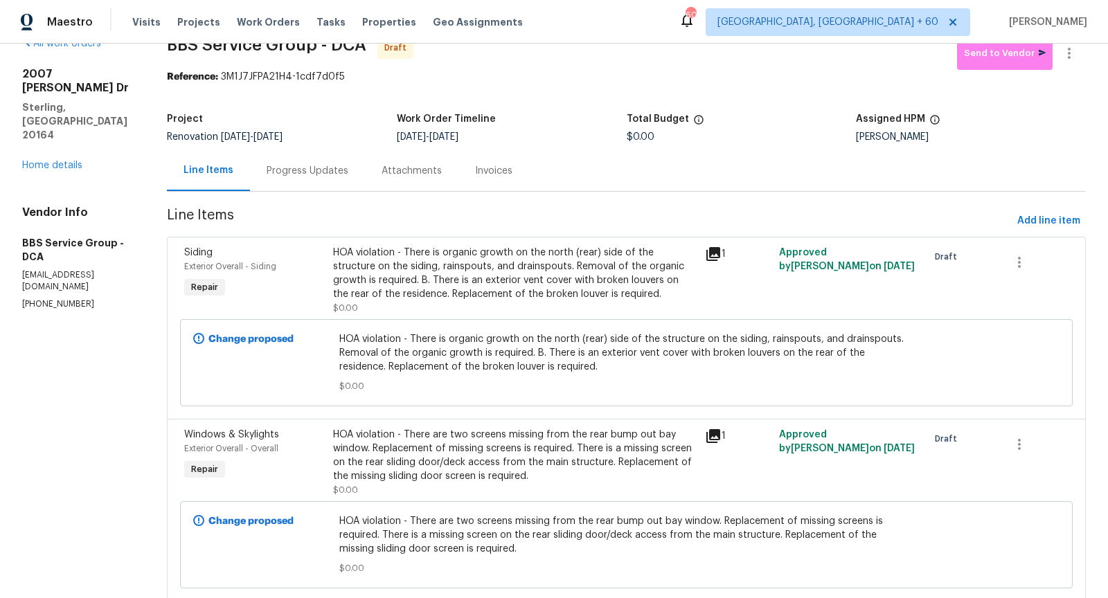
scroll to position [55, 0]
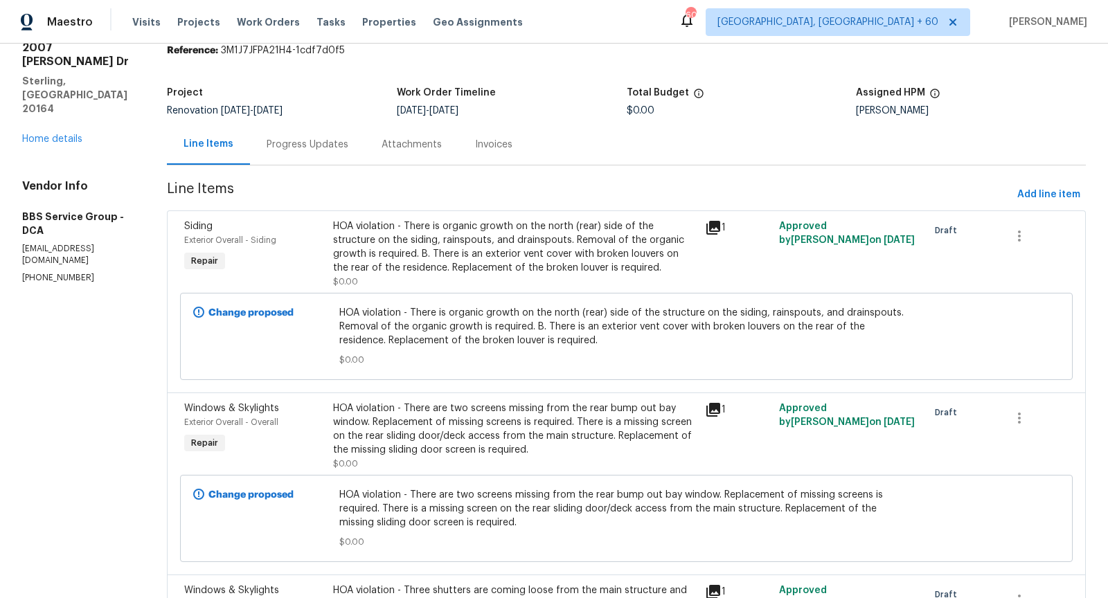
click at [321, 147] on div "Progress Updates" at bounding box center [308, 145] width 82 height 14
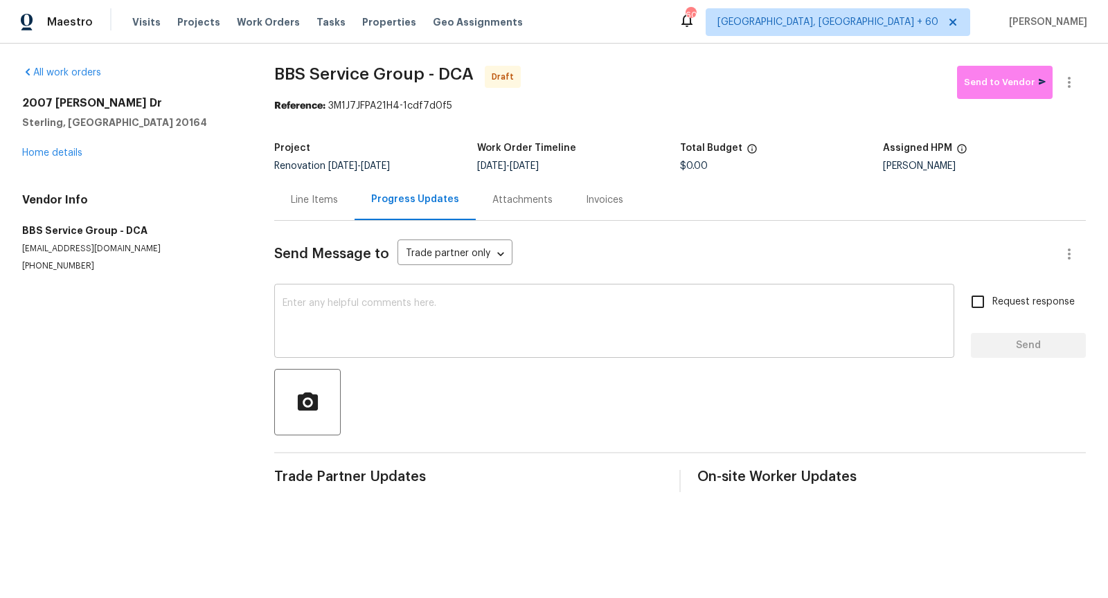
click at [357, 314] on textarea at bounding box center [614, 323] width 663 height 48
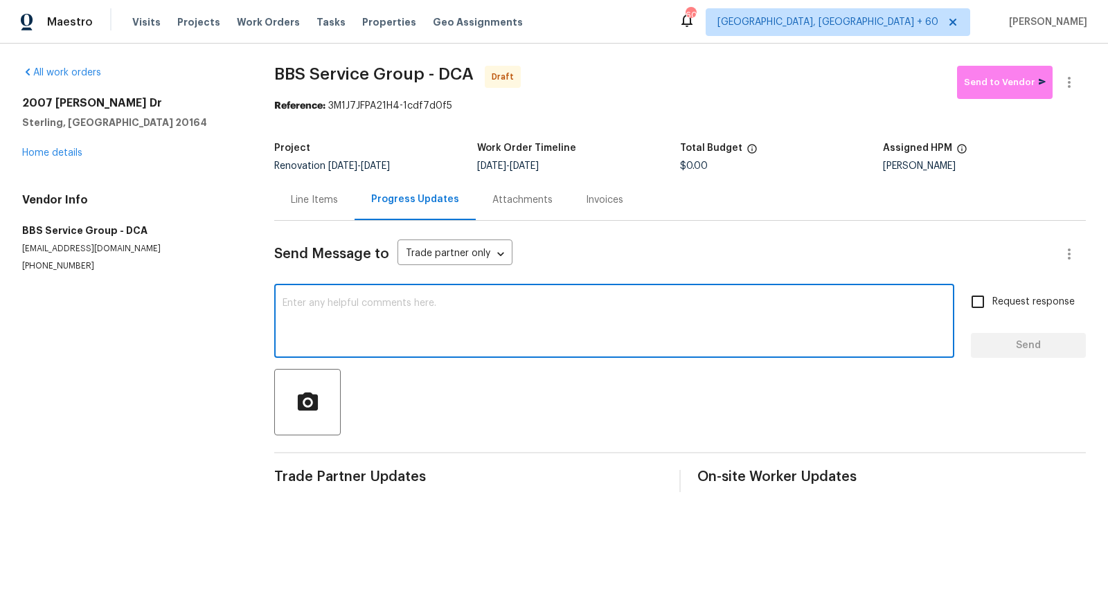
paste textarea "Hi, I'm [PERSON_NAME] from Opendoor. Just wanted to check if you received the w…"
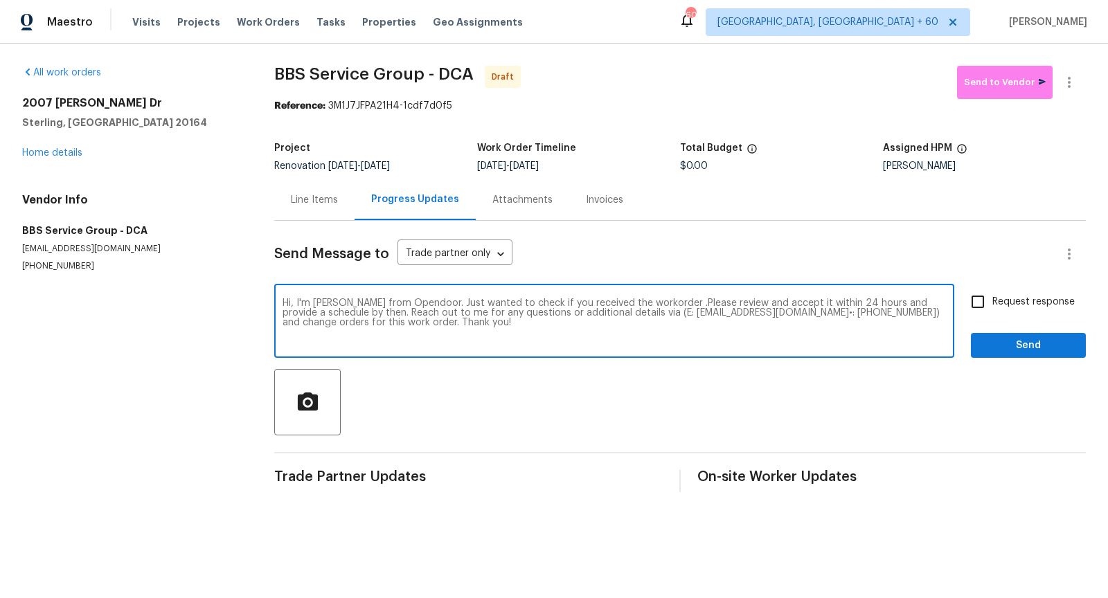
type textarea "Hi, I'm [PERSON_NAME] from Opendoor. Just wanted to check if you received the w…"
click at [972, 299] on input "Request response" at bounding box center [977, 301] width 29 height 29
checkbox input "true"
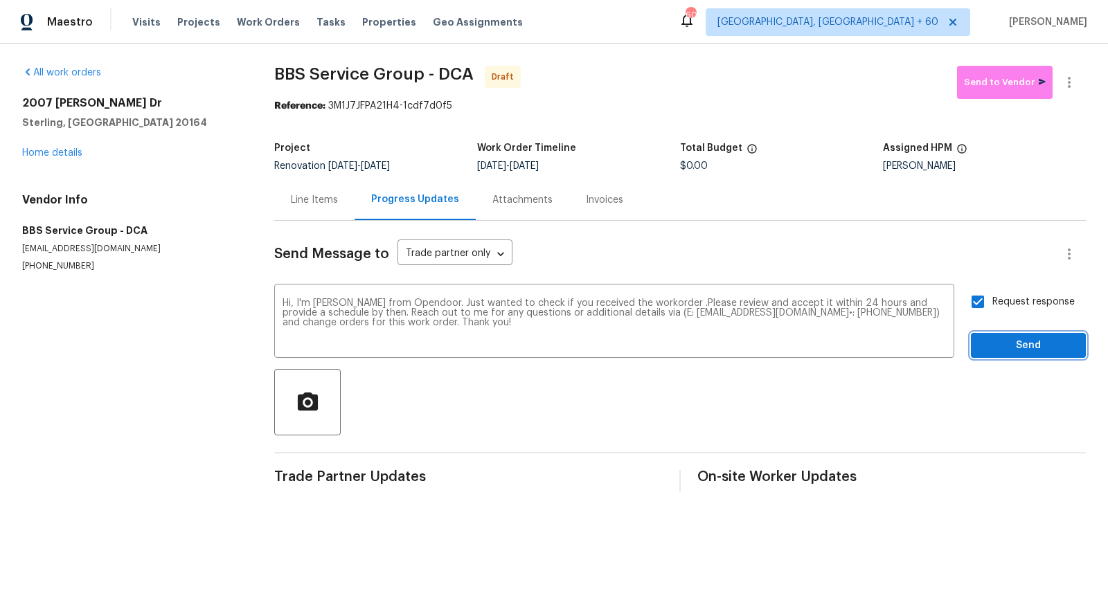
click at [1005, 344] on span "Send" at bounding box center [1028, 345] width 93 height 17
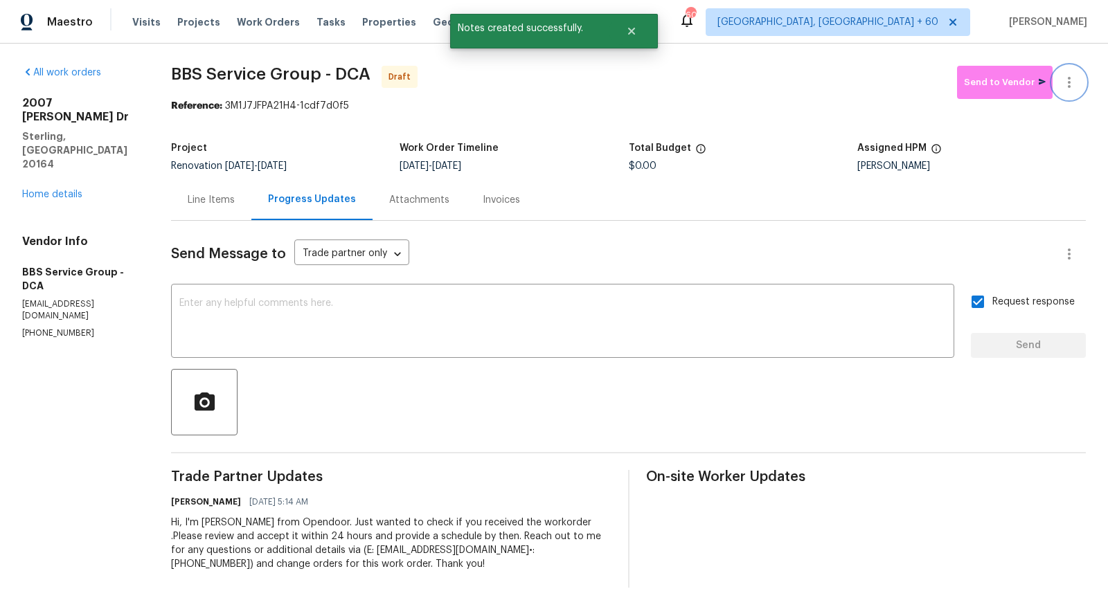
click at [1068, 96] on button "button" at bounding box center [1069, 82] width 33 height 33
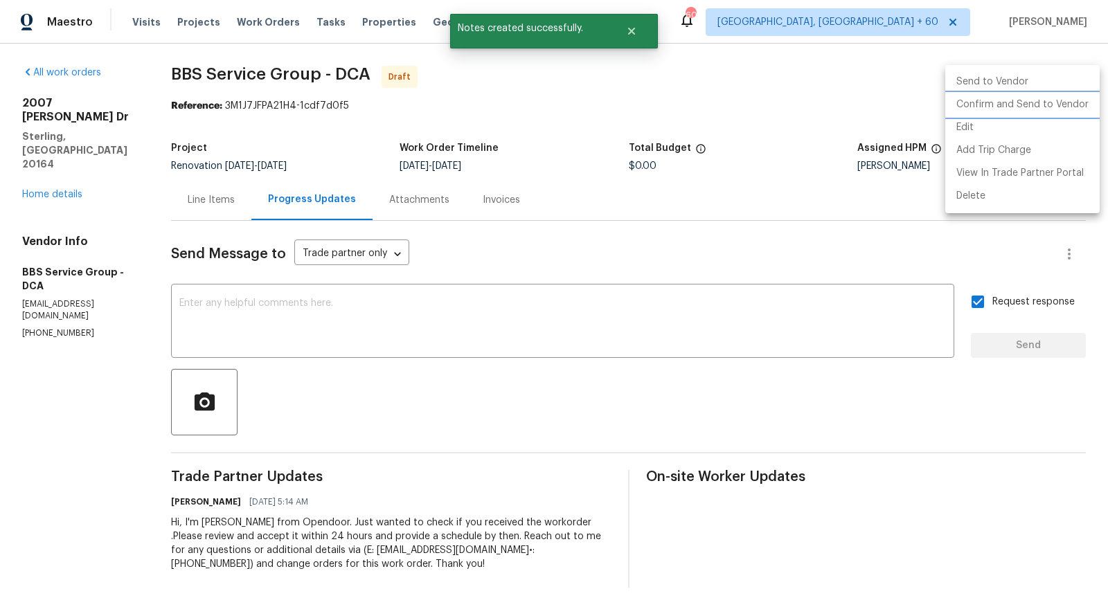
click at [982, 105] on li "Confirm and Send to Vendor" at bounding box center [1022, 104] width 154 height 23
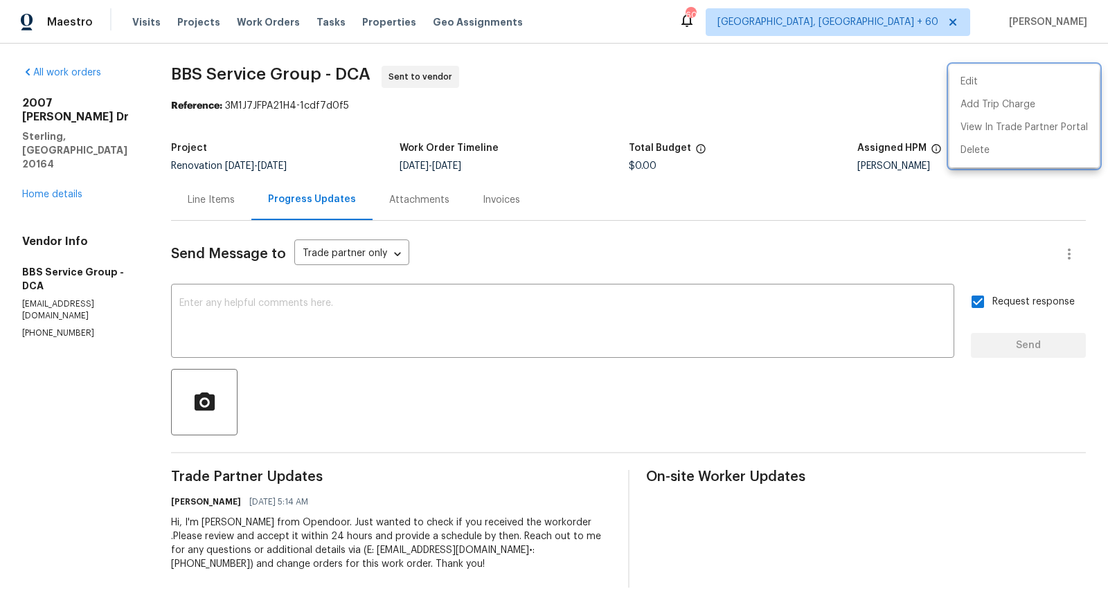
click at [45, 151] on div at bounding box center [554, 299] width 1108 height 598
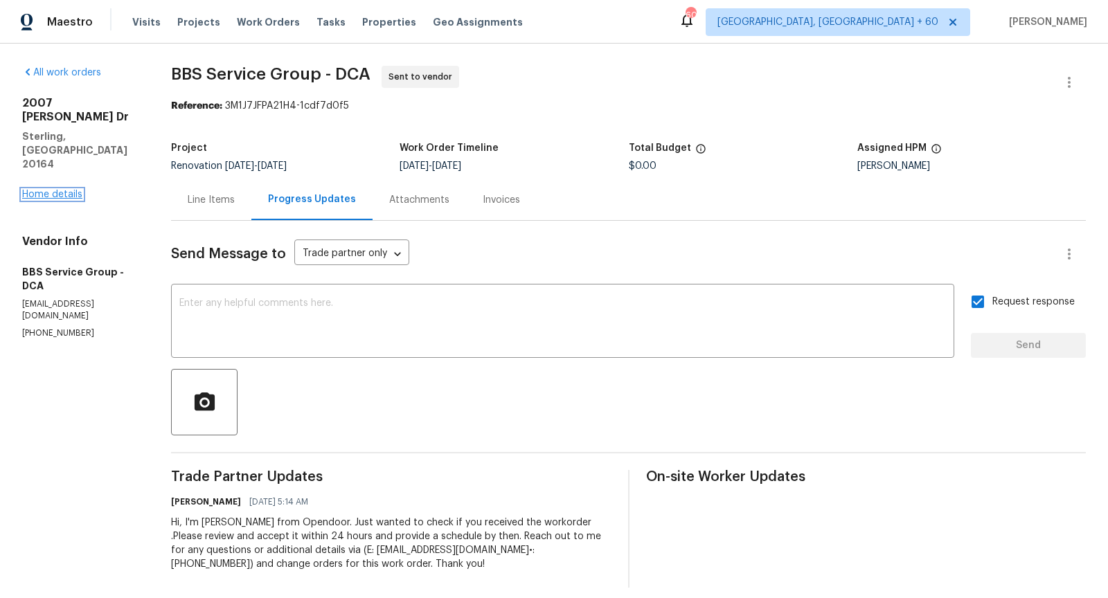
click at [48, 190] on link "Home details" at bounding box center [52, 195] width 60 height 10
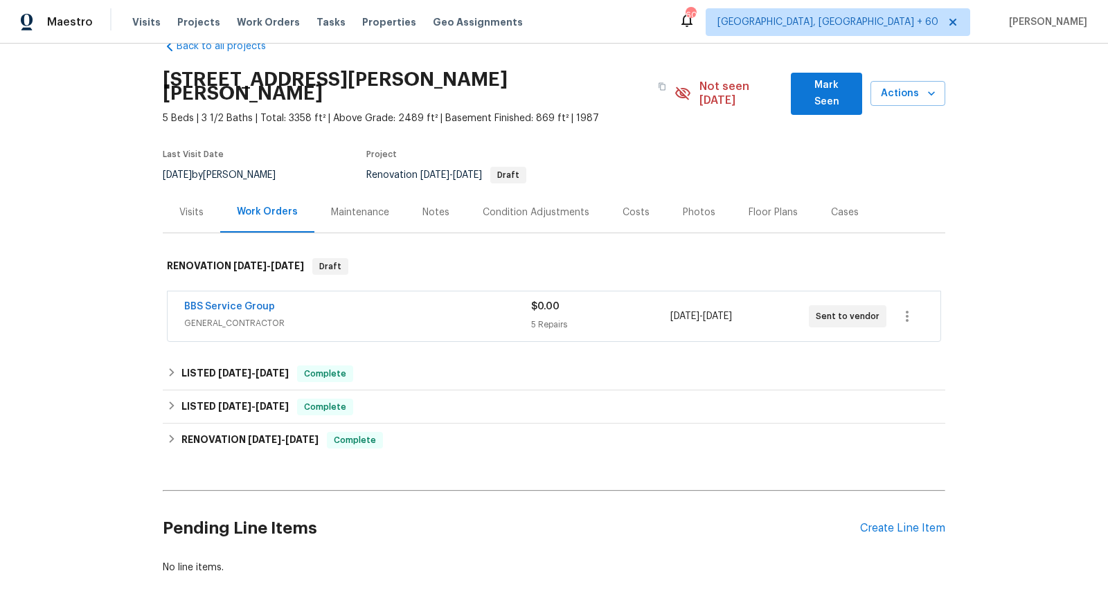
scroll to position [53, 0]
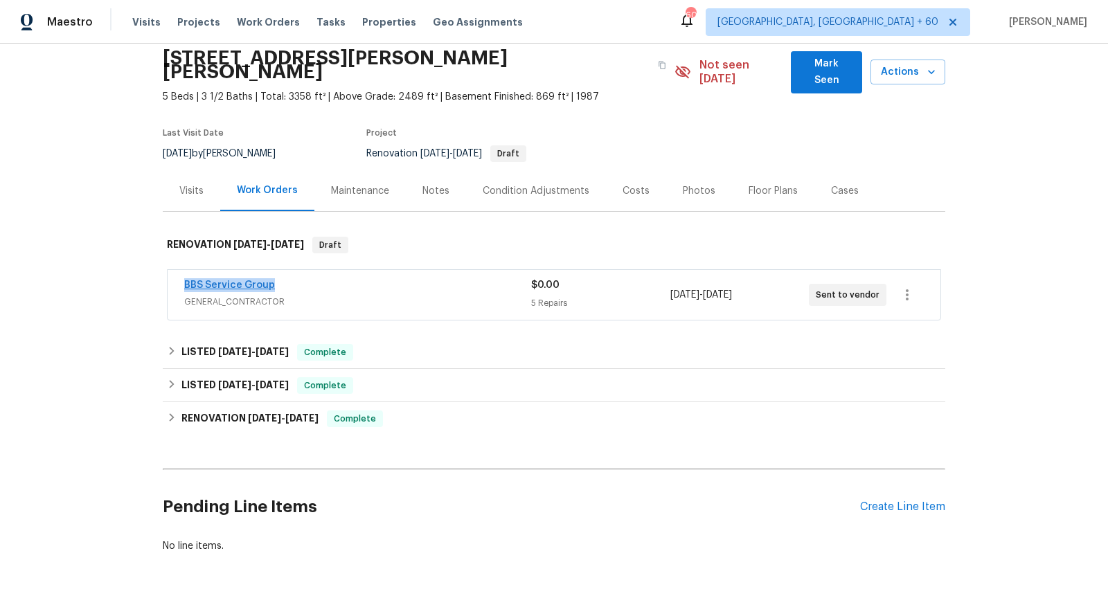
drag, startPoint x: 280, startPoint y: 273, endPoint x: 185, endPoint y: 273, distance: 94.9
click at [185, 278] on div "BBS Service Group" at bounding box center [357, 286] width 347 height 17
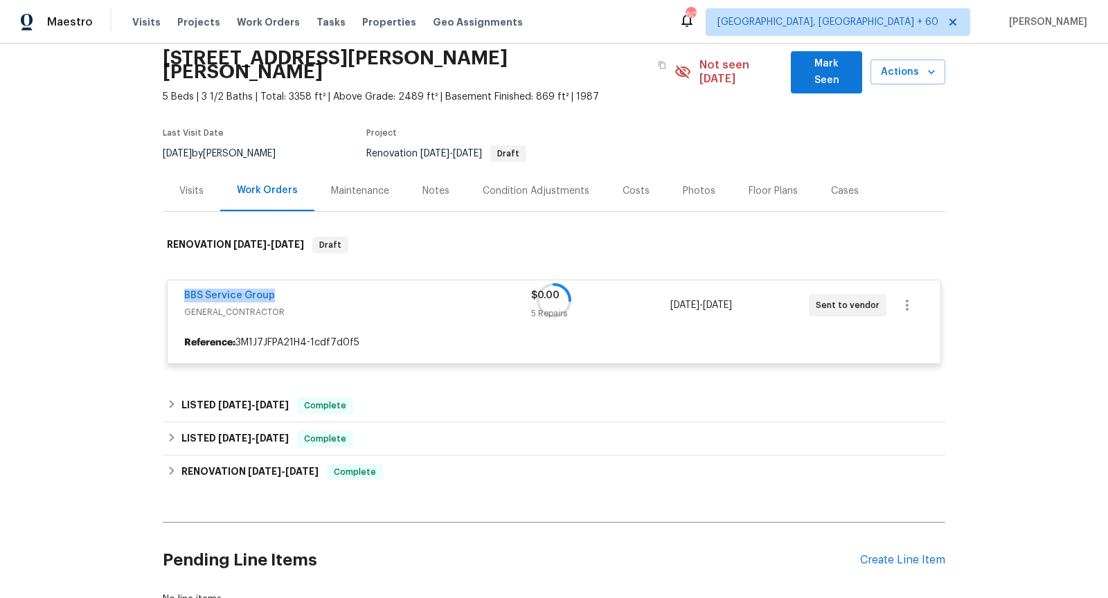
copy link "BBS Service Group"
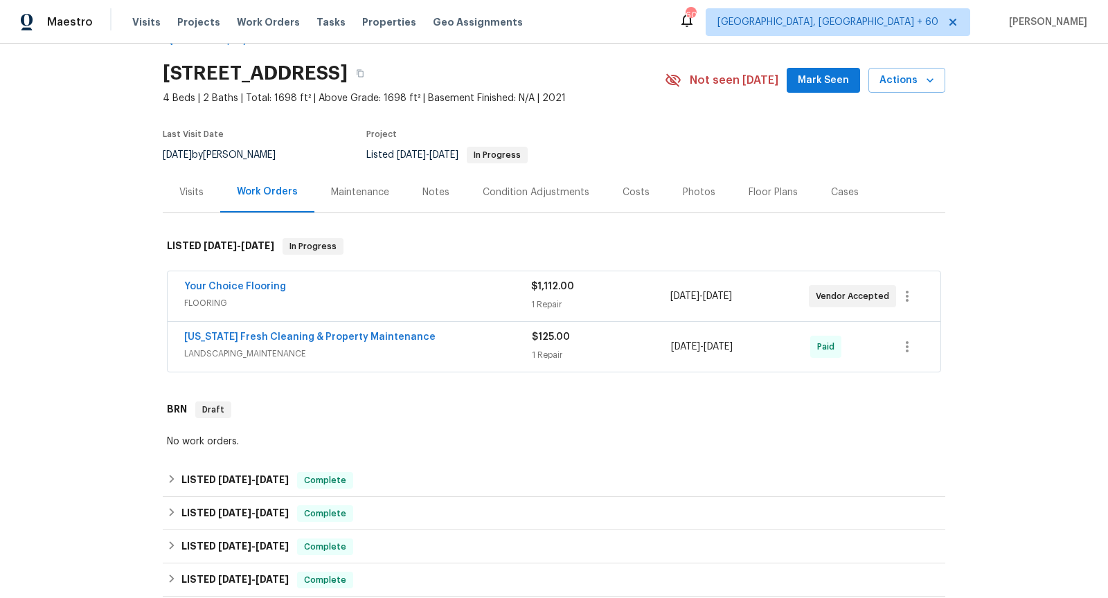
scroll to position [42, 0]
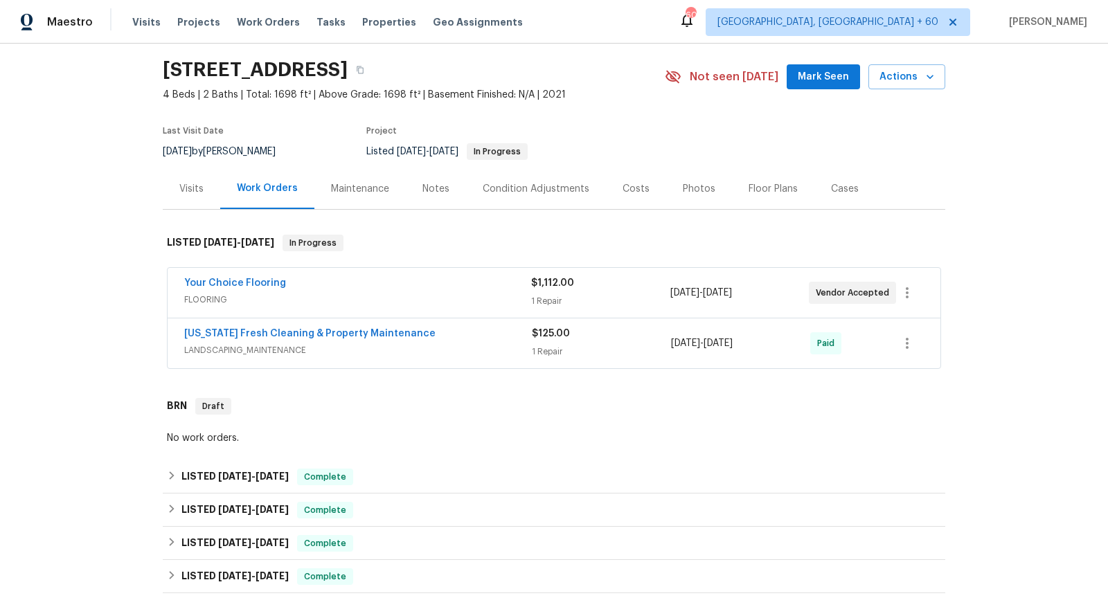
click at [446, 299] on span "FLOORING" at bounding box center [357, 300] width 347 height 14
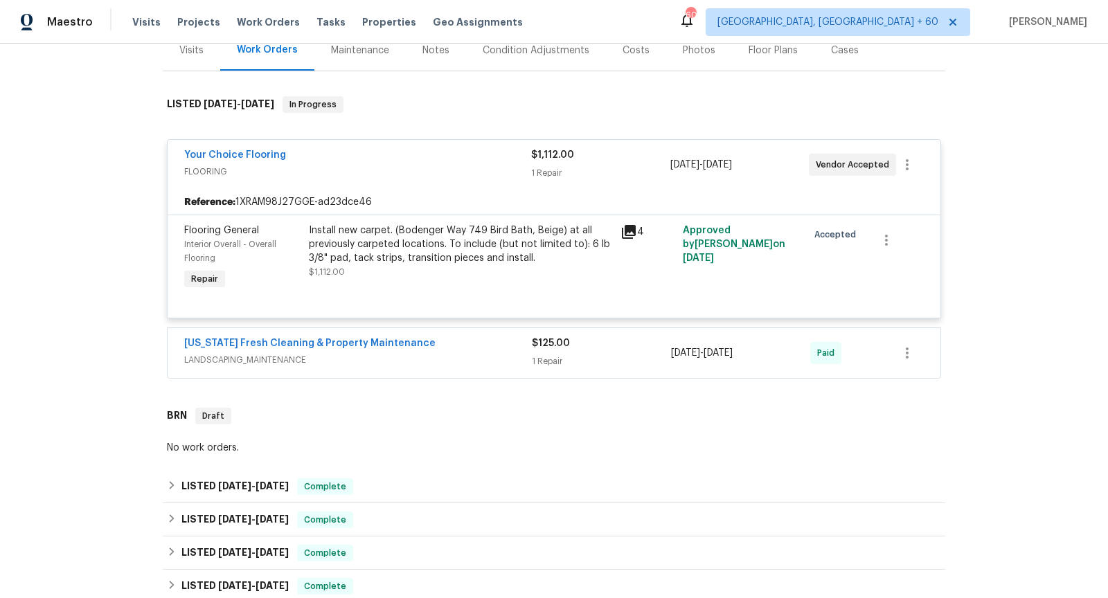
scroll to position [184, 0]
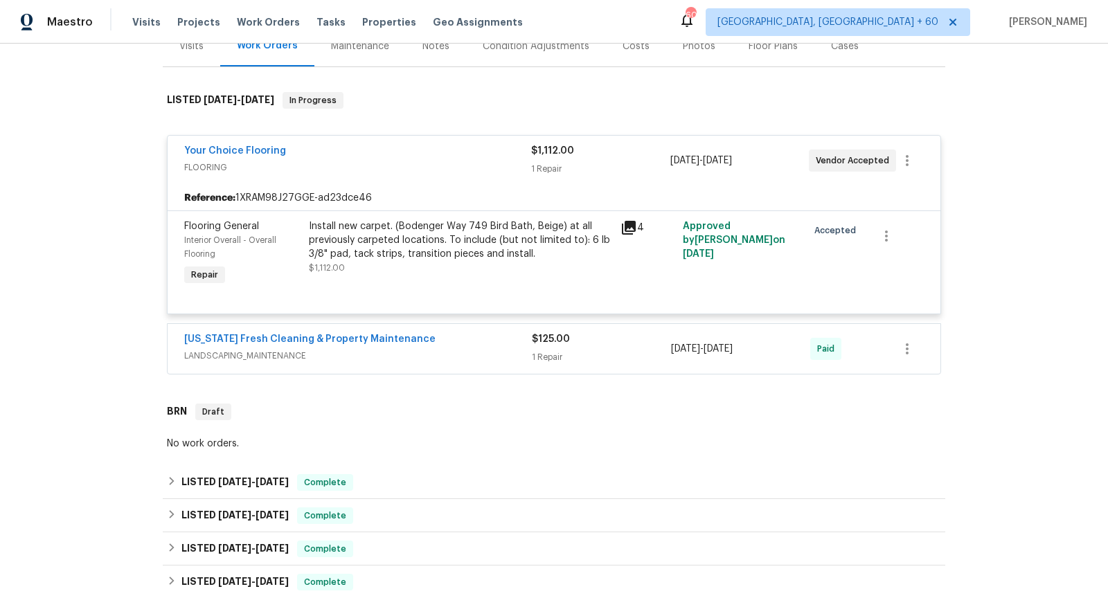
click at [411, 360] on span "LANDSCAPING_MAINTENANCE" at bounding box center [358, 356] width 348 height 14
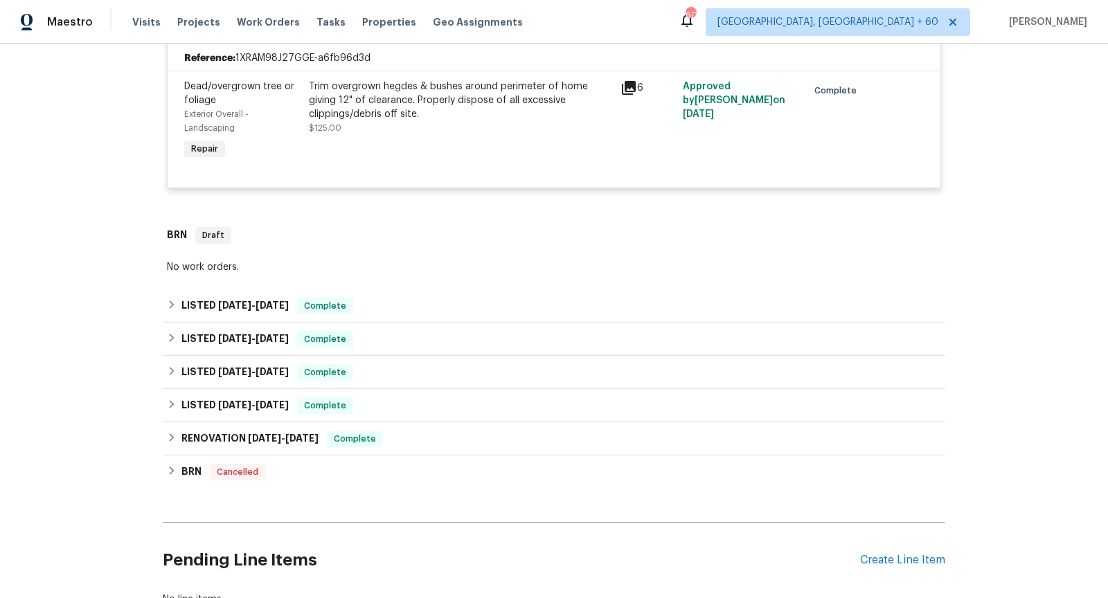
scroll to position [614, 0]
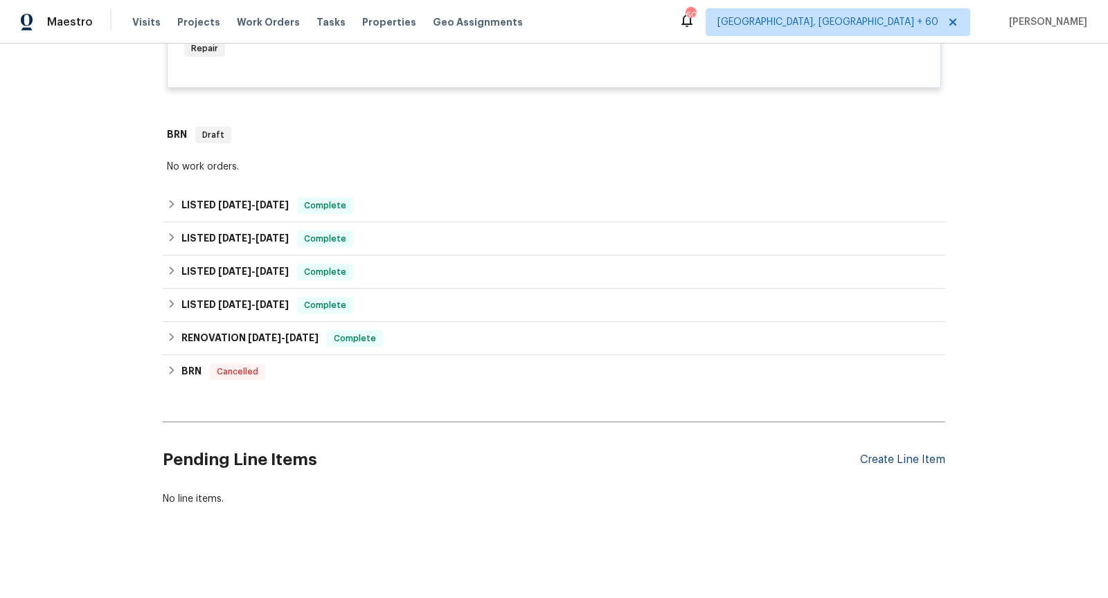
click at [880, 461] on div "Create Line Item" at bounding box center [902, 460] width 85 height 13
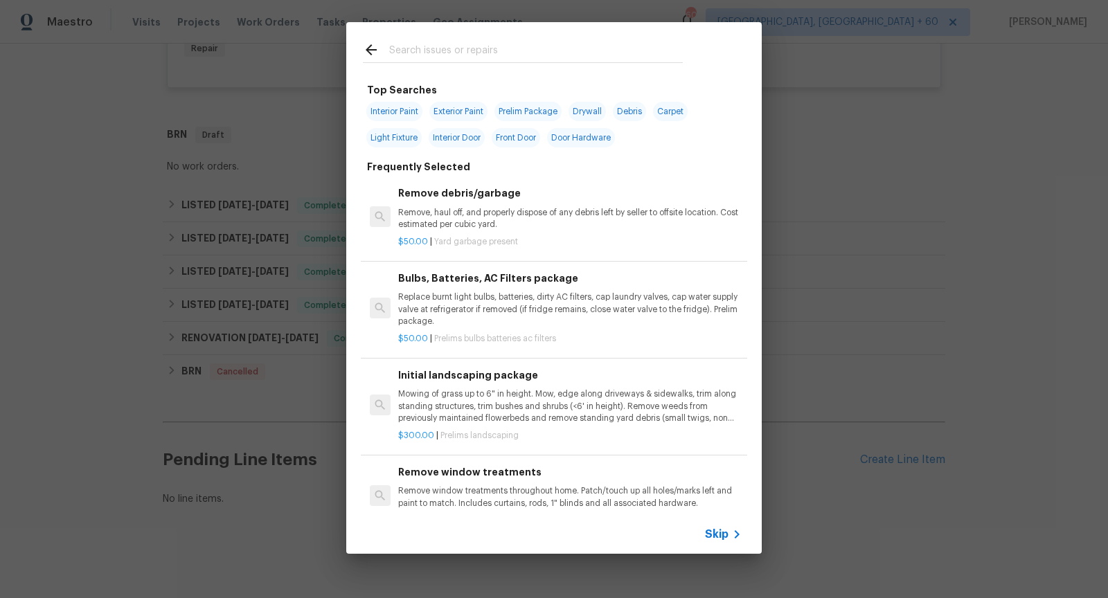
click at [739, 534] on icon at bounding box center [737, 535] width 5 height 8
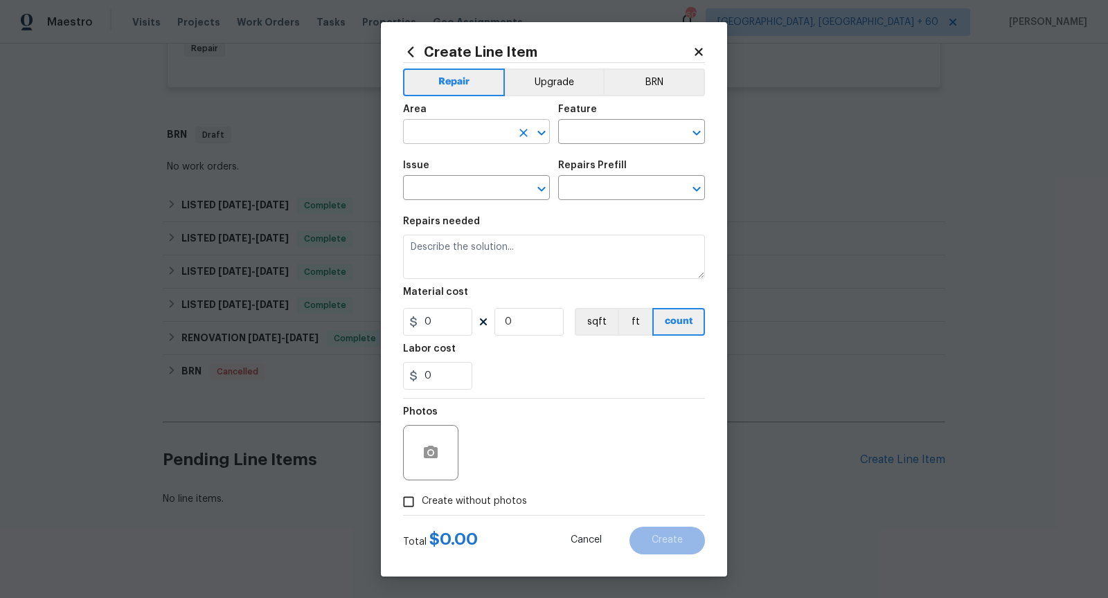
click at [536, 132] on icon "Open" at bounding box center [541, 133] width 17 height 17
click at [504, 179] on li "Exterior Overall" at bounding box center [476, 186] width 147 height 23
click at [699, 139] on icon "Open" at bounding box center [696, 133] width 17 height 17
type input "Exterior Overall"
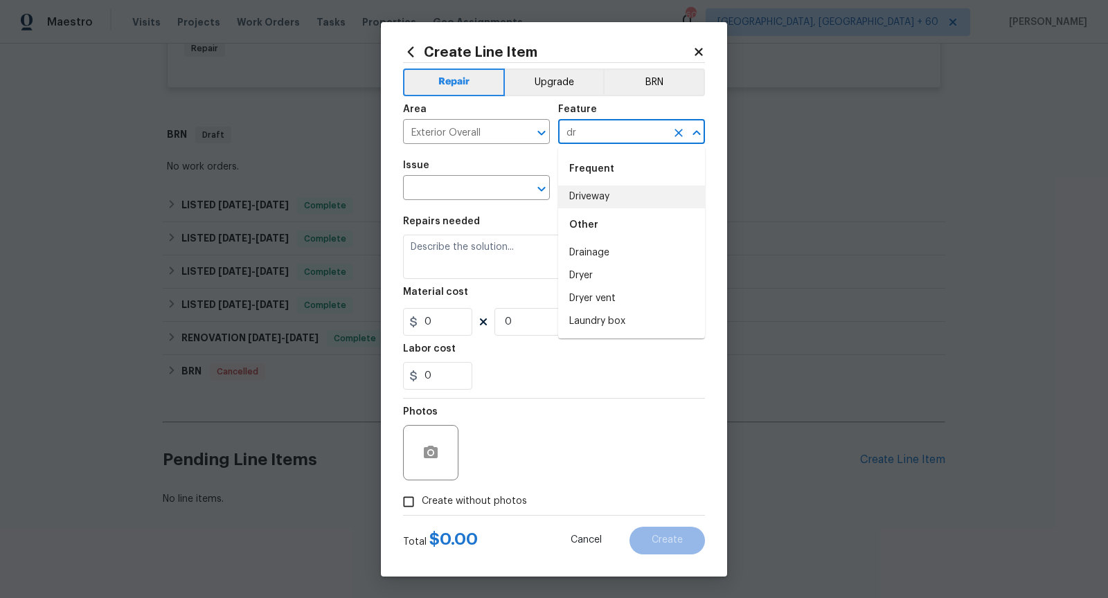
click at [655, 195] on li "Driveway" at bounding box center [631, 197] width 147 height 23
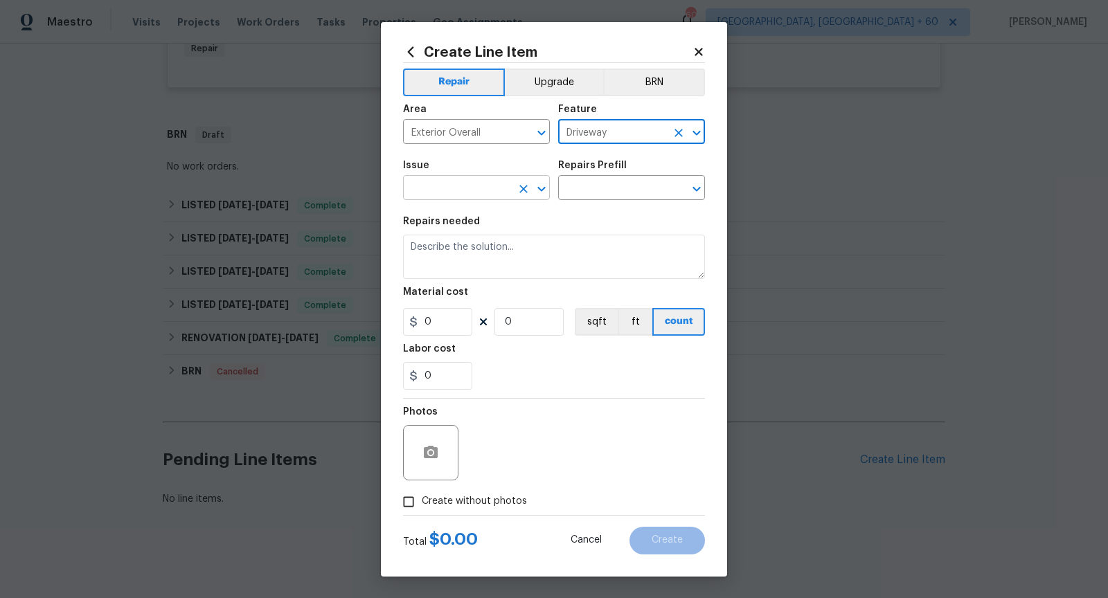
click at [543, 185] on icon "Open" at bounding box center [541, 189] width 17 height 17
type input "Driveway"
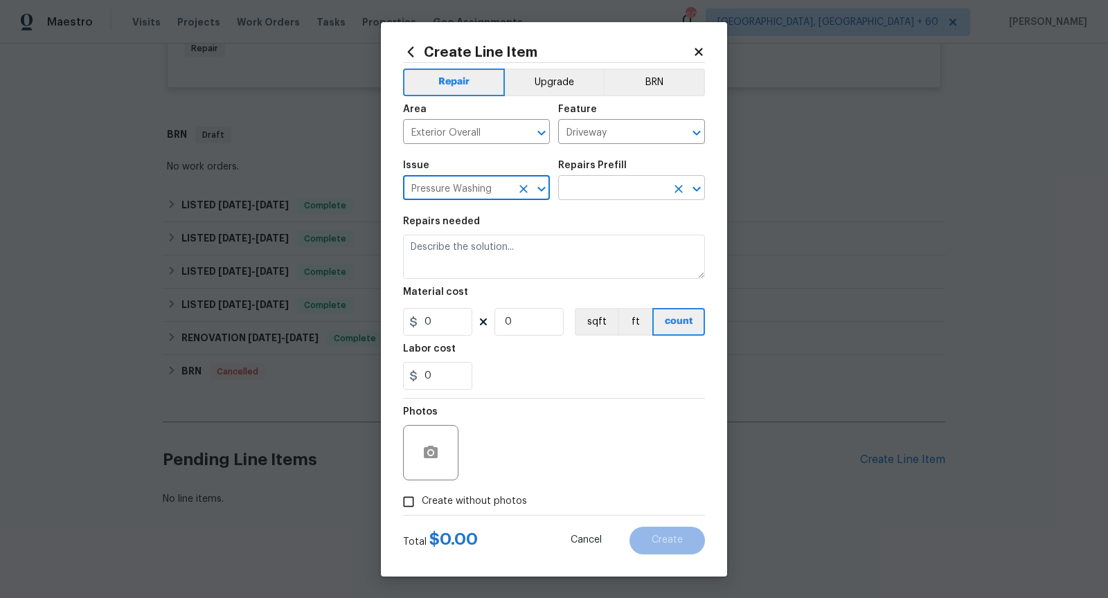
click at [698, 191] on icon "Open" at bounding box center [697, 189] width 8 height 5
type input "Pressure Washing"
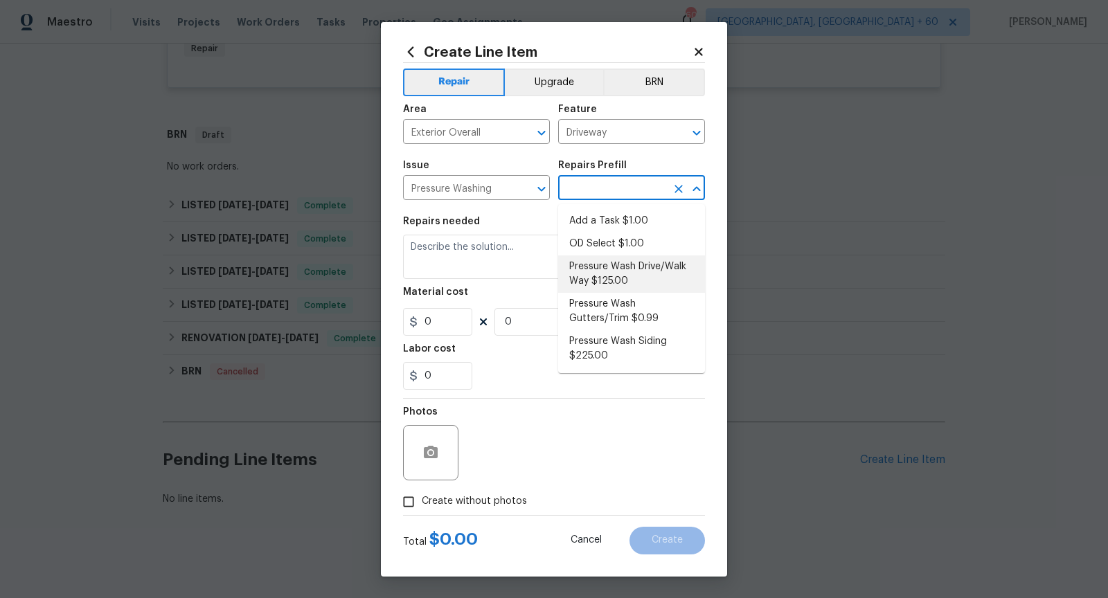
click at [666, 275] on li "Pressure Wash Drive/Walk Way $125.00" at bounding box center [631, 274] width 147 height 37
type input "Siding"
type input "Pressure Wash Drive/Walk Way $125.00"
type textarea "Pressure wash the driveways/walkways as directed by the PM. Ensure that all deb…"
type input "125"
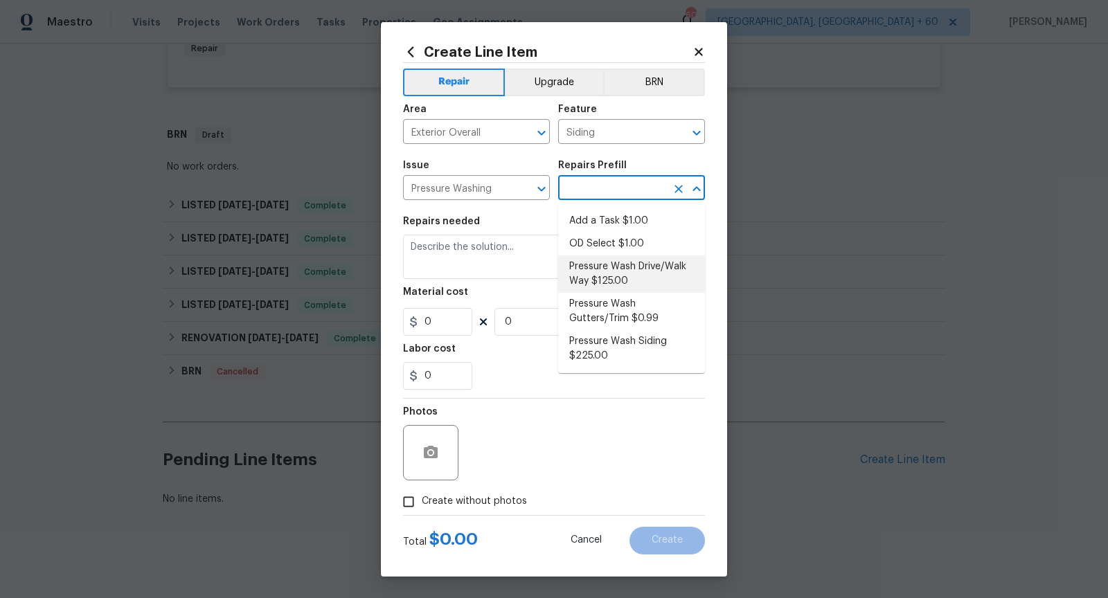
type input "1"
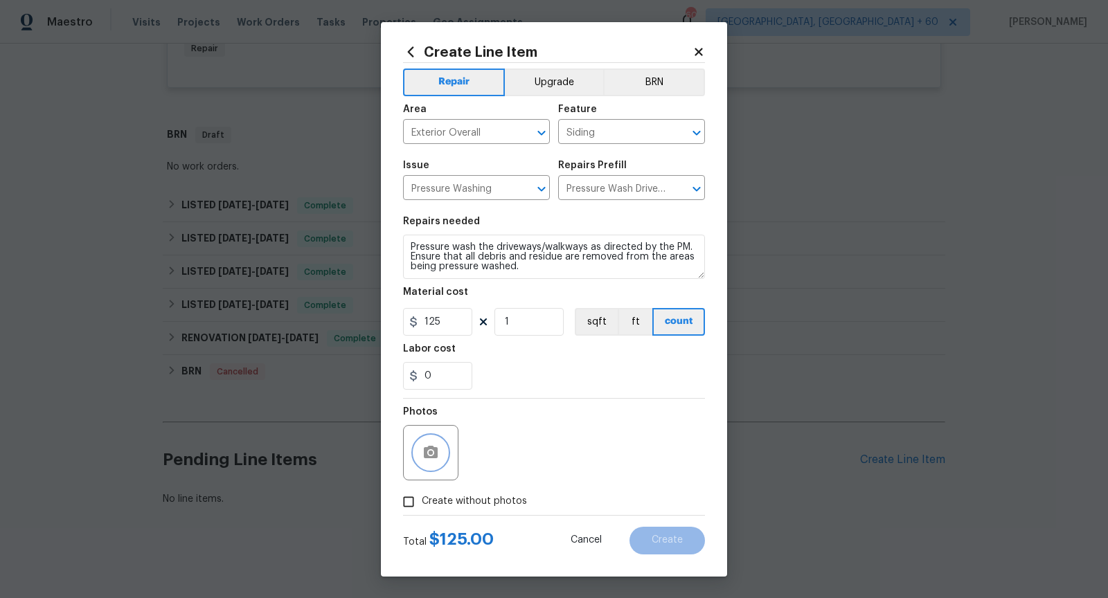
click at [430, 449] on icon "button" at bounding box center [431, 452] width 14 height 12
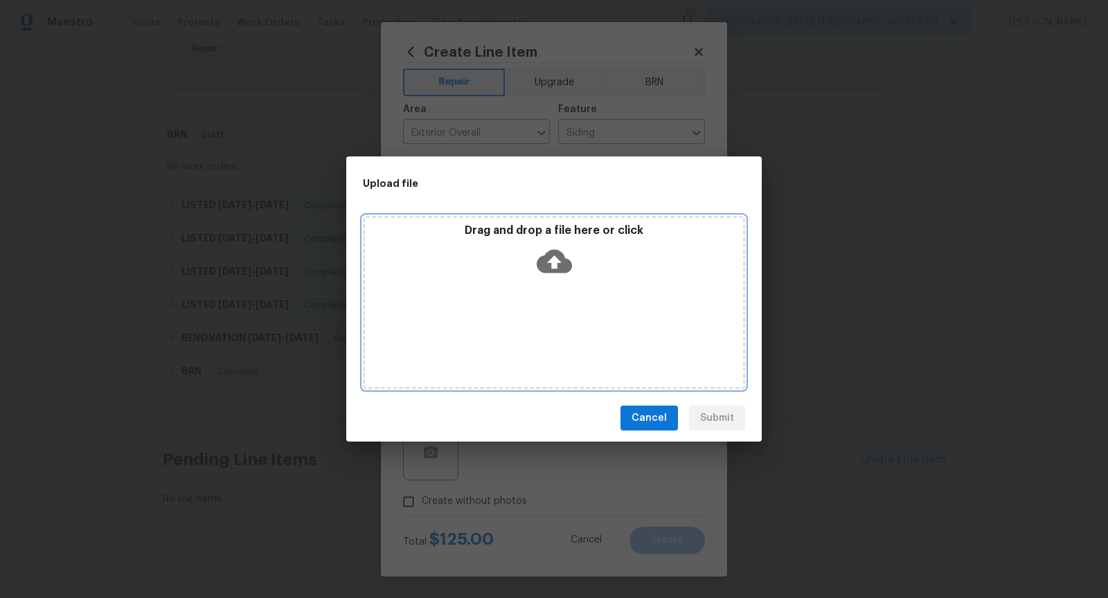
click at [556, 261] on icon at bounding box center [554, 261] width 35 height 35
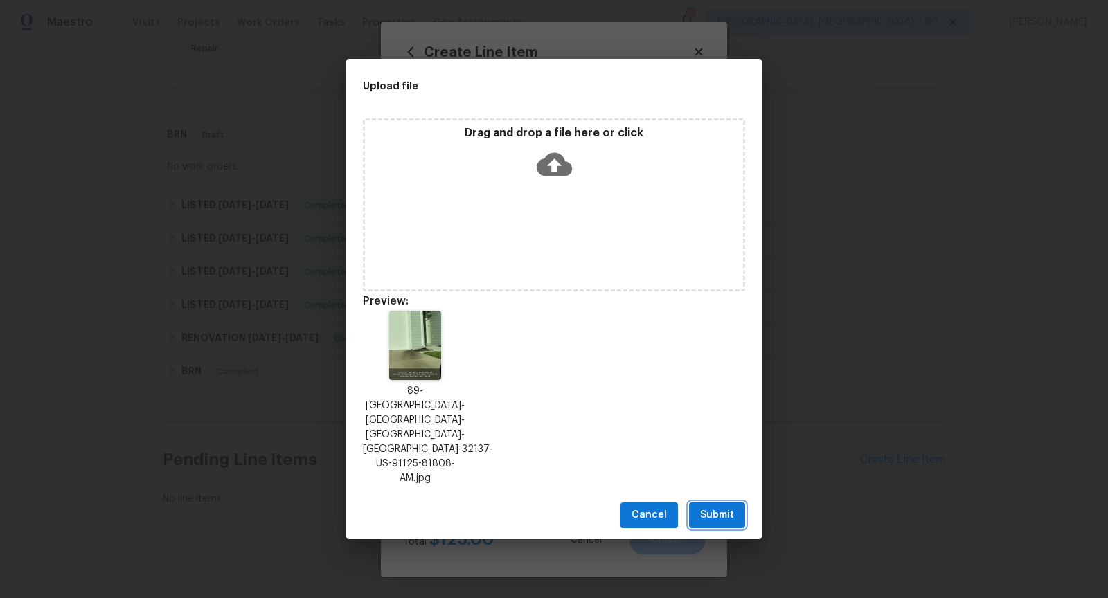
click at [728, 507] on span "Submit" at bounding box center [717, 515] width 34 height 17
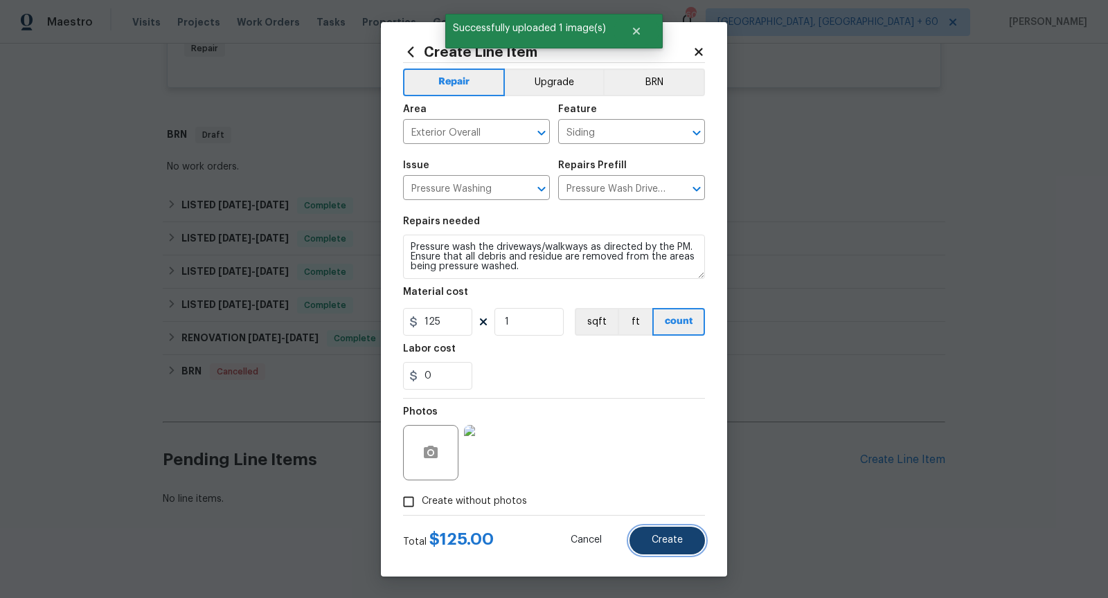
click at [663, 542] on span "Create" at bounding box center [667, 540] width 31 height 10
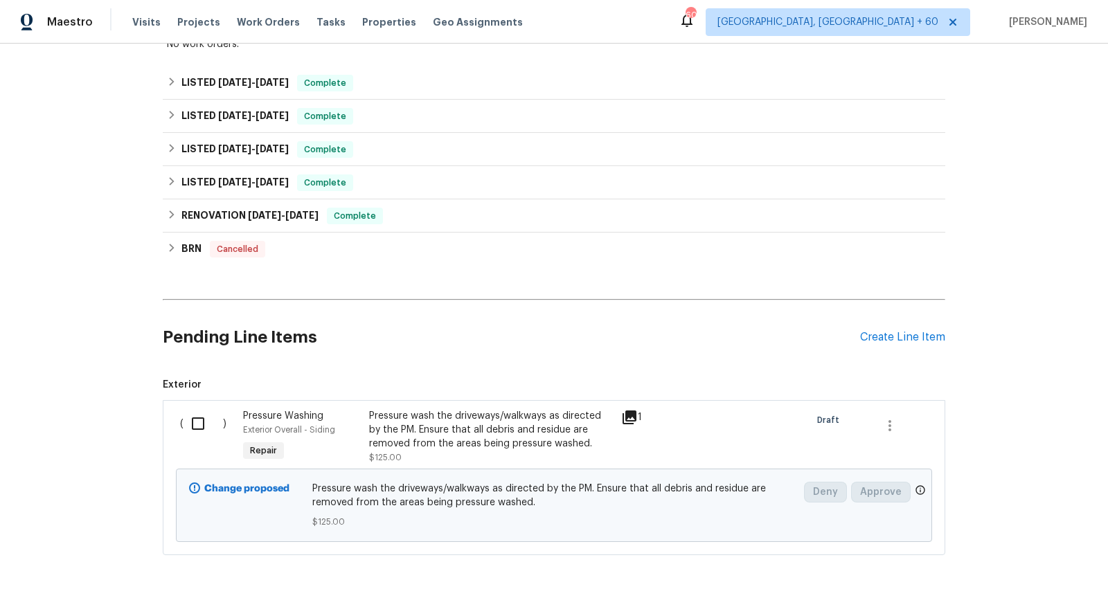
scroll to position [784, 0]
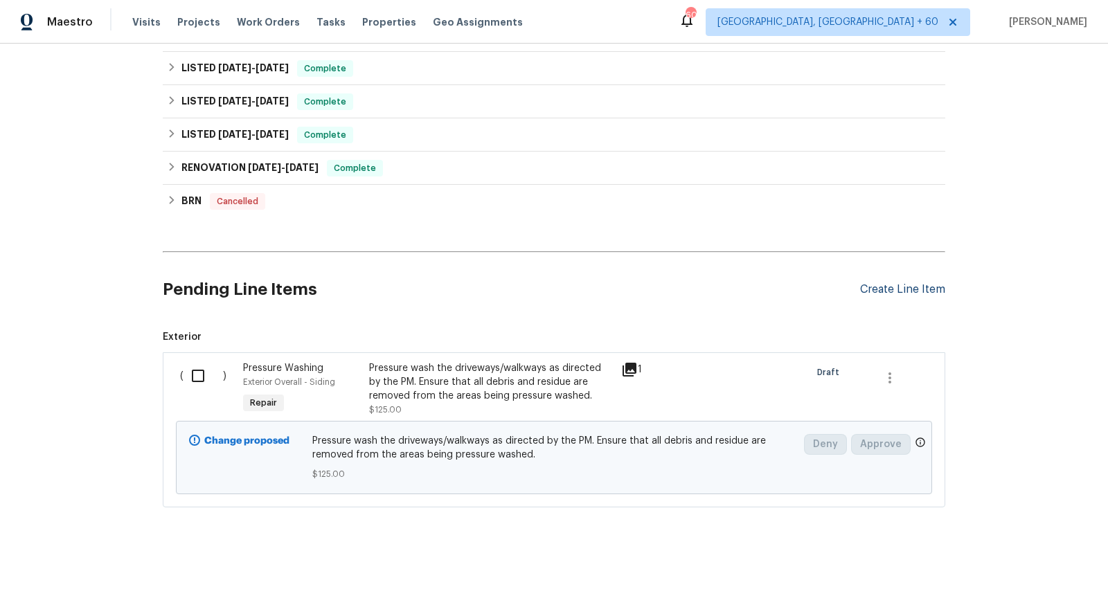
click at [927, 292] on div "Create Line Item" at bounding box center [902, 289] width 85 height 13
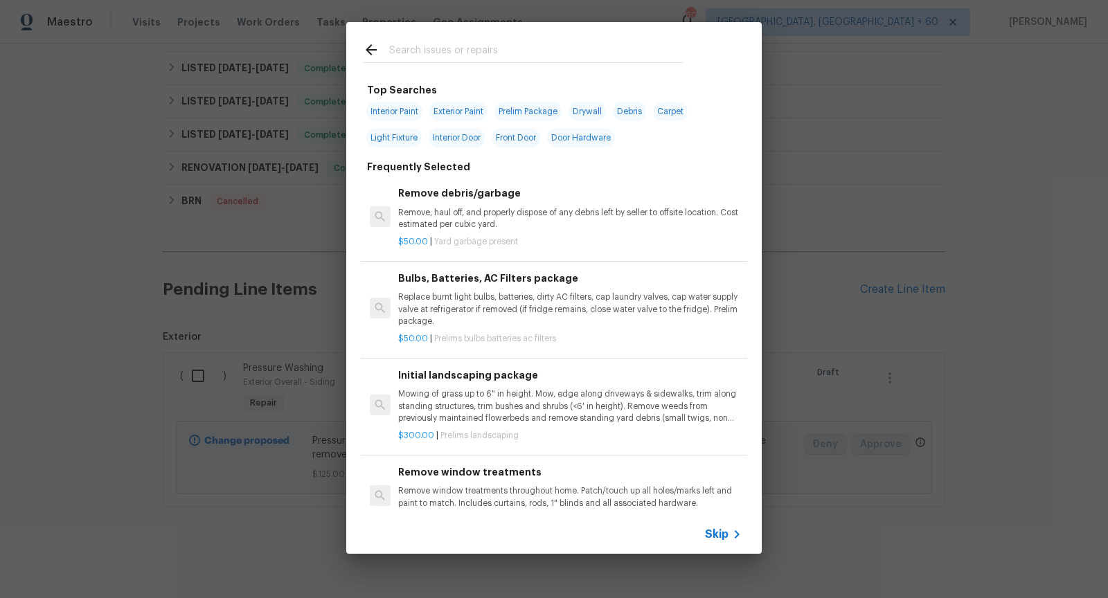
click at [731, 535] on icon at bounding box center [737, 534] width 17 height 17
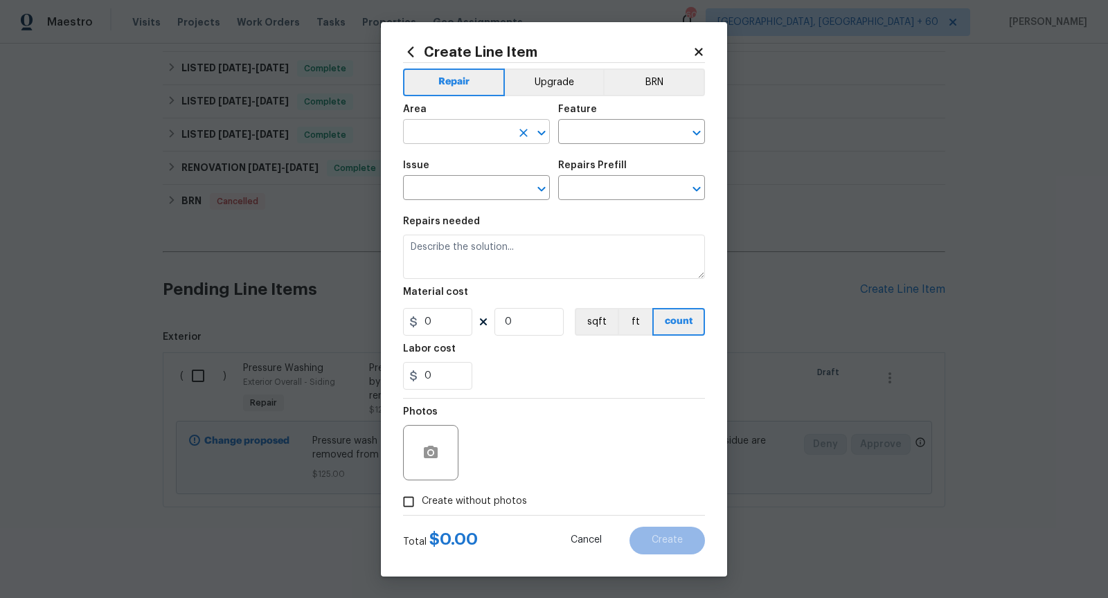
click at [547, 132] on icon "Open" at bounding box center [541, 133] width 17 height 17
click at [481, 178] on li "Exterior Overall" at bounding box center [476, 186] width 147 height 23
click at [697, 138] on icon "Open" at bounding box center [696, 133] width 17 height 17
type input "Exterior Overall"
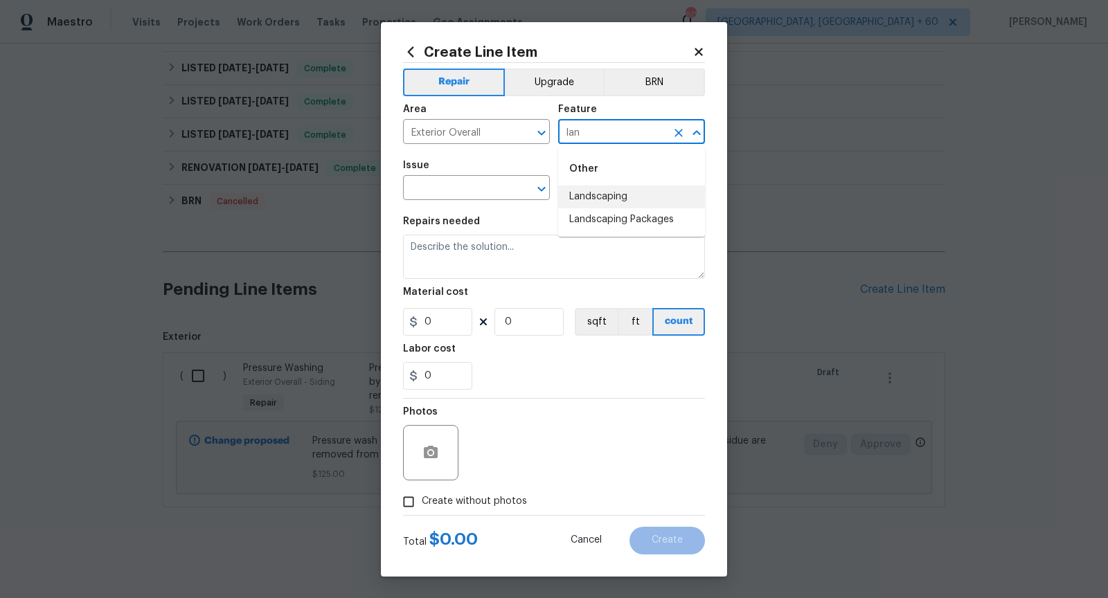
click at [659, 204] on li "Landscaping" at bounding box center [631, 197] width 147 height 23
click at [542, 190] on icon "Open" at bounding box center [541, 189] width 8 height 5
type input "Landscaping"
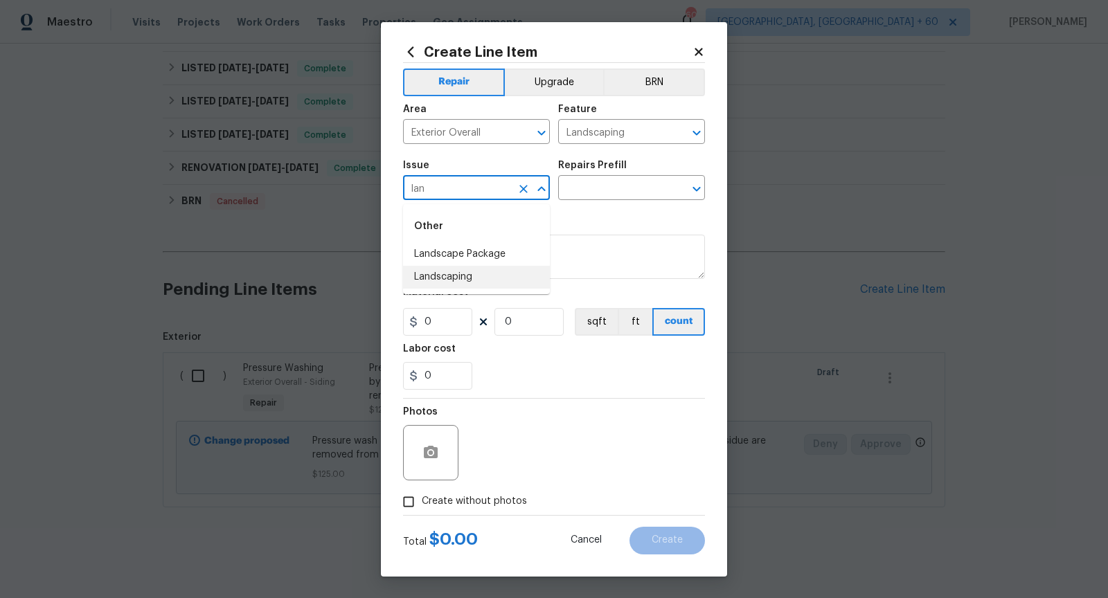
click at [488, 279] on li "Landscaping" at bounding box center [476, 277] width 147 height 23
click at [698, 190] on icon "Open" at bounding box center [697, 189] width 8 height 5
type input "Landscaping"
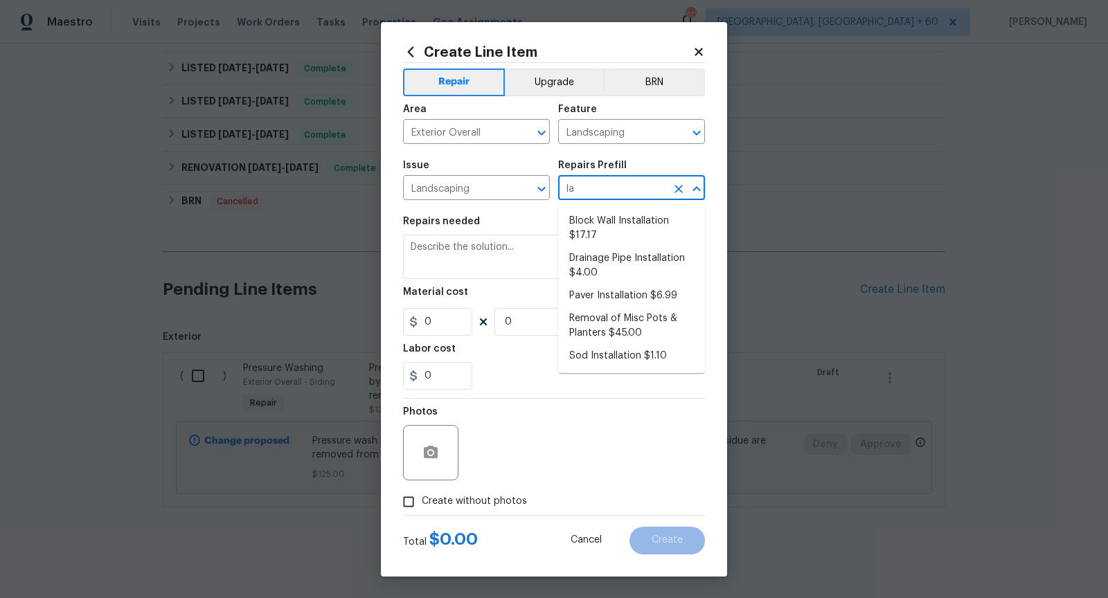
type input "l"
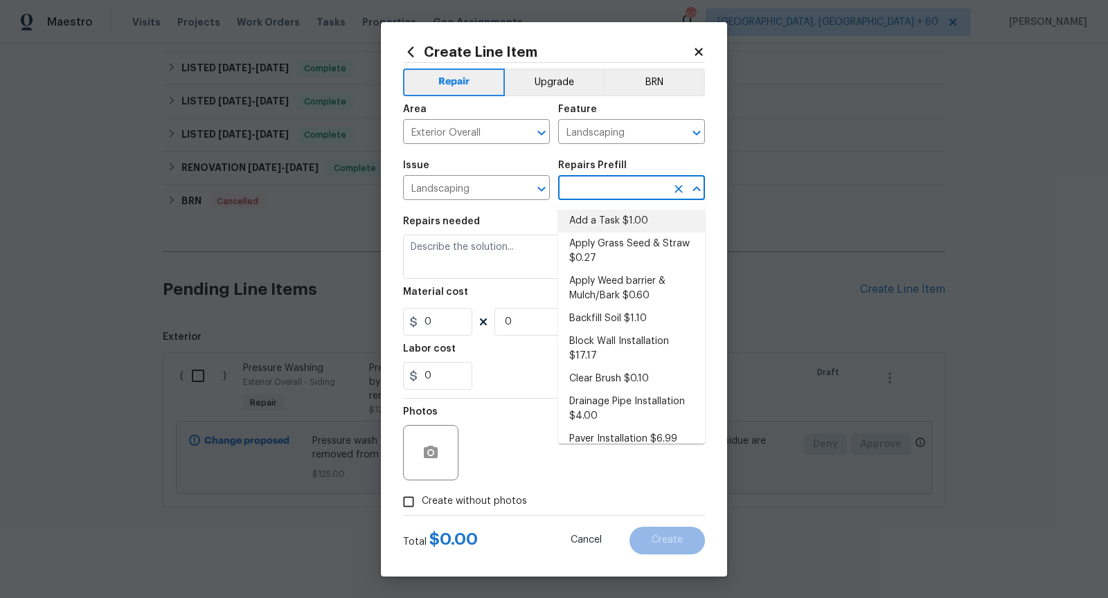
click at [619, 229] on li "Add a Task $1.00" at bounding box center [631, 221] width 147 height 23
type input "Add a Task $1.00"
type textarea "HPM to detail"
type input "1"
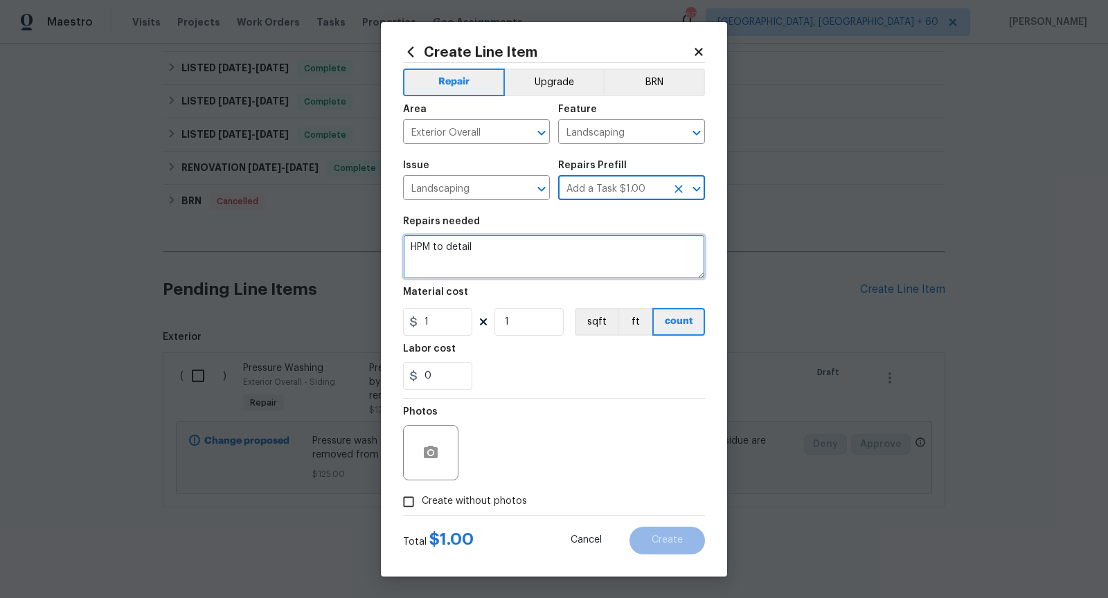
click at [470, 259] on textarea "HPM to detail" at bounding box center [554, 257] width 302 height 44
type textarea "HOA violation - Weeds in the plants needs to be removed."
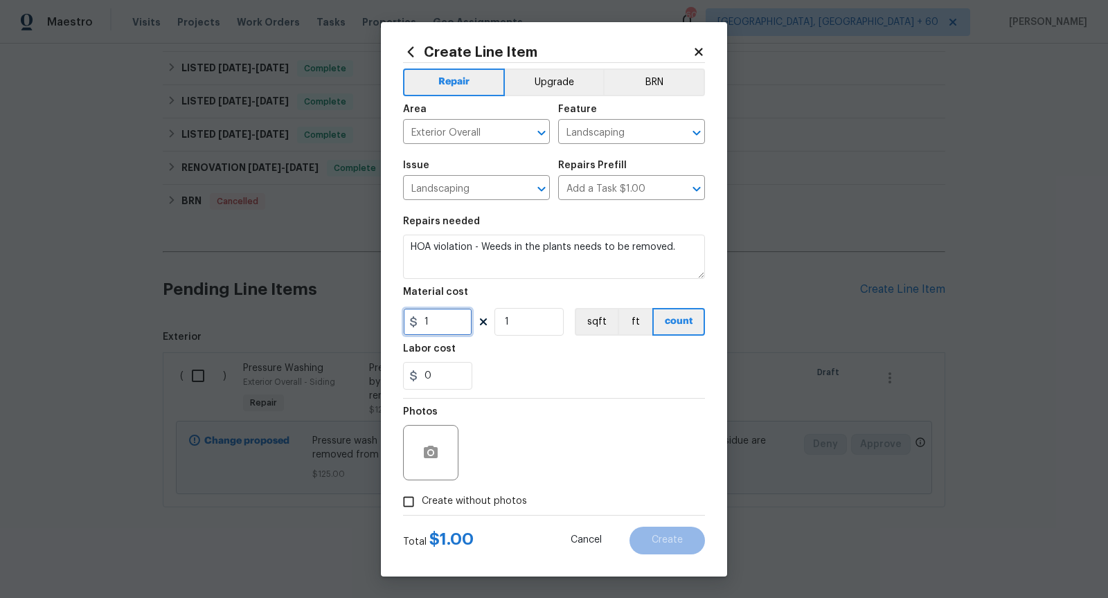
click at [443, 331] on input "1" at bounding box center [437, 322] width 69 height 28
type input "0"
click at [412, 502] on input "Create without photos" at bounding box center [408, 502] width 26 height 26
checkbox input "true"
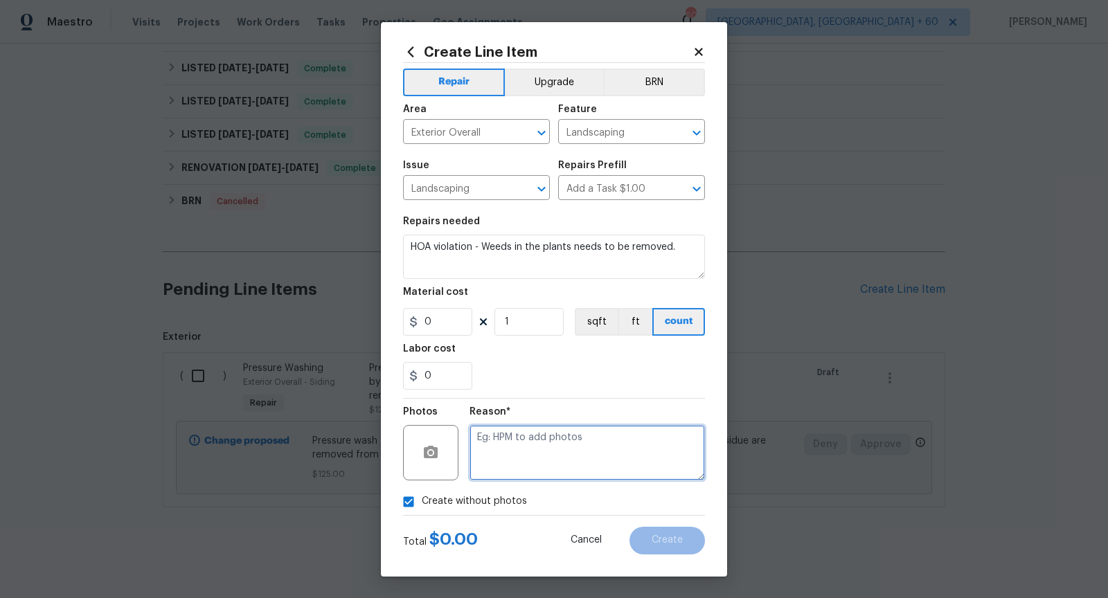
click at [513, 470] on textarea at bounding box center [587, 452] width 235 height 55
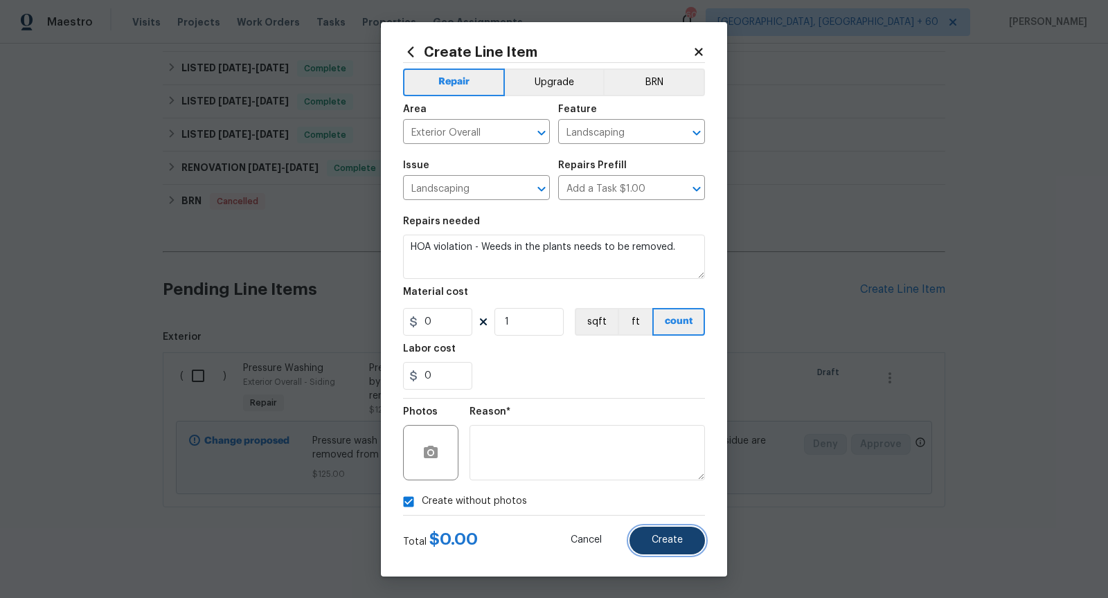
click at [651, 531] on button "Create" at bounding box center [667, 541] width 75 height 28
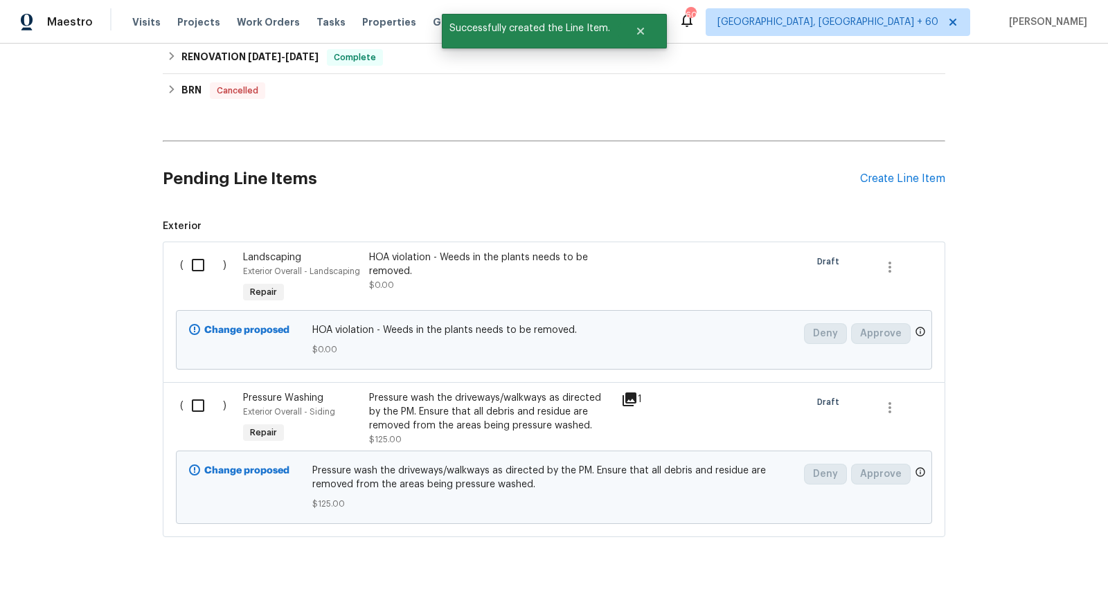
scroll to position [925, 0]
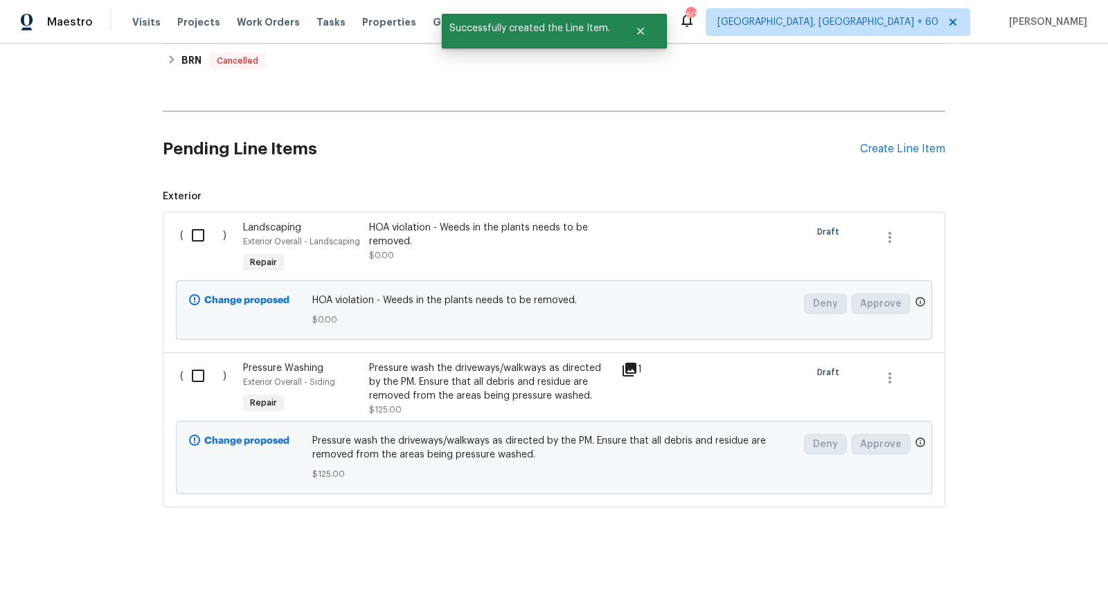
click at [195, 232] on input "checkbox" at bounding box center [203, 235] width 39 height 29
checkbox input "true"
click at [197, 370] on input "checkbox" at bounding box center [203, 376] width 39 height 29
checkbox input "true"
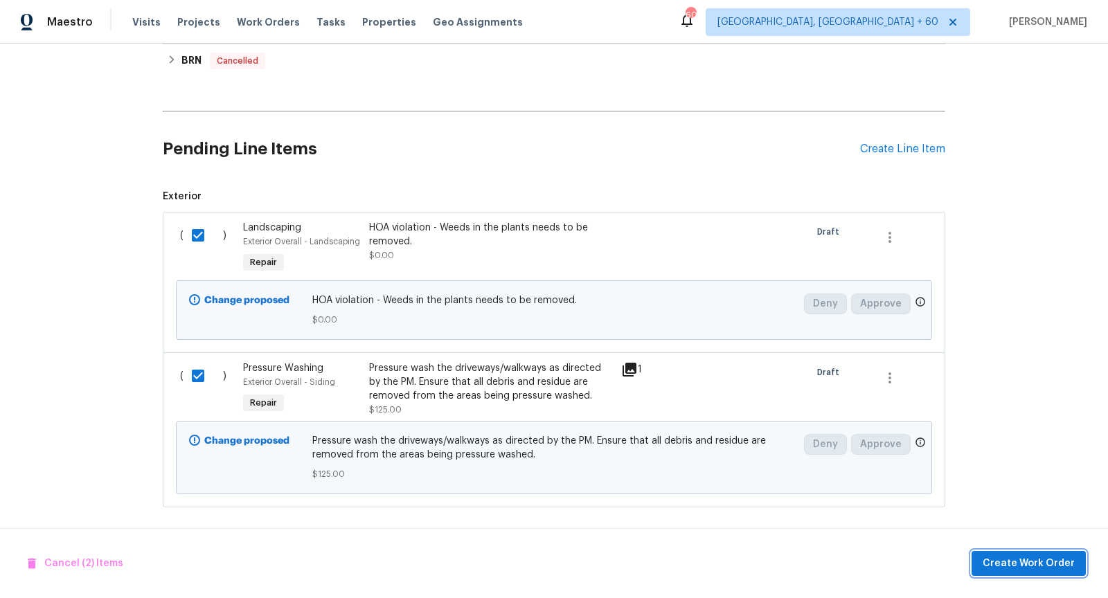
click at [1022, 558] on span "Create Work Order" at bounding box center [1029, 563] width 92 height 17
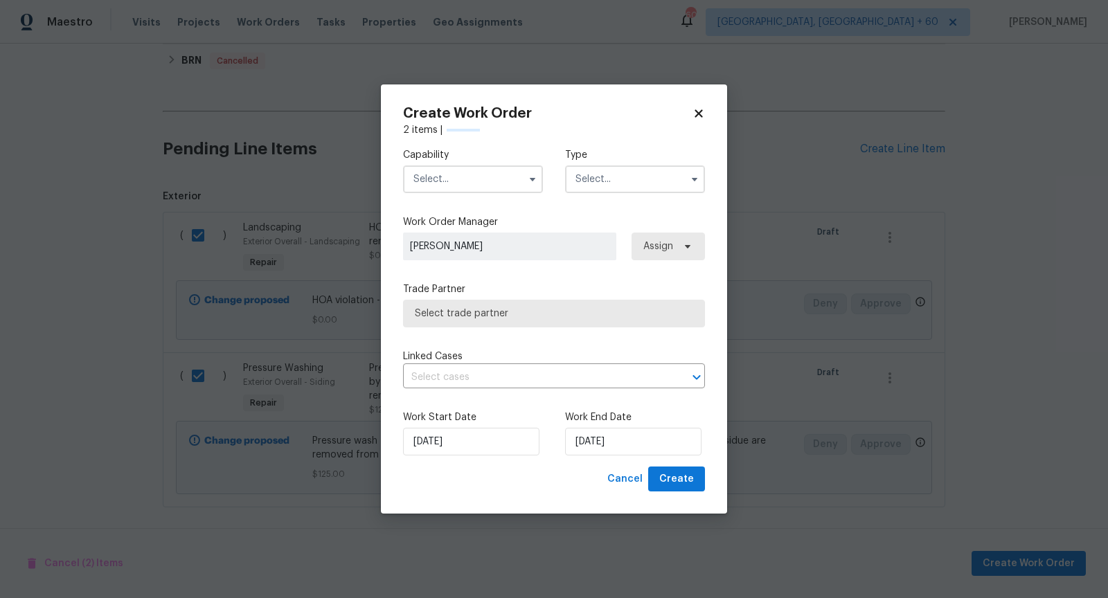
checkbox input "false"
click at [526, 172] on button "button" at bounding box center [532, 179] width 17 height 17
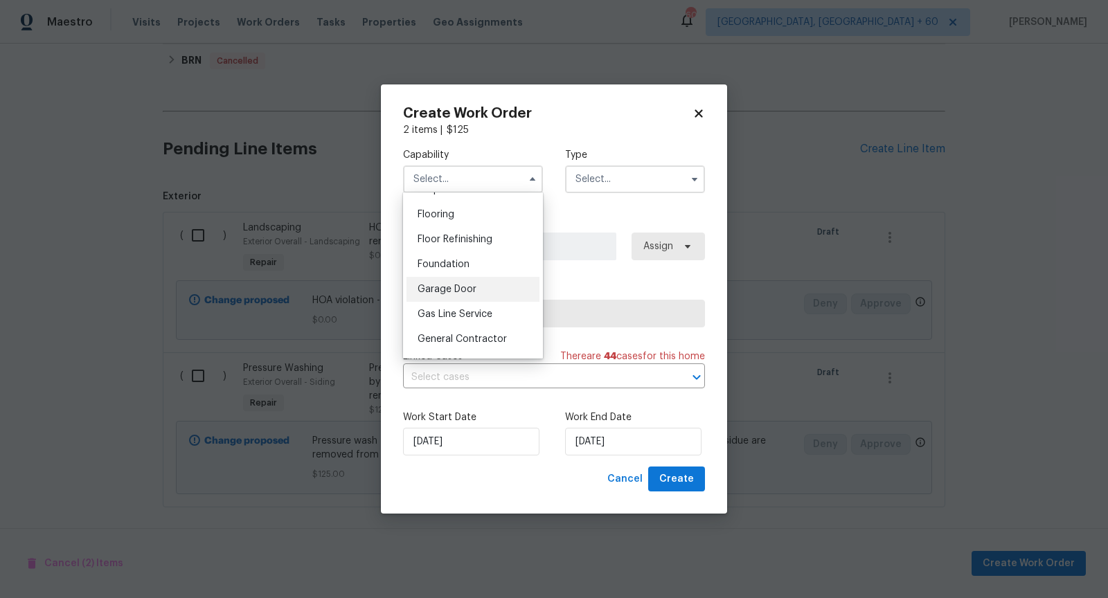
scroll to position [542, 0]
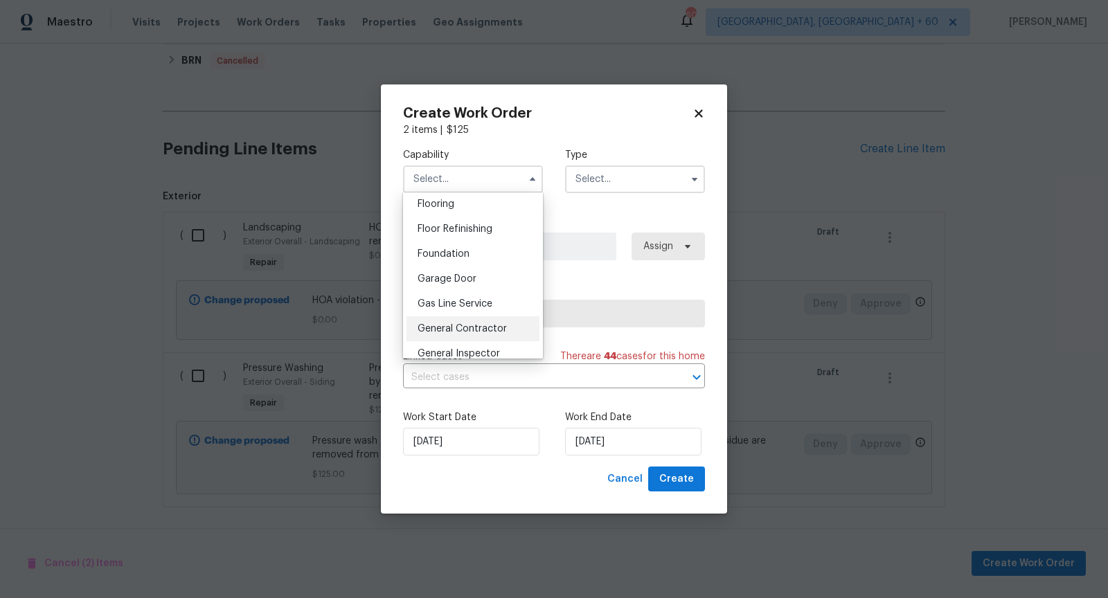
click at [495, 324] on span "General Contractor" at bounding box center [462, 329] width 89 height 10
type input "General Contractor"
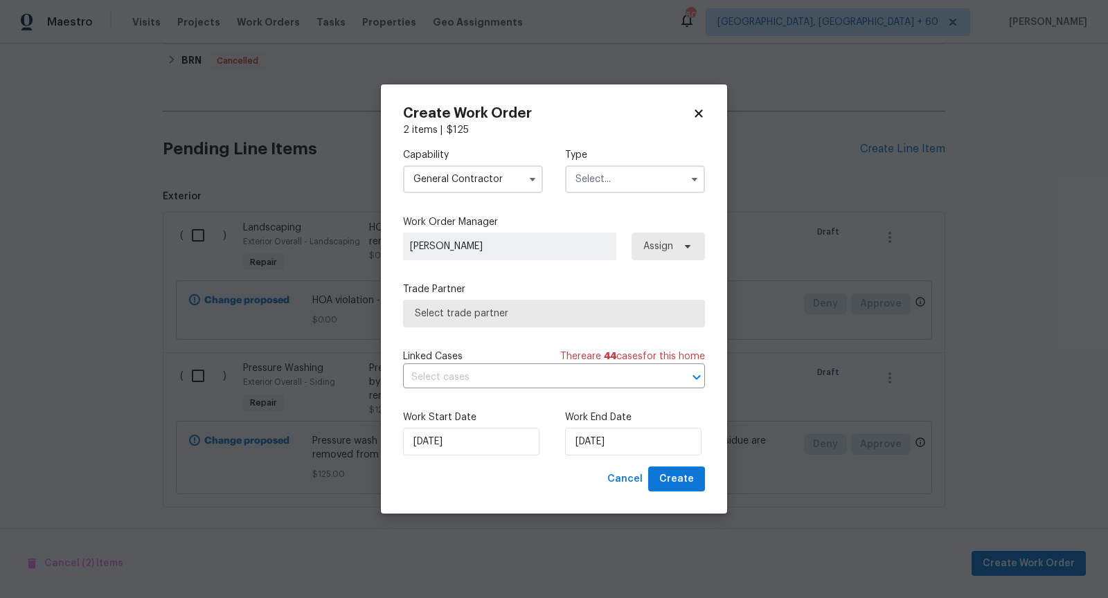
click at [695, 170] on span at bounding box center [694, 179] width 21 height 21
click at [695, 184] on button "button" at bounding box center [694, 179] width 17 height 17
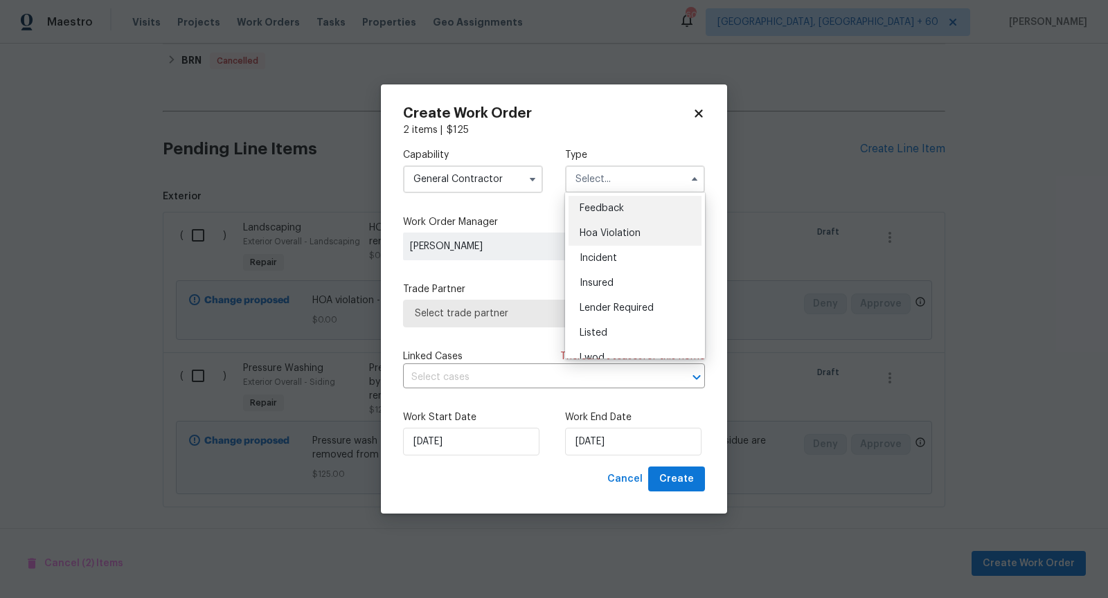
click at [636, 231] on span "Hoa Violation" at bounding box center [610, 234] width 61 height 10
type input "Hoa Violation"
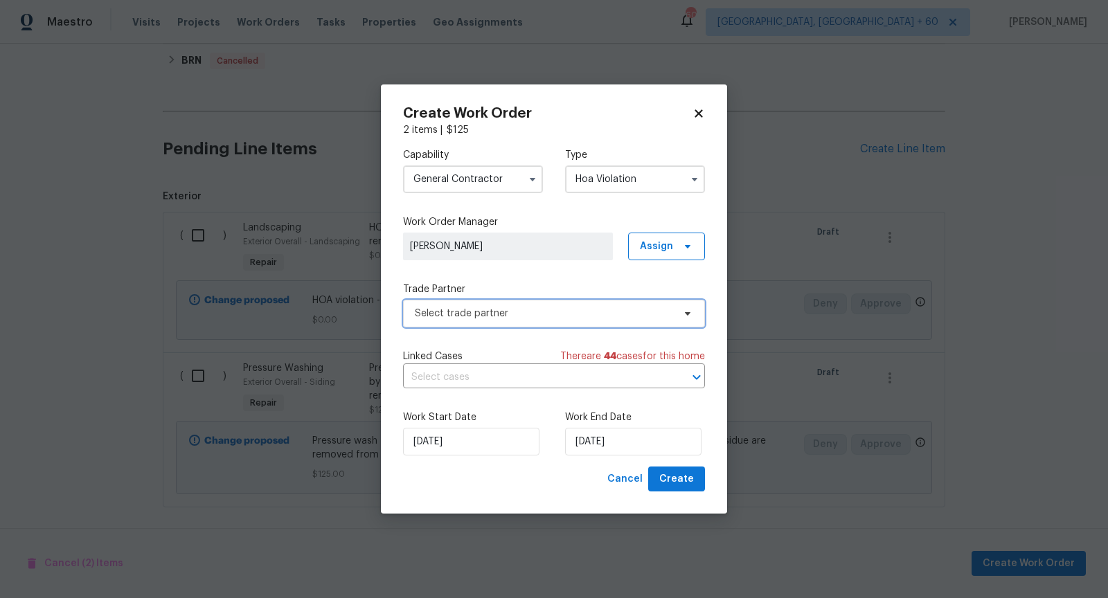
click at [646, 320] on span "Select trade partner" at bounding box center [554, 314] width 302 height 28
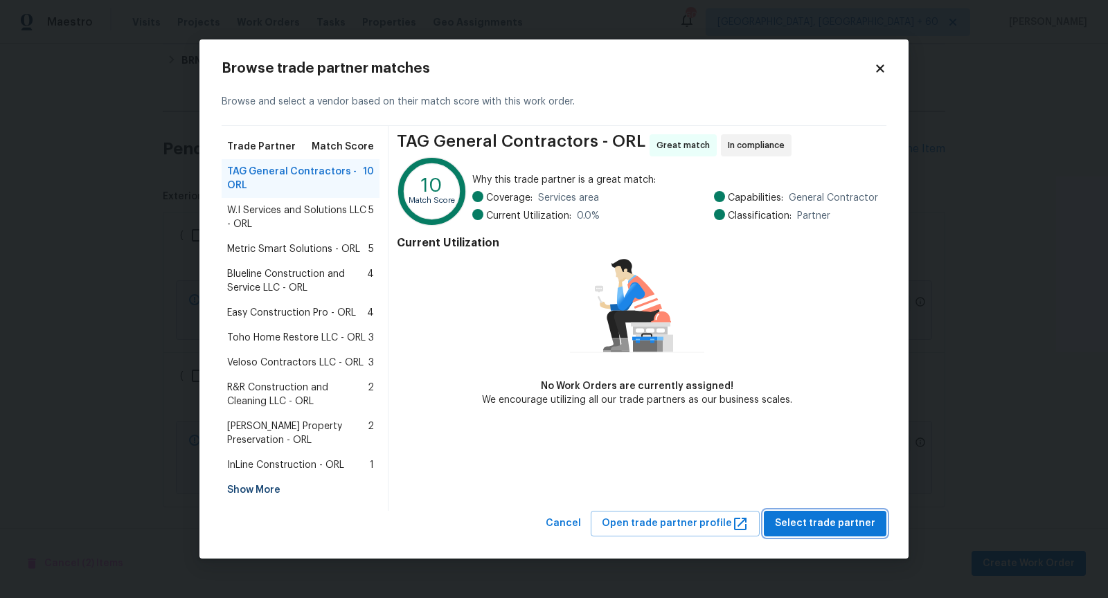
click at [837, 517] on span "Select trade partner" at bounding box center [825, 523] width 100 height 17
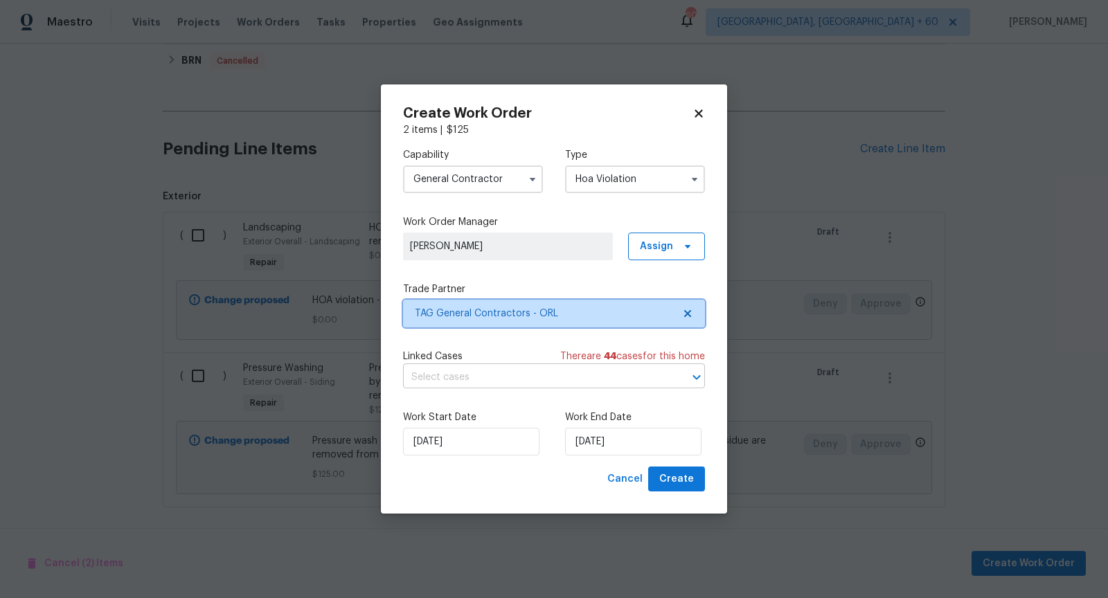
click at [693, 386] on icon "Open" at bounding box center [696, 377] width 17 height 17
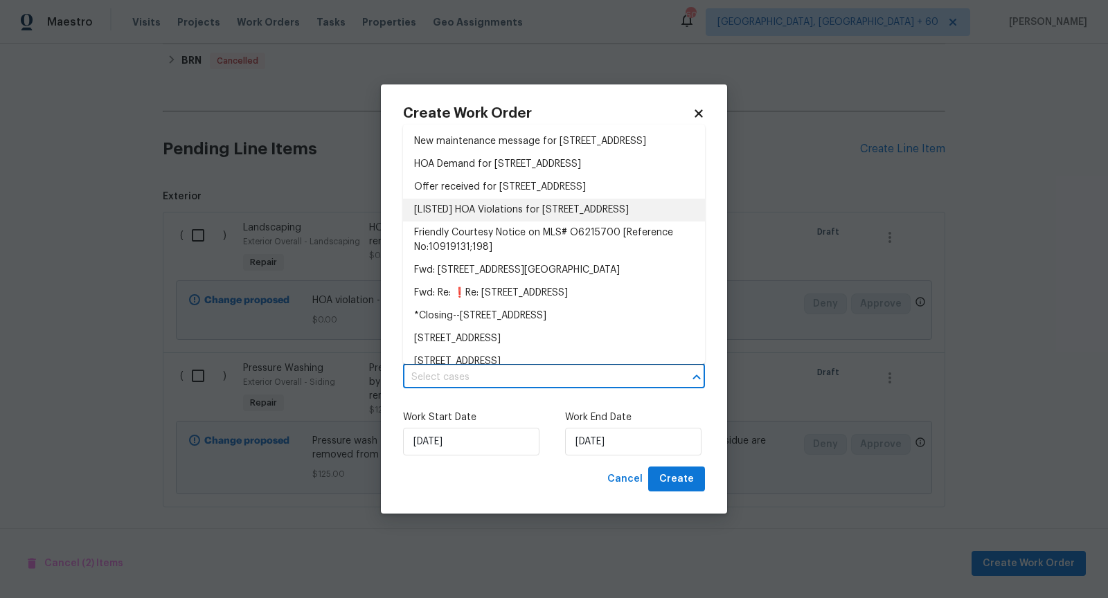
click at [540, 222] on li "[LISTED] HOA Violations for [STREET_ADDRESS]" at bounding box center [554, 210] width 302 height 23
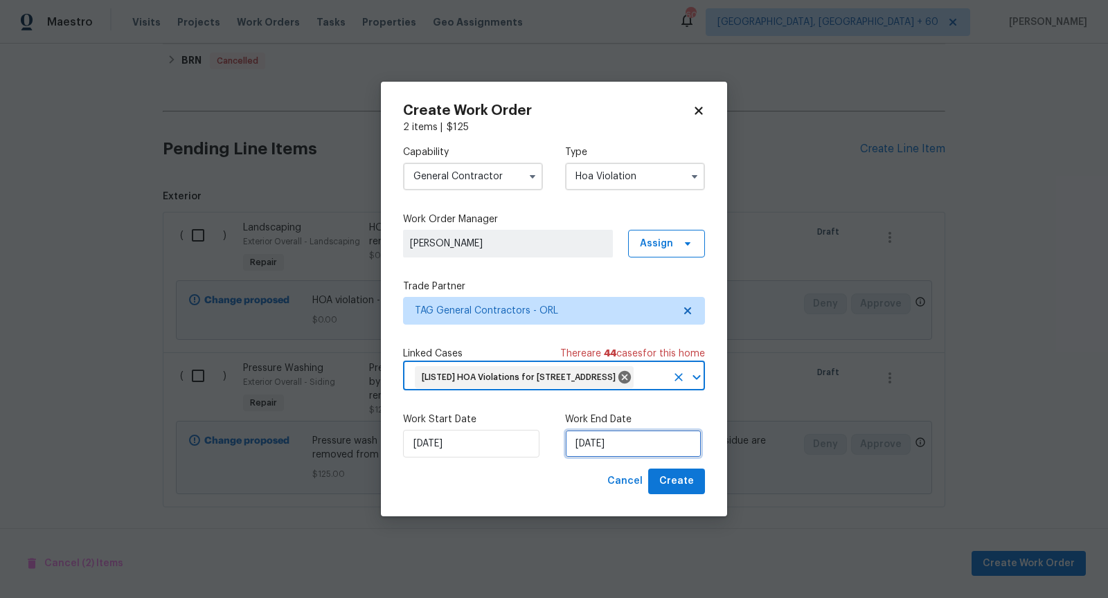
click at [607, 454] on input "[DATE]" at bounding box center [633, 444] width 136 height 28
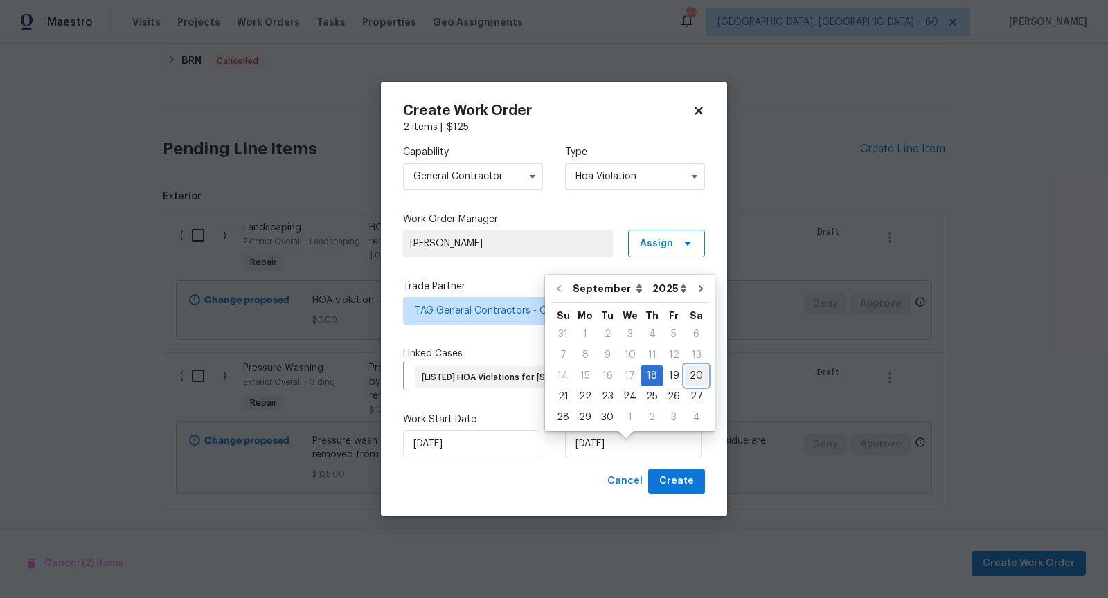
click at [691, 372] on div "20" at bounding box center [696, 375] width 23 height 19
type input "[DATE]"
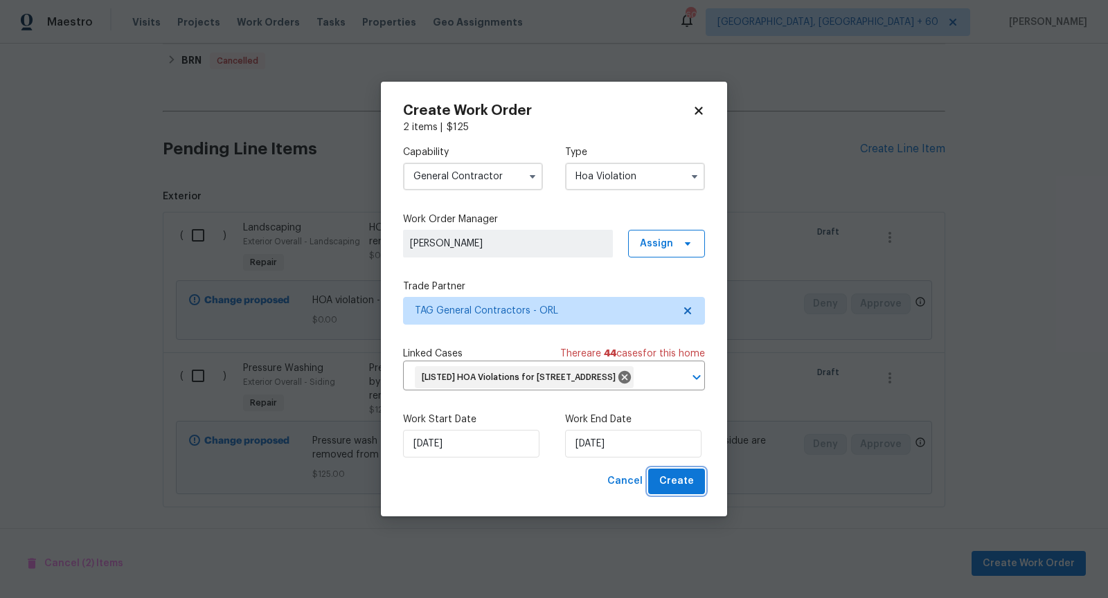
click at [682, 490] on span "Create" at bounding box center [676, 481] width 35 height 17
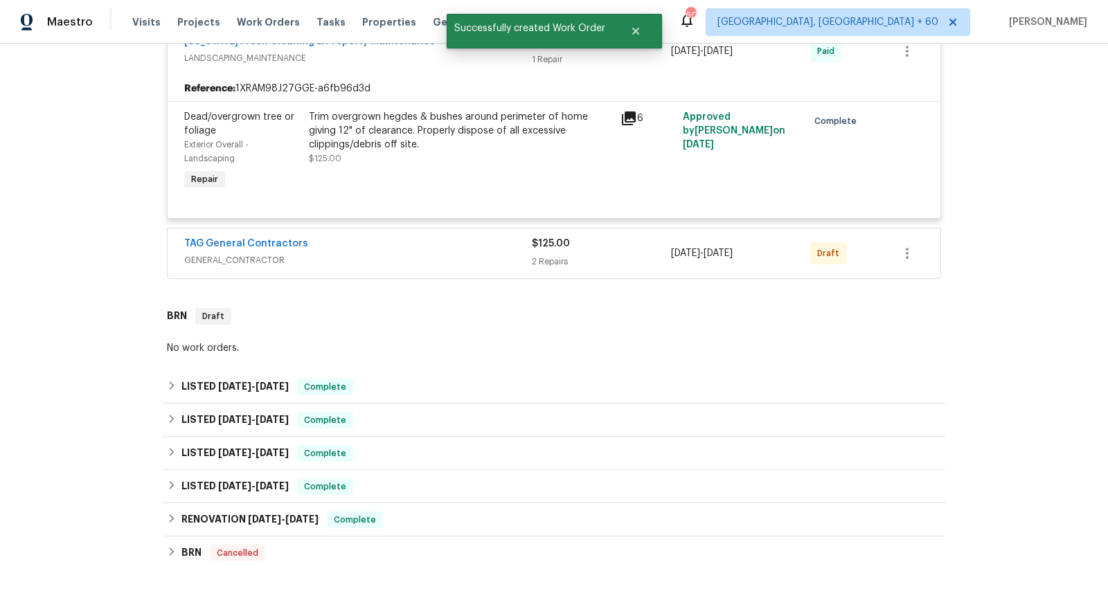
scroll to position [444, 0]
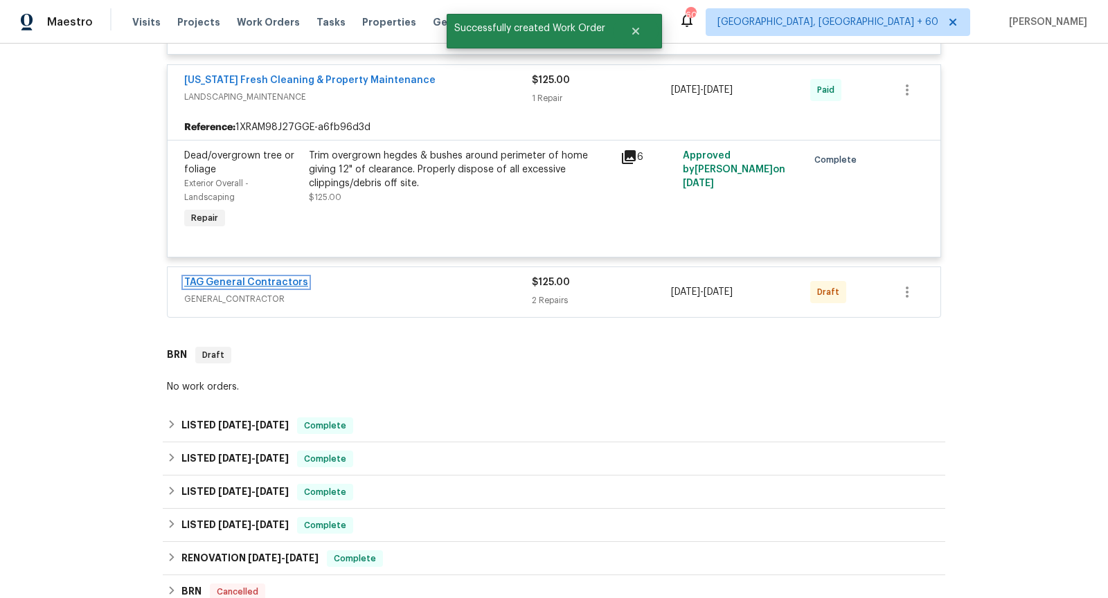
click at [275, 278] on link "TAG General Contractors" at bounding box center [246, 283] width 124 height 10
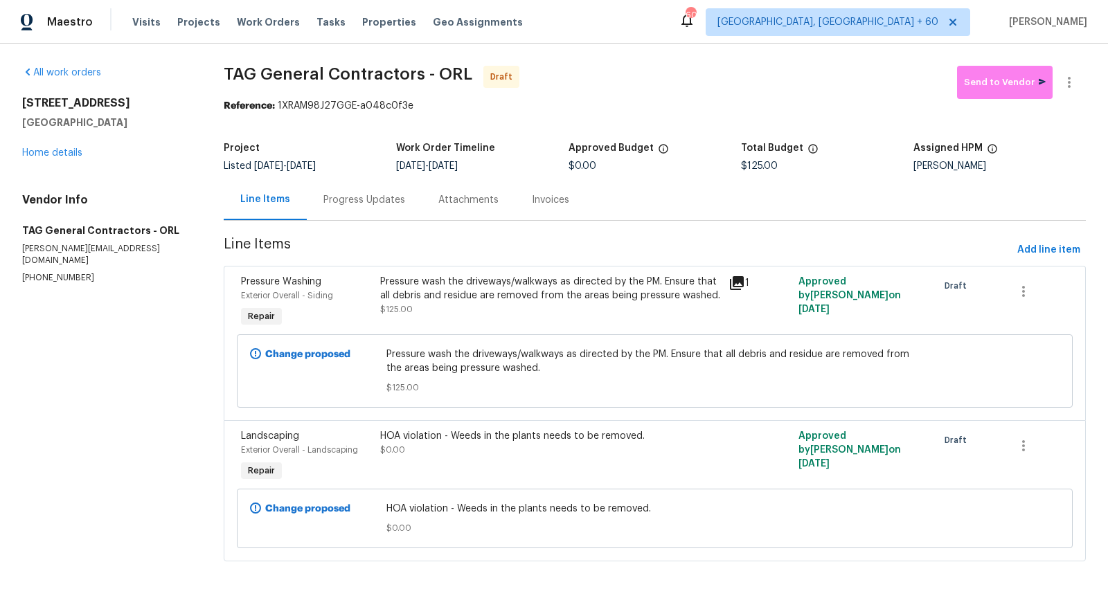
click at [363, 208] on div "Progress Updates" at bounding box center [364, 199] width 115 height 41
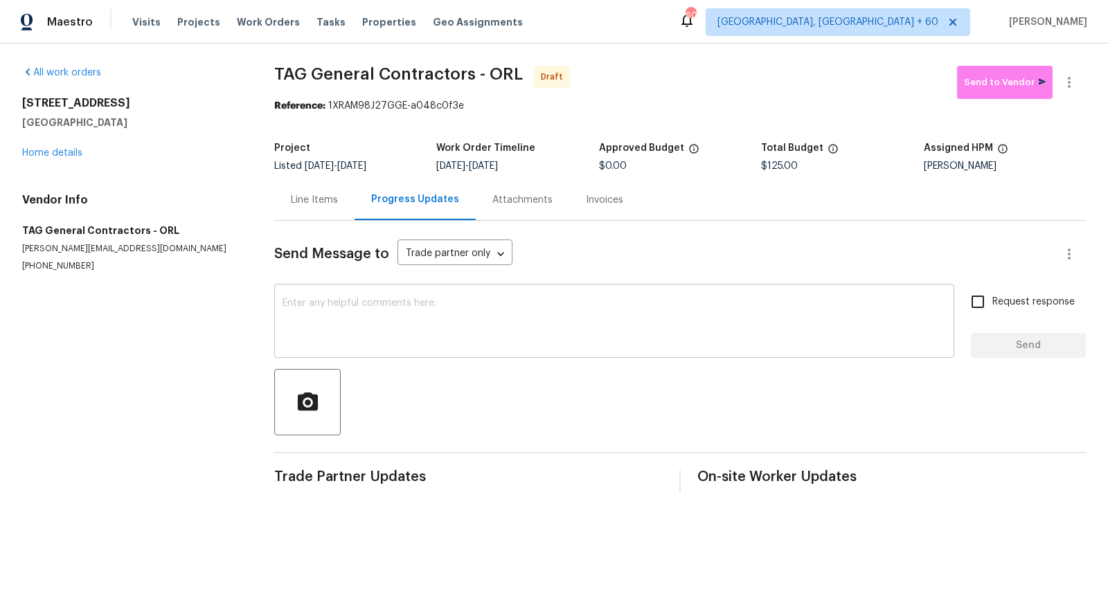
click at [395, 311] on textarea at bounding box center [614, 323] width 663 height 48
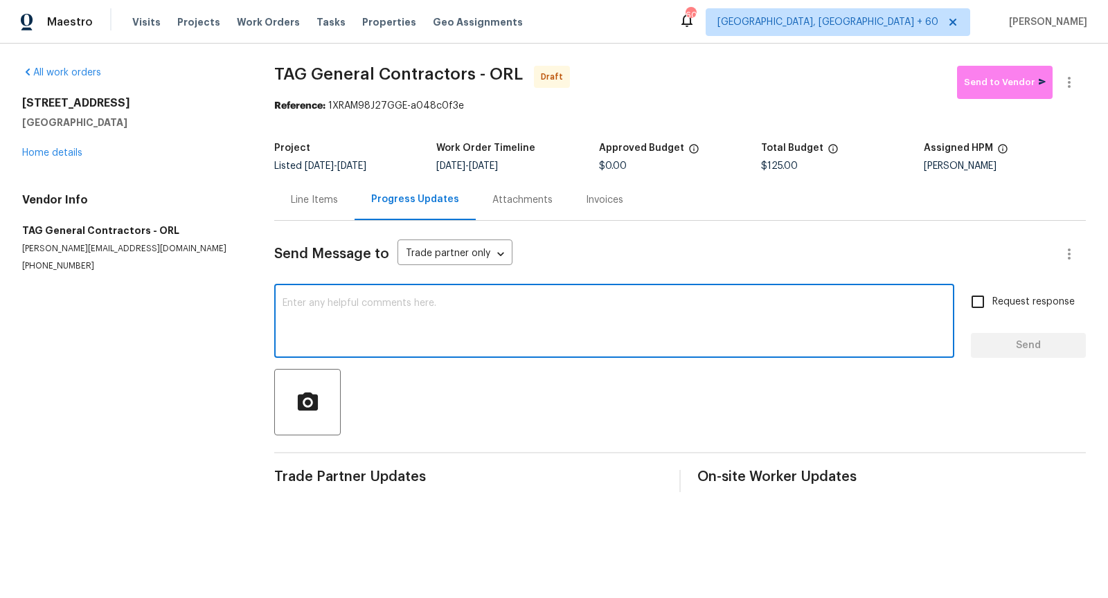
paste textarea "Hi, I'm [PERSON_NAME] from Opendoor. Just wanted to check if you received the w…"
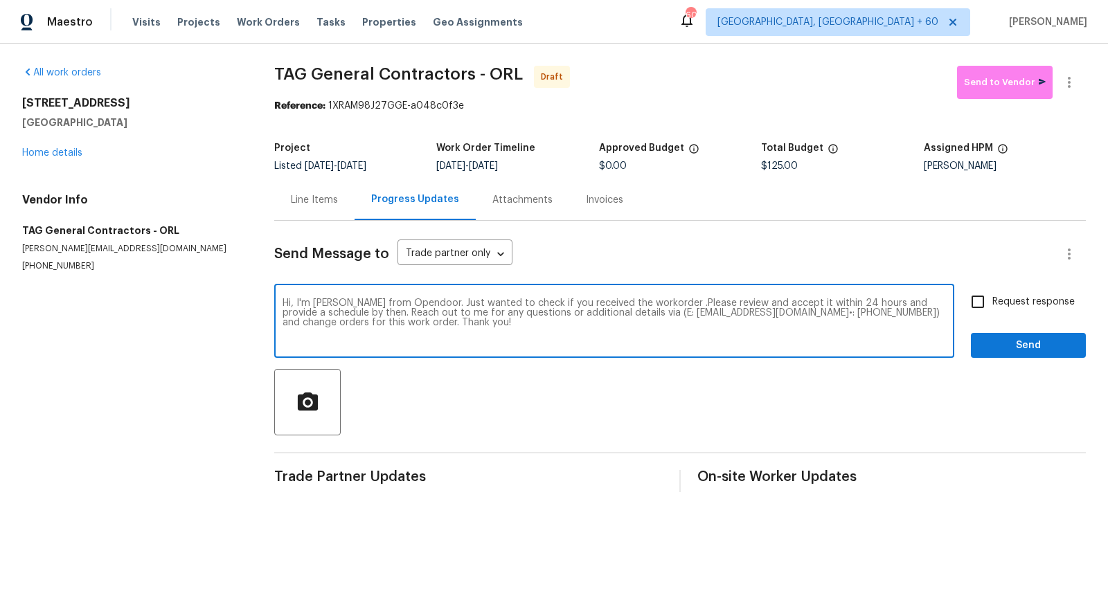
type textarea "Hi, I'm [PERSON_NAME] from Opendoor. Just wanted to check if you received the w…"
click at [972, 303] on input "Request response" at bounding box center [977, 301] width 29 height 29
checkbox input "true"
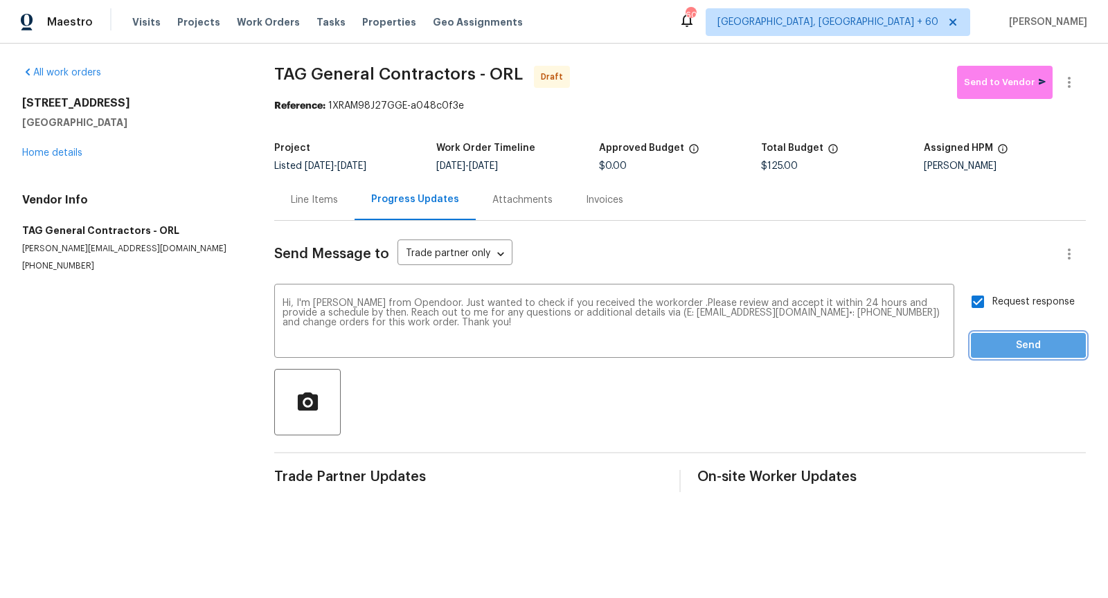
click at [995, 338] on span "Send" at bounding box center [1028, 345] width 93 height 17
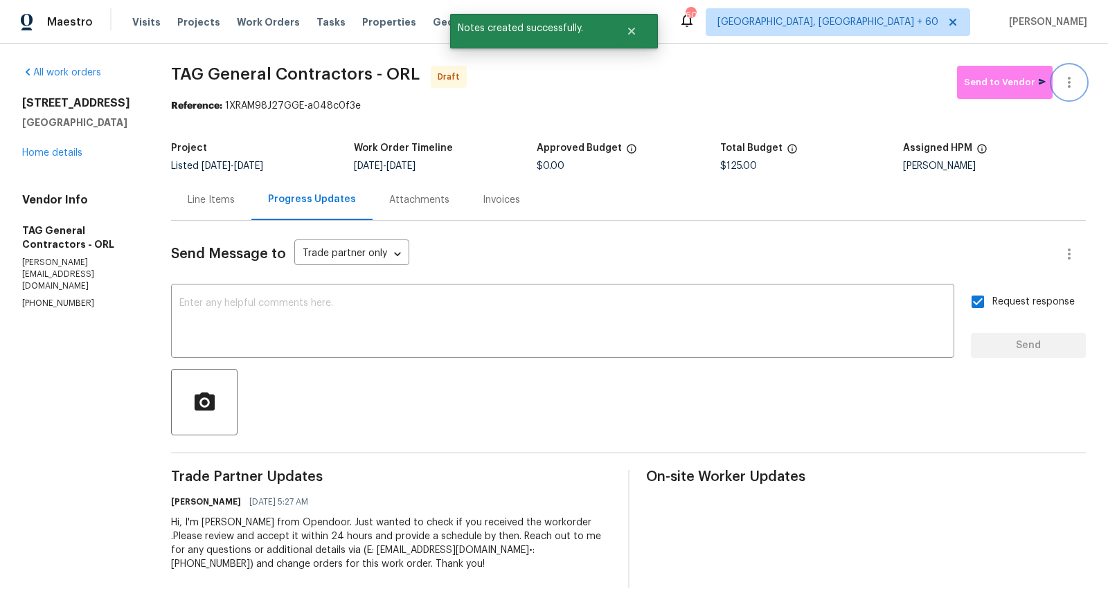
click at [1072, 87] on icon "button" at bounding box center [1069, 82] width 17 height 17
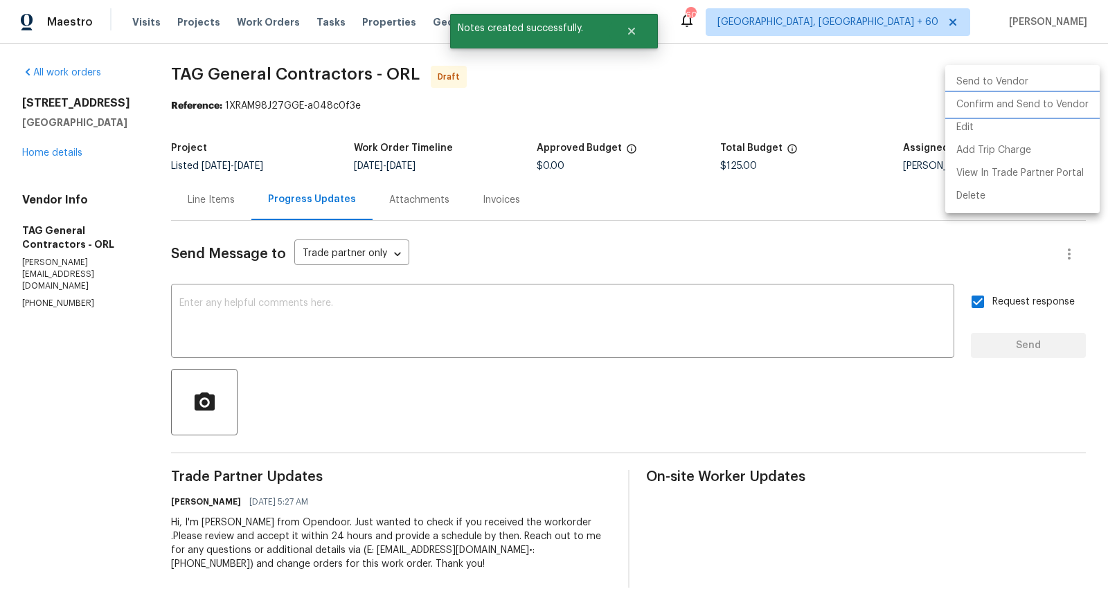
click at [1004, 109] on li "Confirm and Send to Vendor" at bounding box center [1022, 104] width 154 height 23
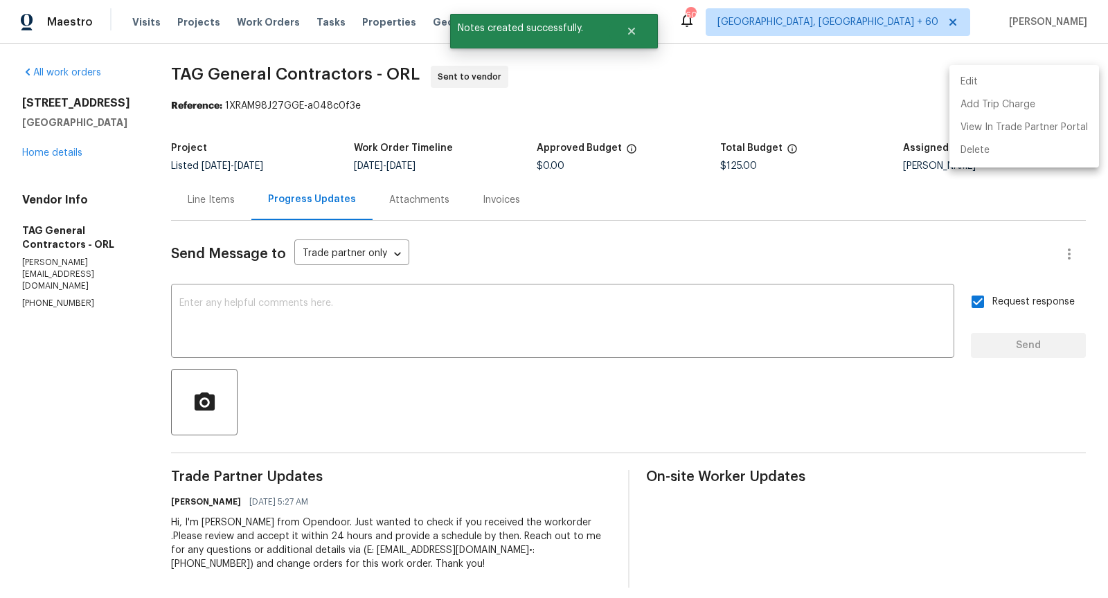
click at [66, 157] on div at bounding box center [554, 299] width 1108 height 598
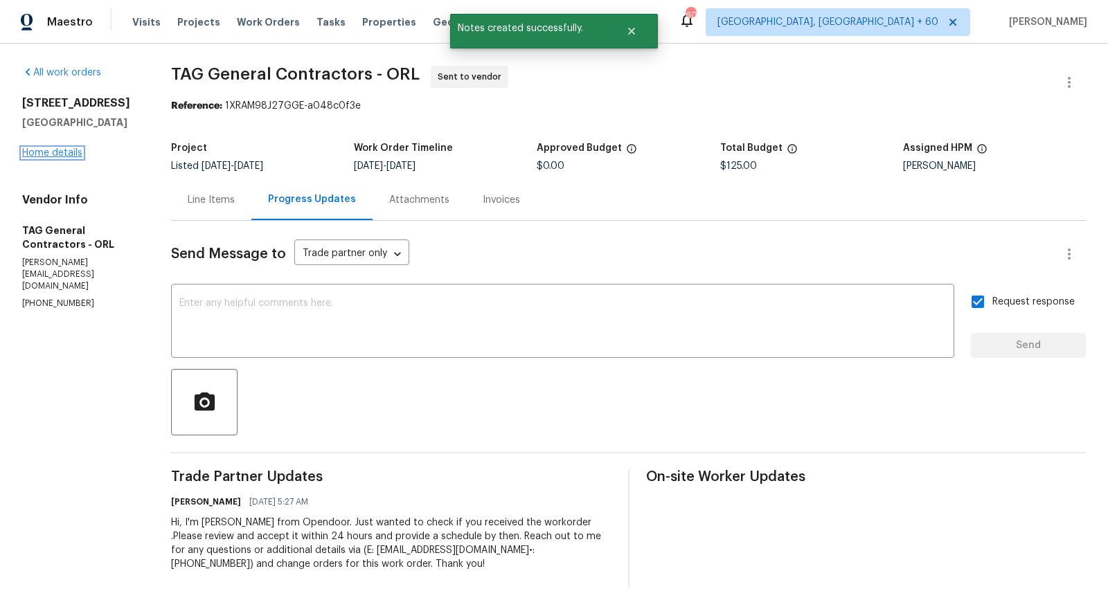
click at [41, 150] on link "Home details" at bounding box center [52, 153] width 60 height 10
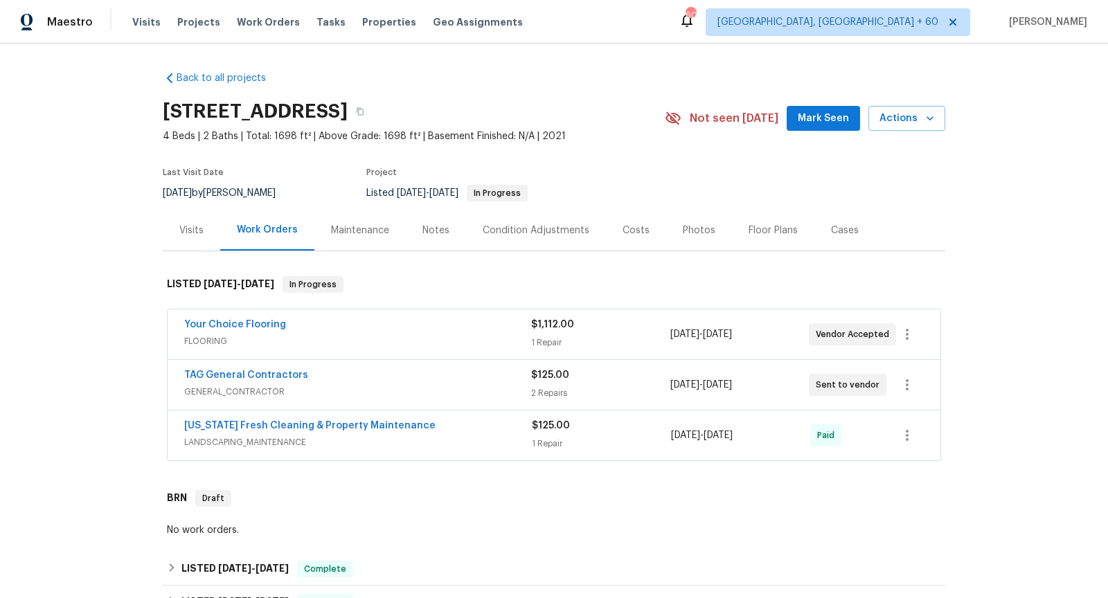
scroll to position [11, 0]
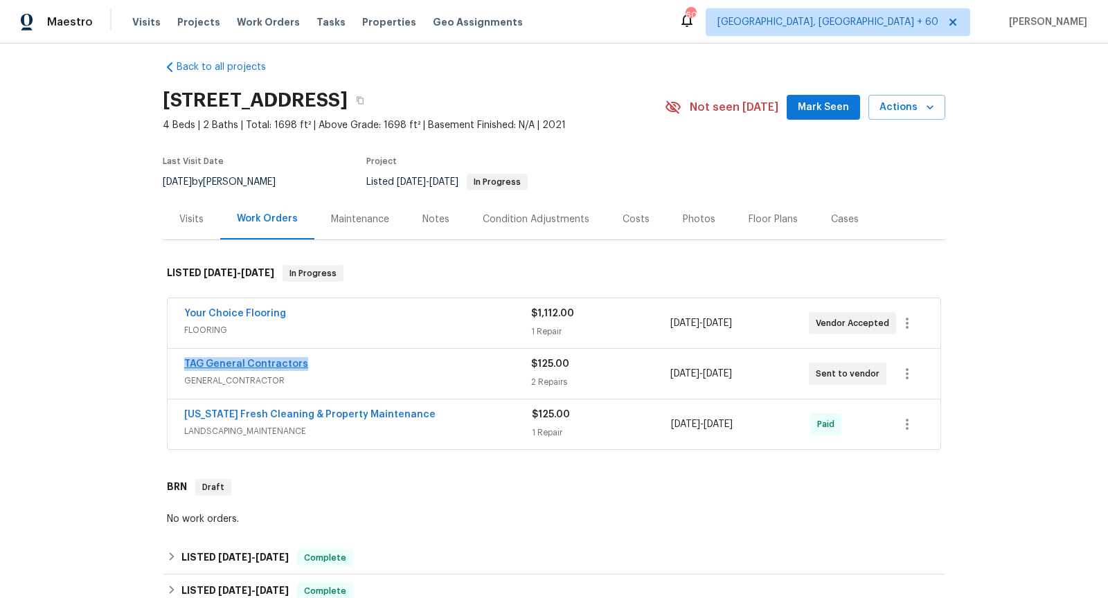
drag, startPoint x: 310, startPoint y: 364, endPoint x: 185, endPoint y: 366, distance: 125.4
click at [185, 365] on div "TAG General Contractors" at bounding box center [357, 365] width 347 height 17
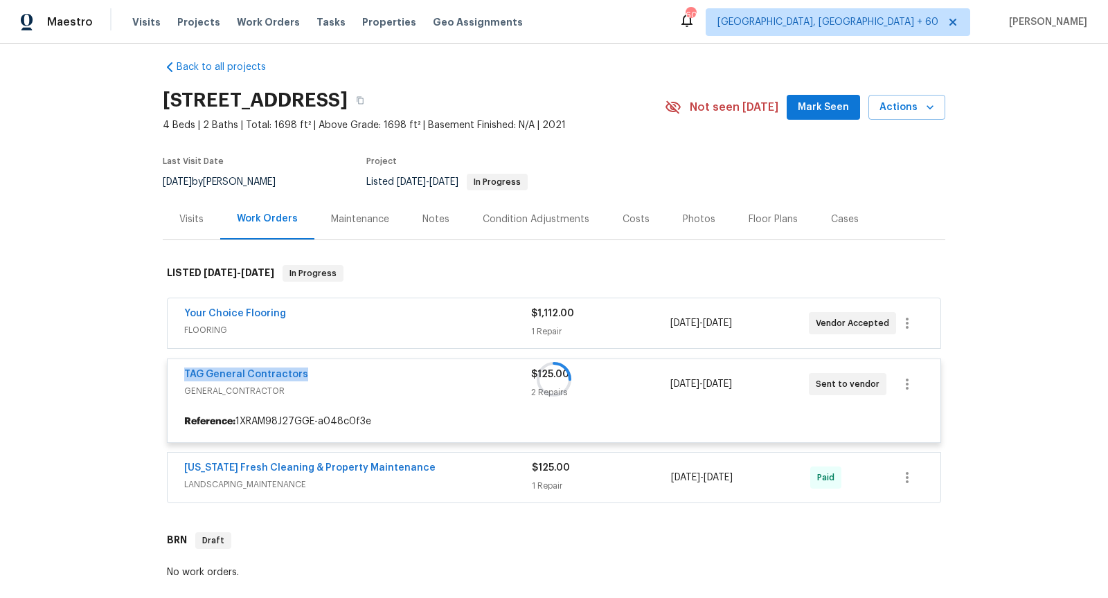
copy link "TAG General Contractors"
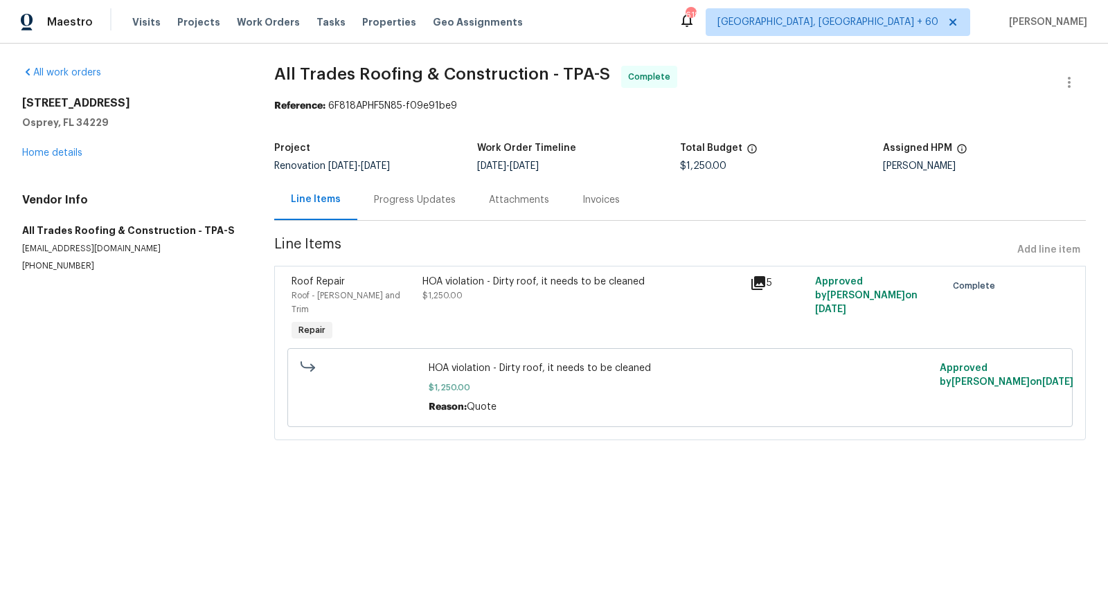
click at [754, 278] on icon at bounding box center [758, 283] width 14 height 14
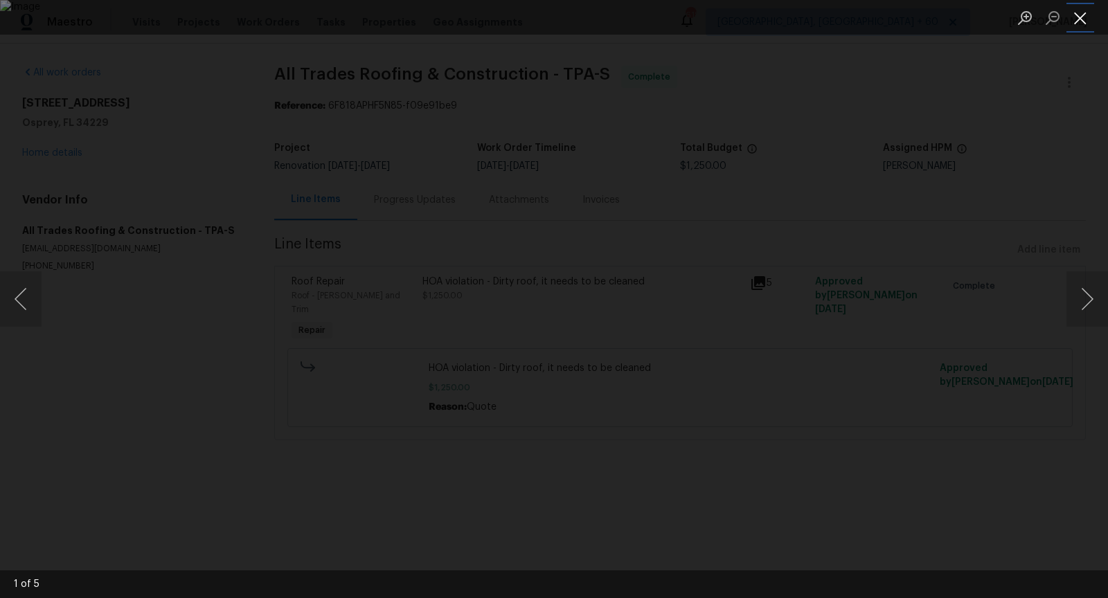
click at [1080, 20] on button "Close lightbox" at bounding box center [1081, 18] width 28 height 24
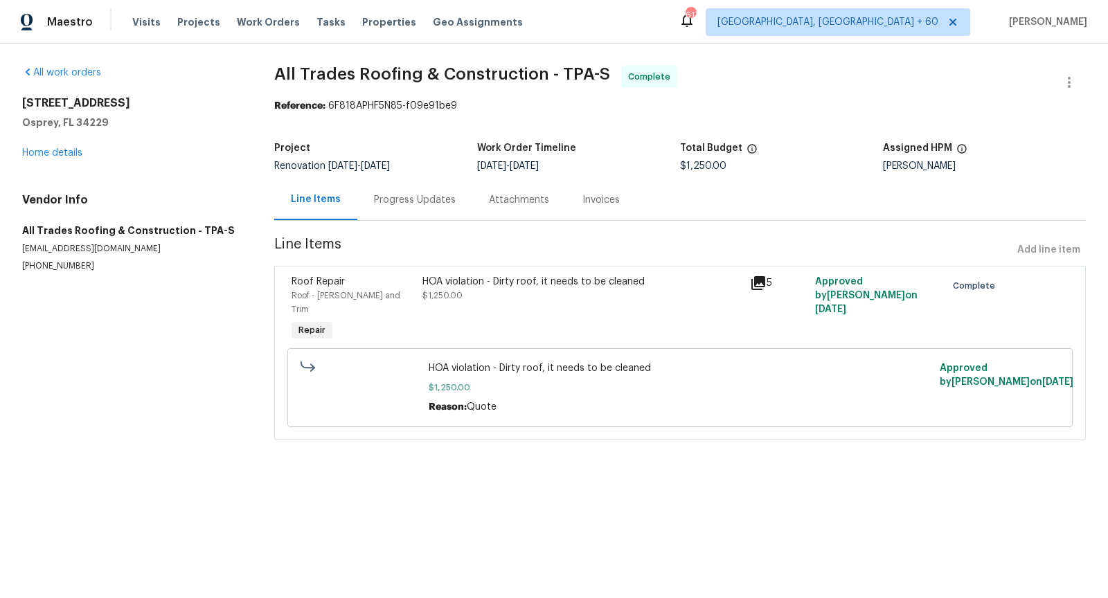
click at [758, 279] on icon at bounding box center [758, 283] width 14 height 14
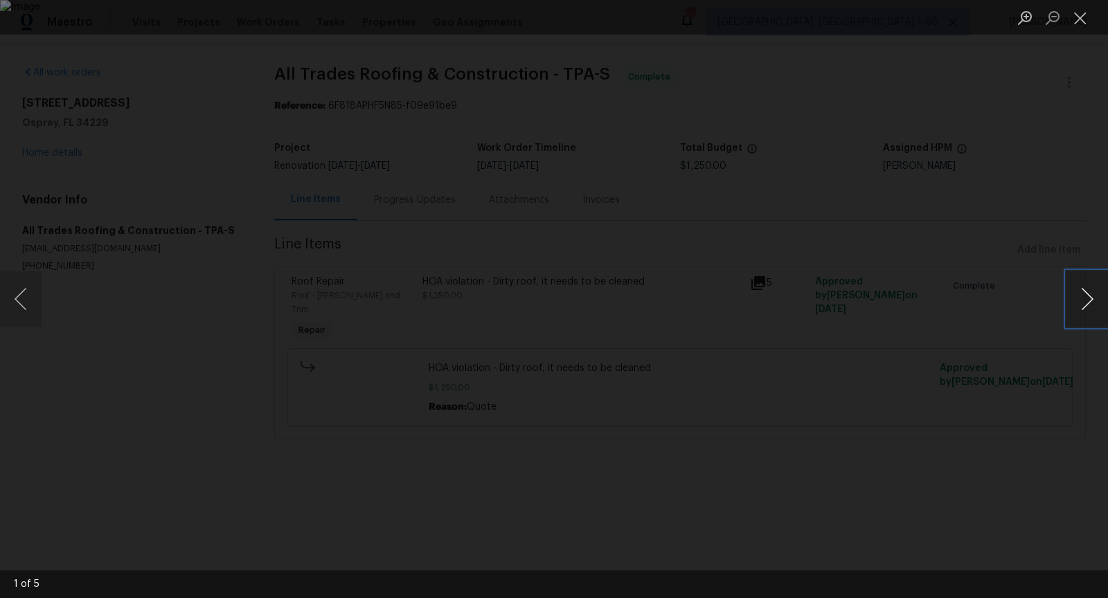
click at [1093, 292] on button "Next image" at bounding box center [1088, 298] width 42 height 55
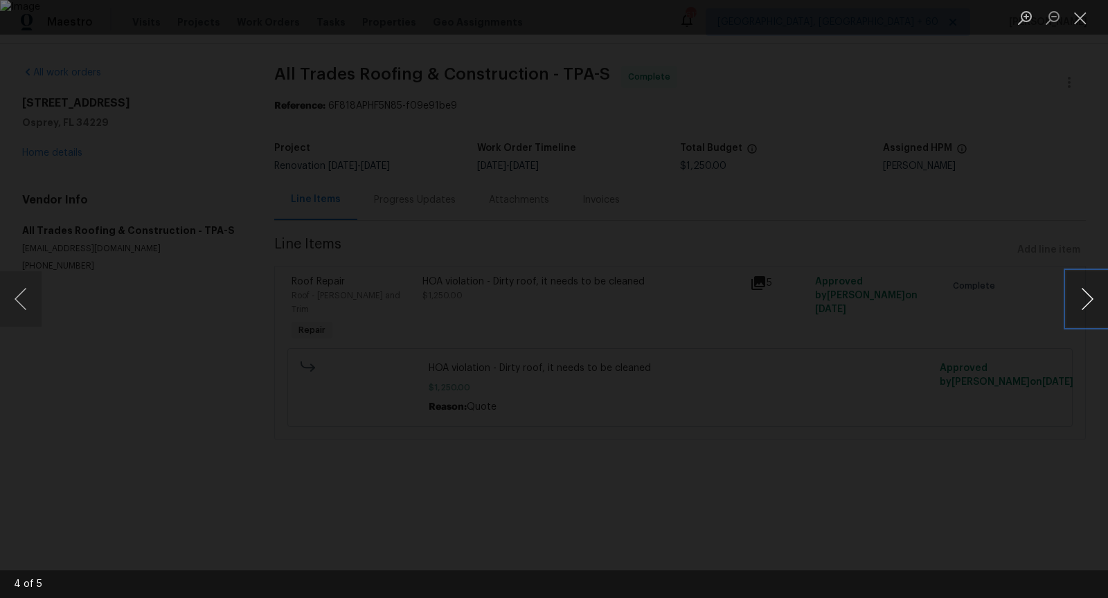
click at [1093, 292] on button "Next image" at bounding box center [1088, 298] width 42 height 55
click at [1067, 305] on button "Next image" at bounding box center [1088, 298] width 42 height 55
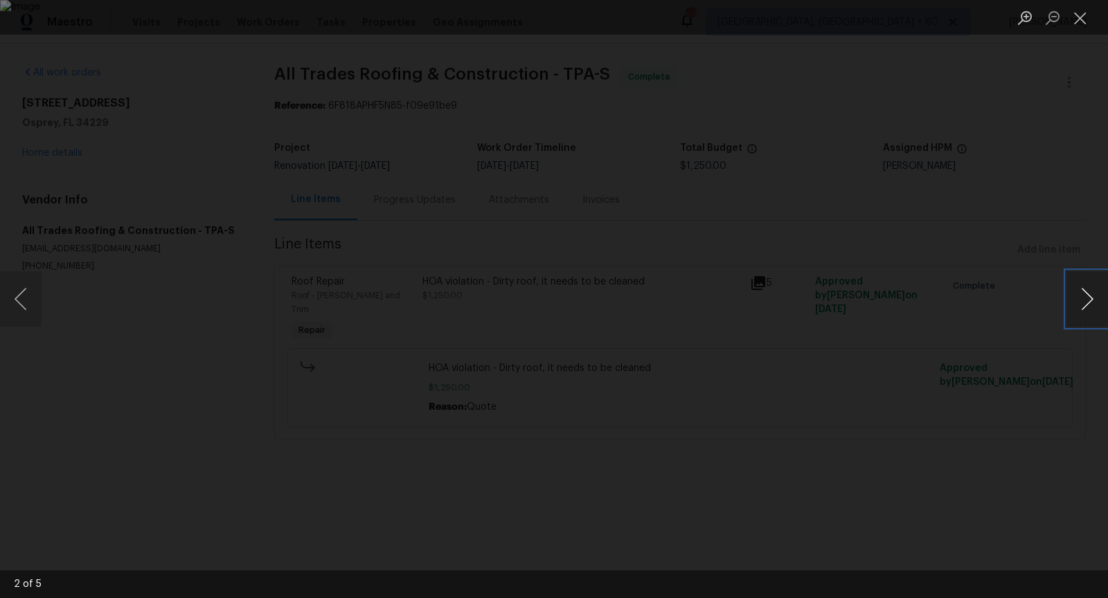
click at [1067, 305] on button "Next image" at bounding box center [1088, 298] width 42 height 55
click at [1075, 19] on button "Close lightbox" at bounding box center [1081, 18] width 28 height 24
